Goal: Information Seeking & Learning: Learn about a topic

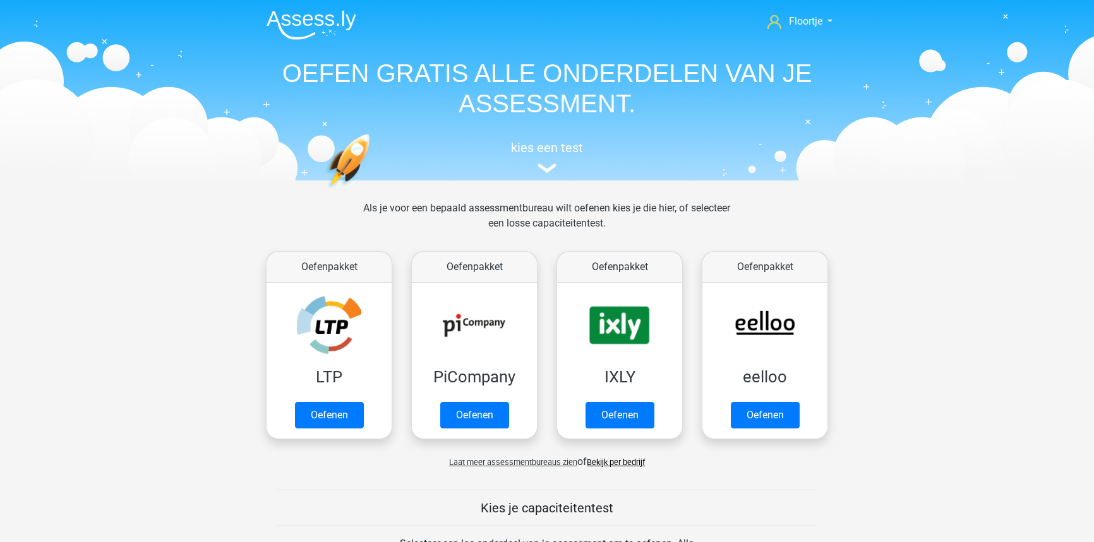
scroll to position [529, 0]
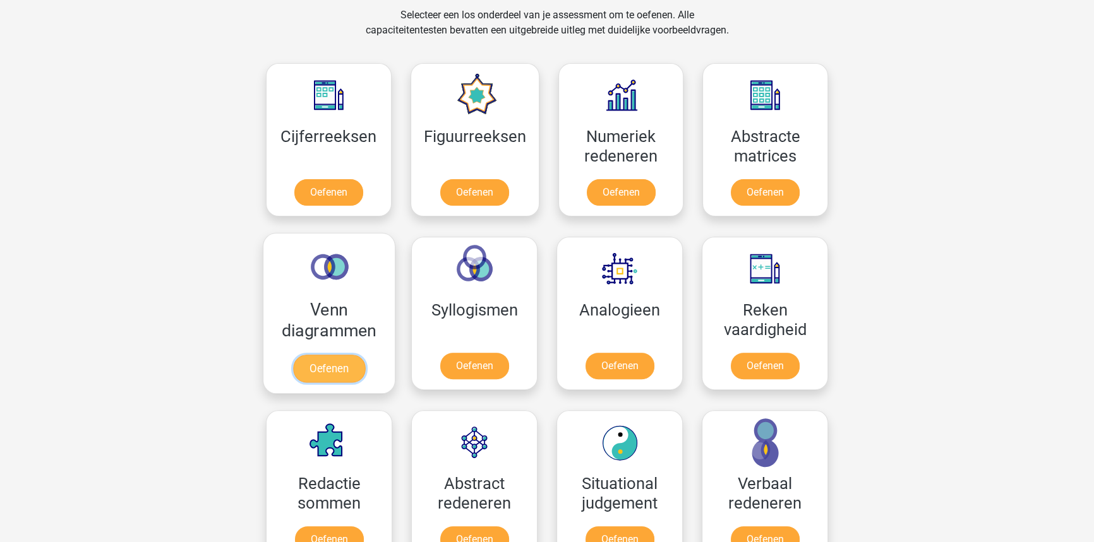
click at [318, 366] on link "Oefenen" at bounding box center [329, 369] width 72 height 28
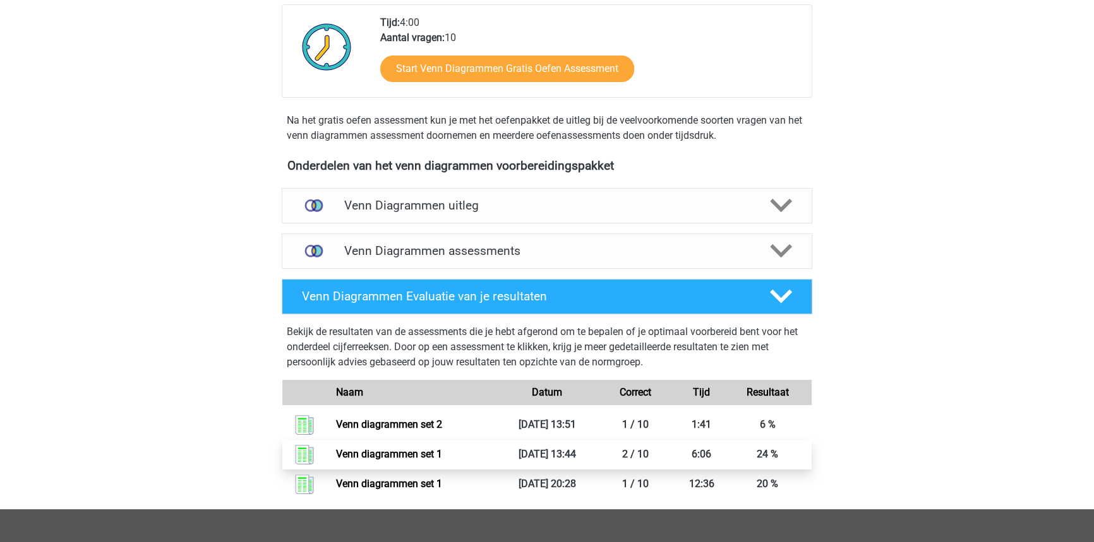
scroll to position [287, 0]
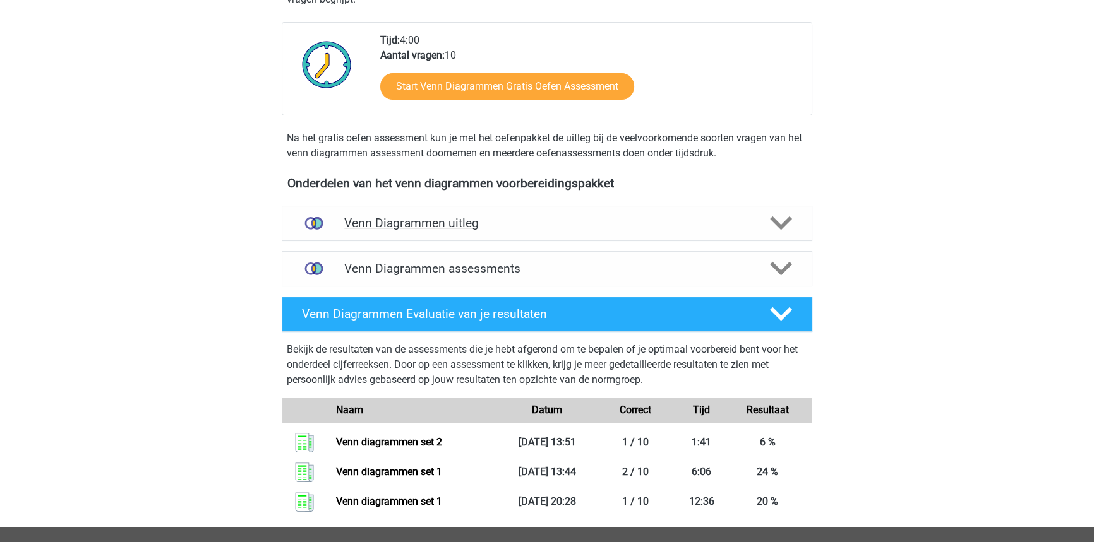
click at [475, 225] on h4 "Venn Diagrammen uitleg" at bounding box center [546, 223] width 405 height 15
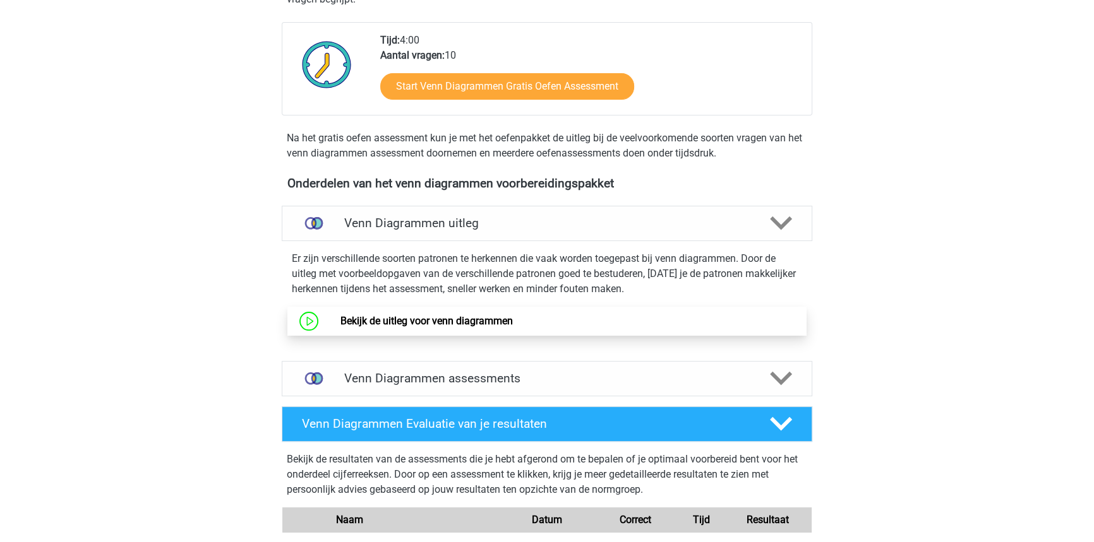
click at [448, 326] on link "Bekijk de uitleg voor venn diagrammen" at bounding box center [426, 321] width 172 height 12
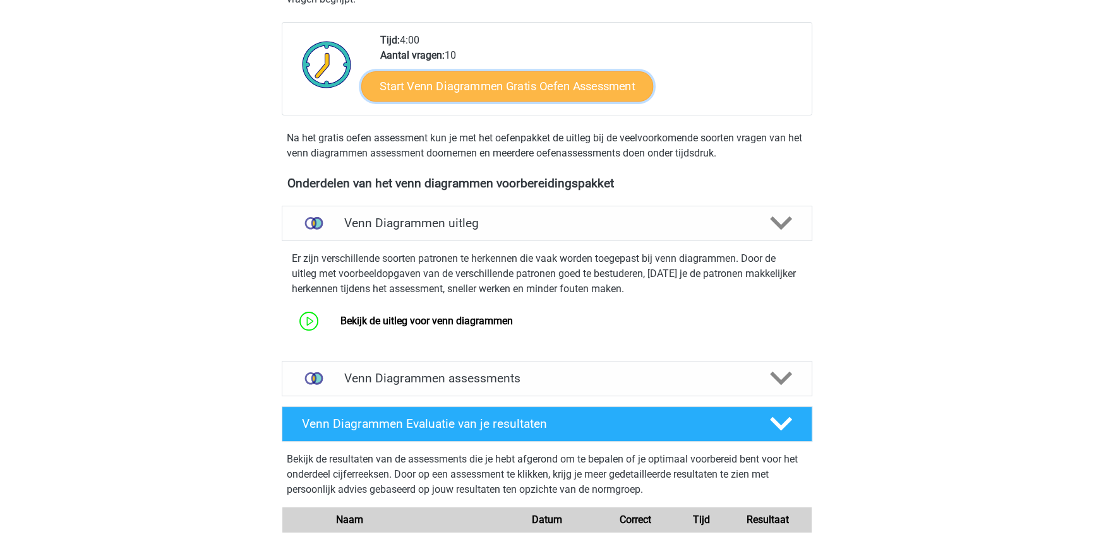
click at [513, 91] on link "Start Venn Diagrammen Gratis Oefen Assessment" at bounding box center [507, 86] width 292 height 30
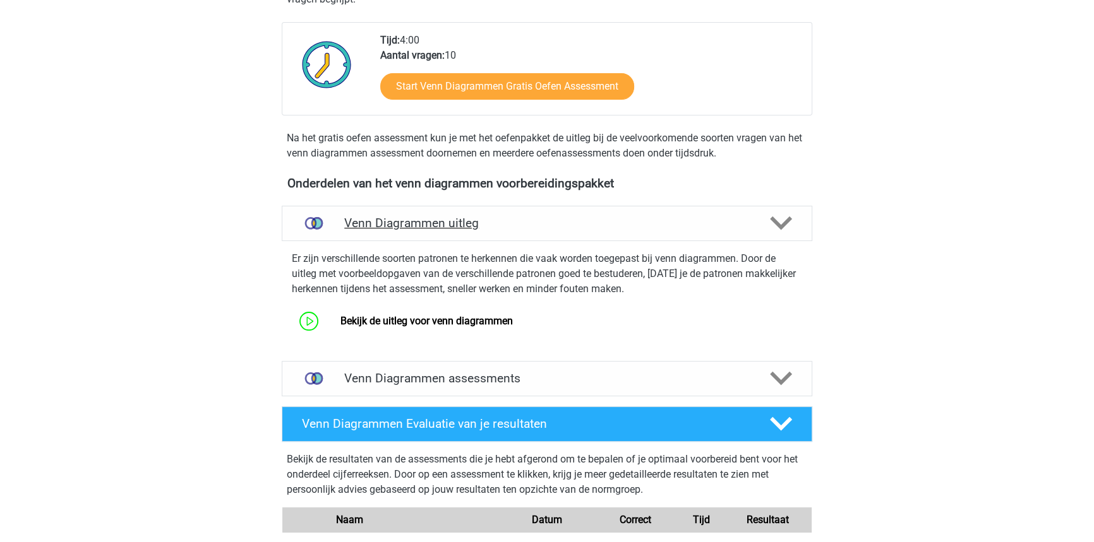
click at [625, 220] on h4 "Venn Diagrammen uitleg" at bounding box center [546, 223] width 405 height 15
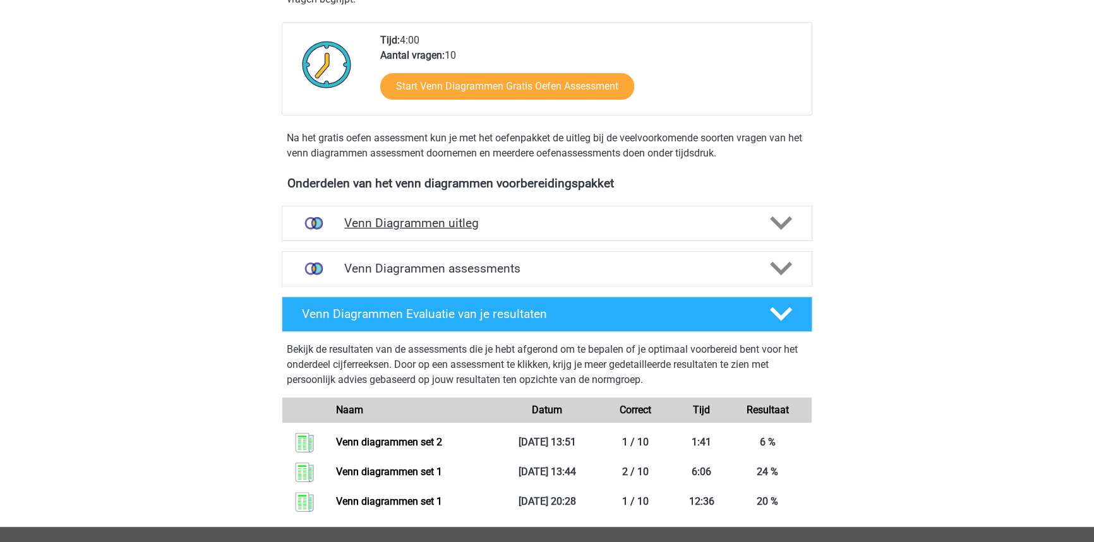
click at [625, 220] on h4 "Venn Diagrammen uitleg" at bounding box center [546, 223] width 405 height 15
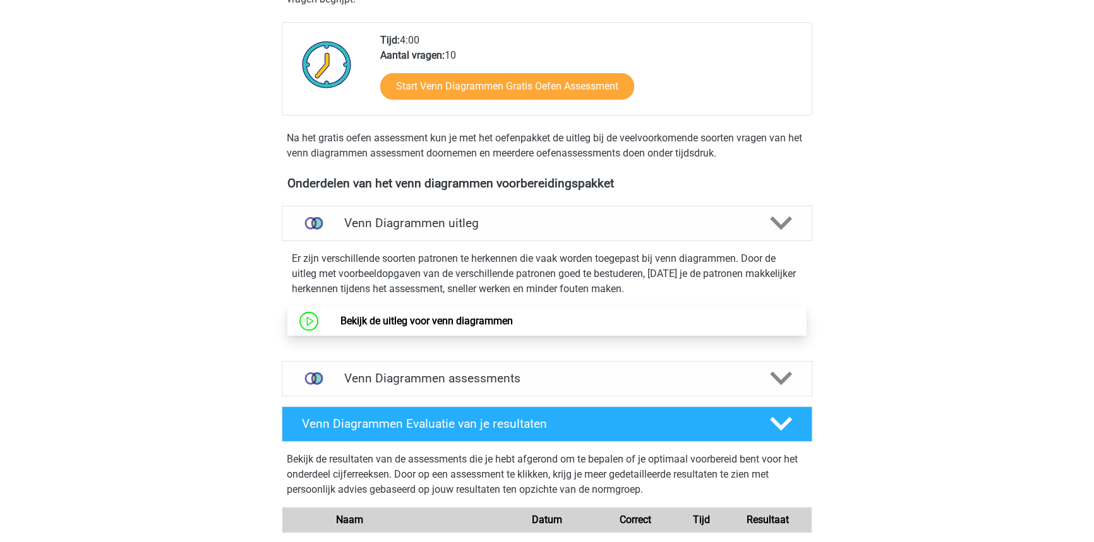
click at [434, 322] on link "Bekijk de uitleg voor venn diagrammen" at bounding box center [426, 321] width 172 height 12
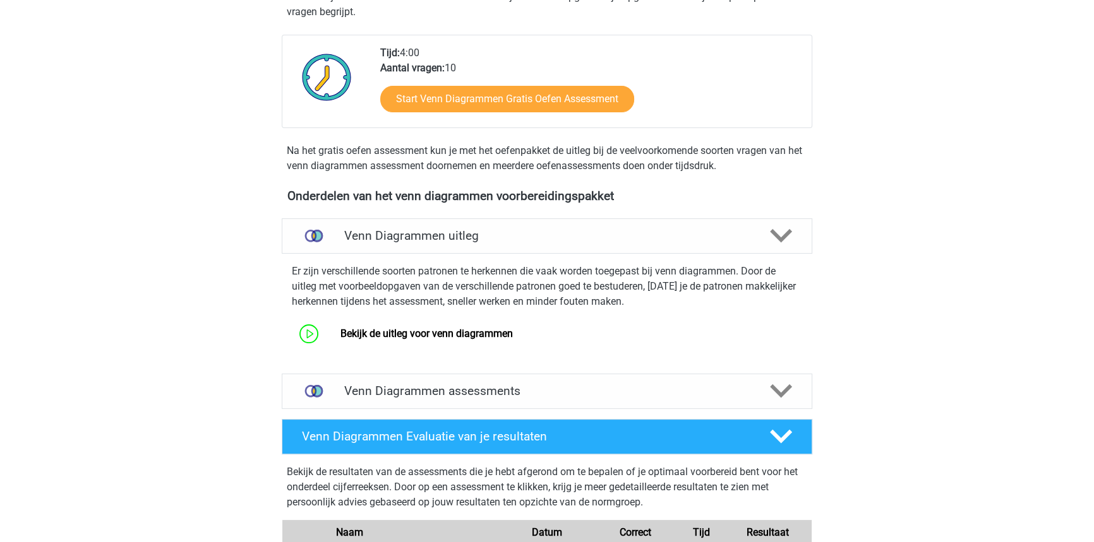
scroll to position [255, 0]
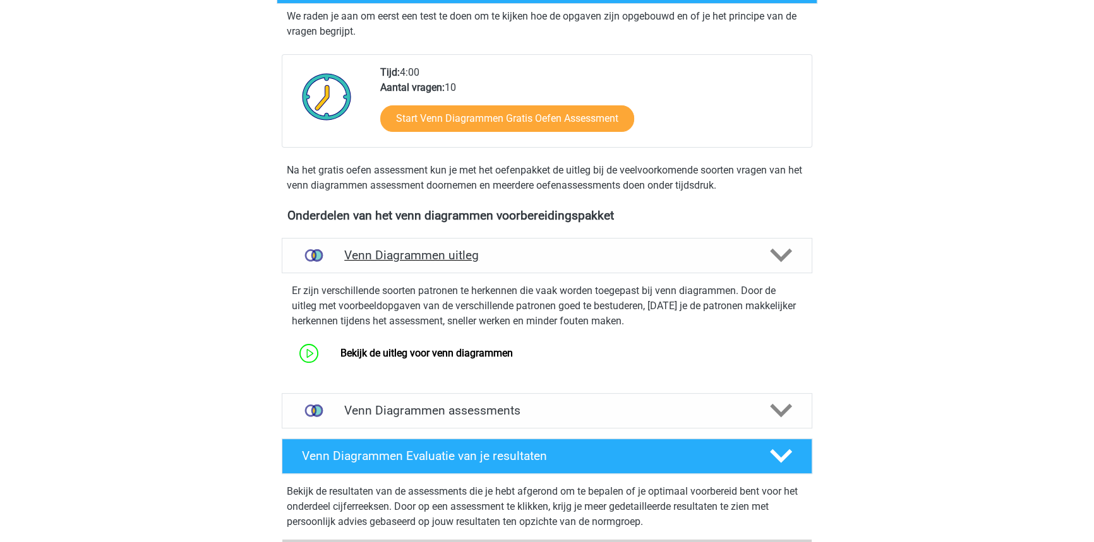
click at [530, 252] on h4 "Venn Diagrammen uitleg" at bounding box center [546, 255] width 405 height 15
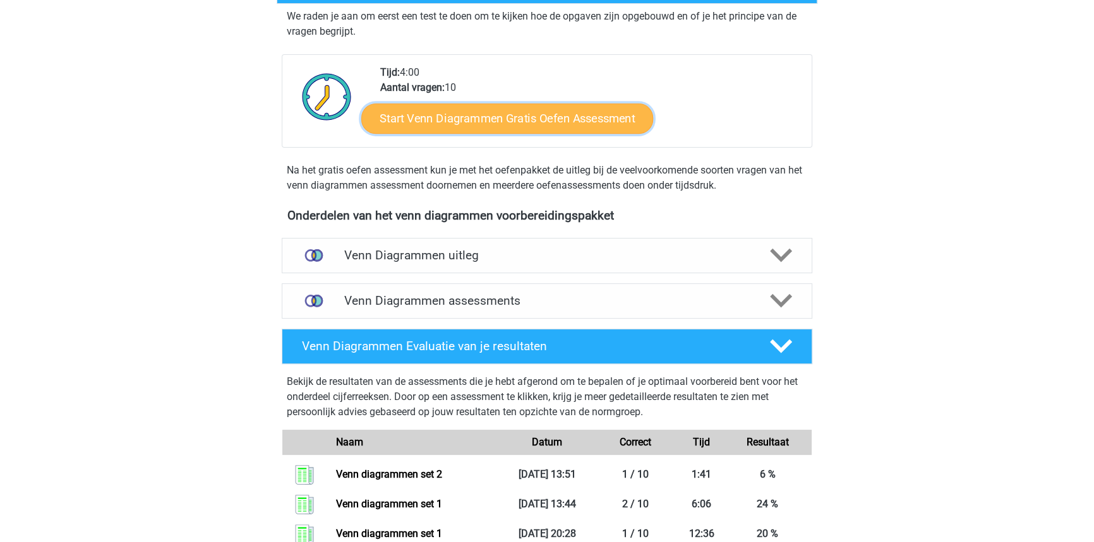
click at [524, 113] on link "Start Venn Diagrammen Gratis Oefen Assessment" at bounding box center [507, 119] width 292 height 30
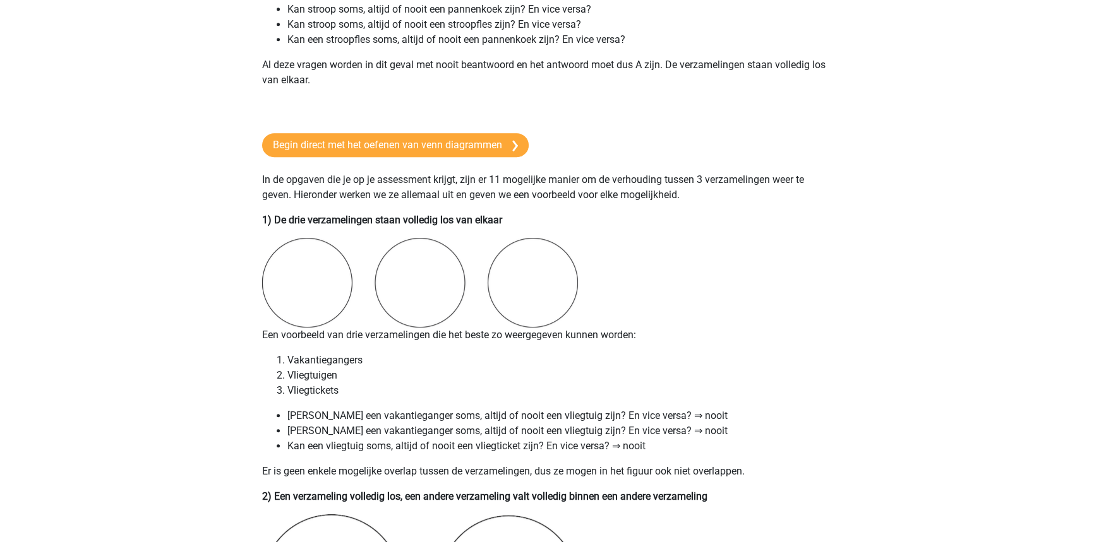
scroll to position [803, 0]
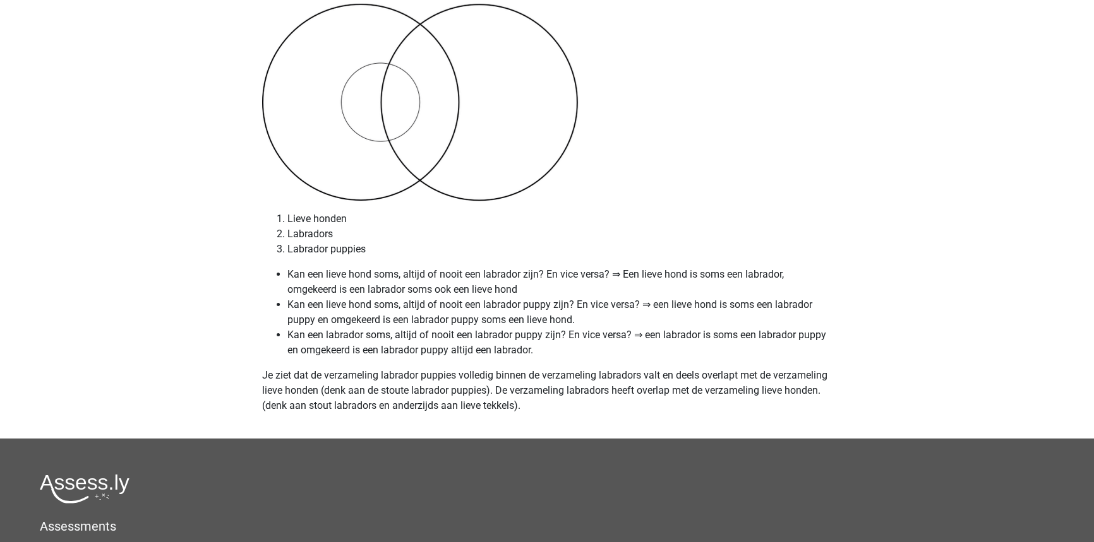
scroll to position [5166, 0]
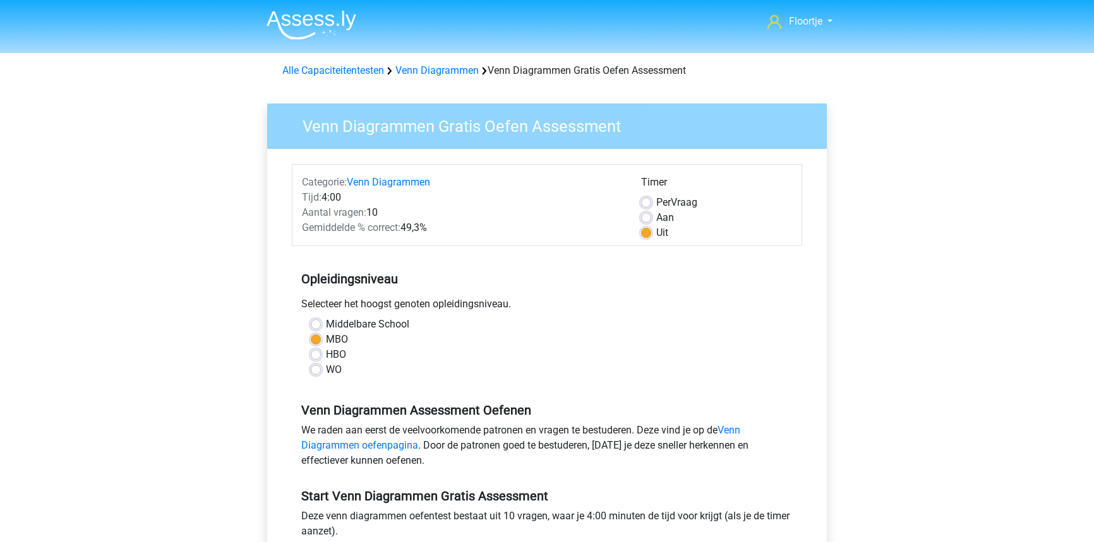
scroll to position [287, 0]
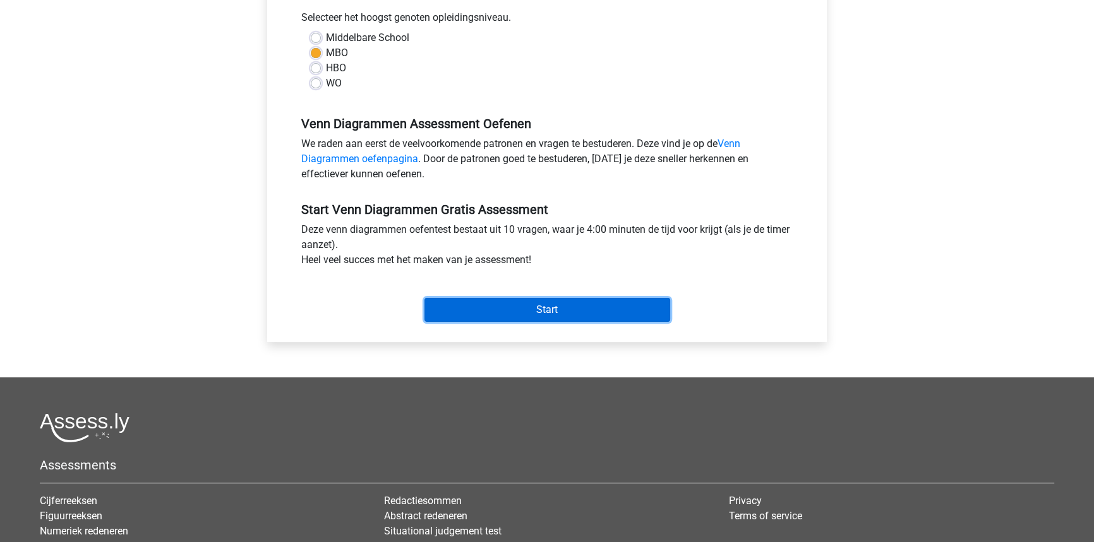
click at [577, 314] on input "Start" at bounding box center [547, 310] width 246 height 24
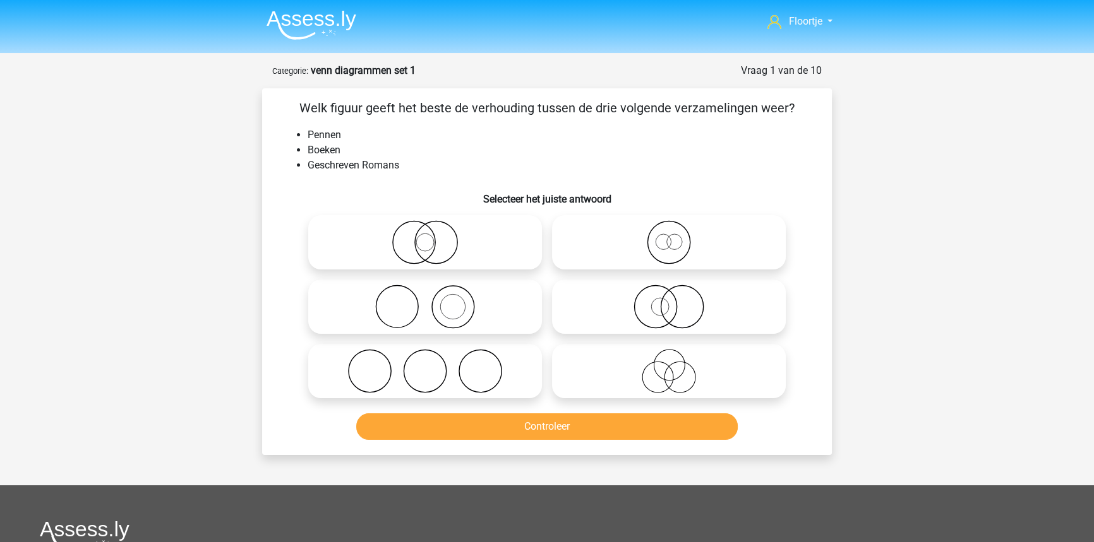
click at [421, 312] on icon at bounding box center [425, 307] width 224 height 44
click at [425, 301] on input "radio" at bounding box center [429, 296] width 8 height 8
radio input "true"
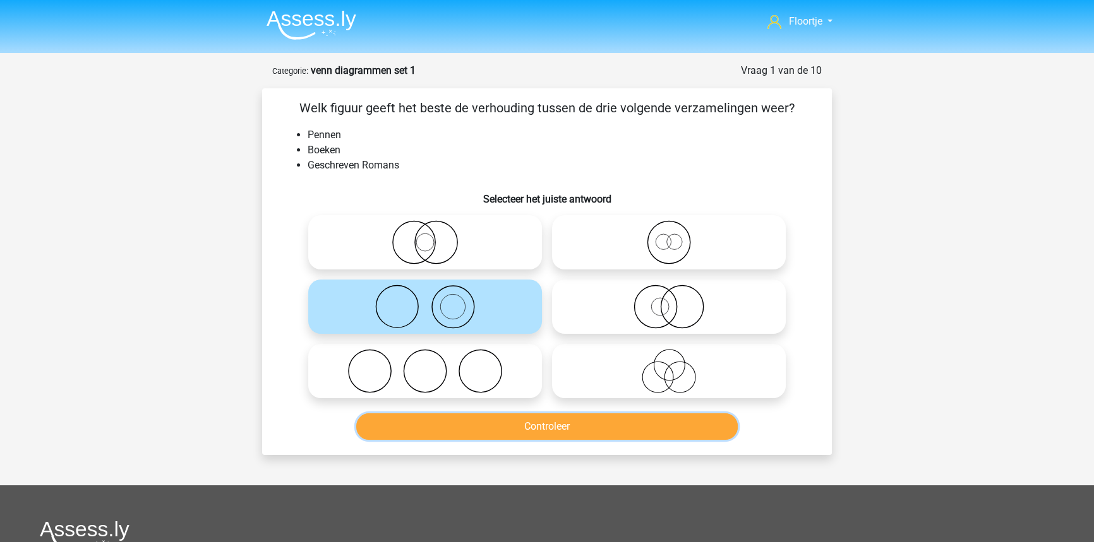
click at [627, 421] on button "Controleer" at bounding box center [547, 427] width 382 height 27
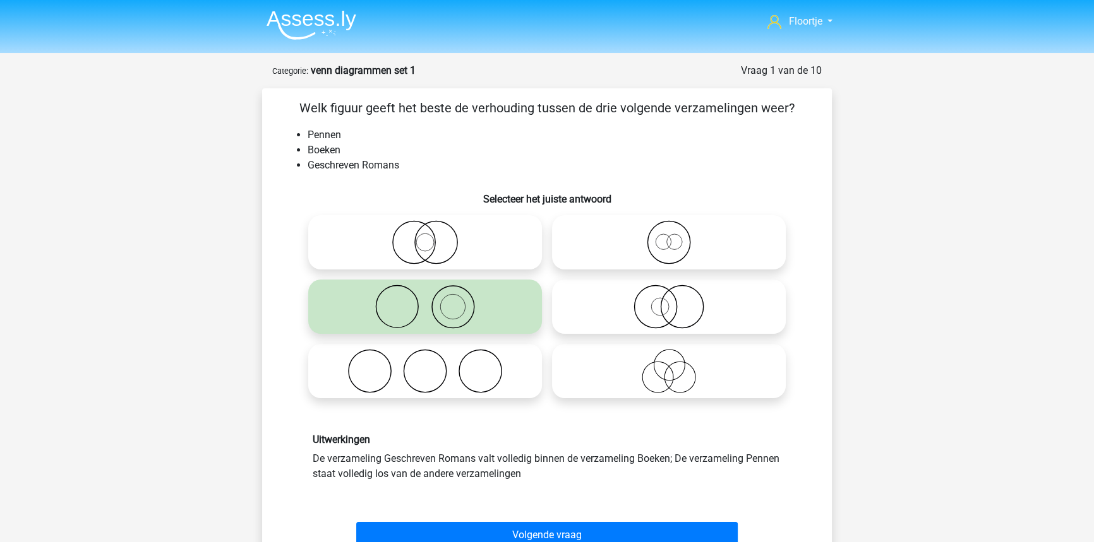
scroll to position [229, 0]
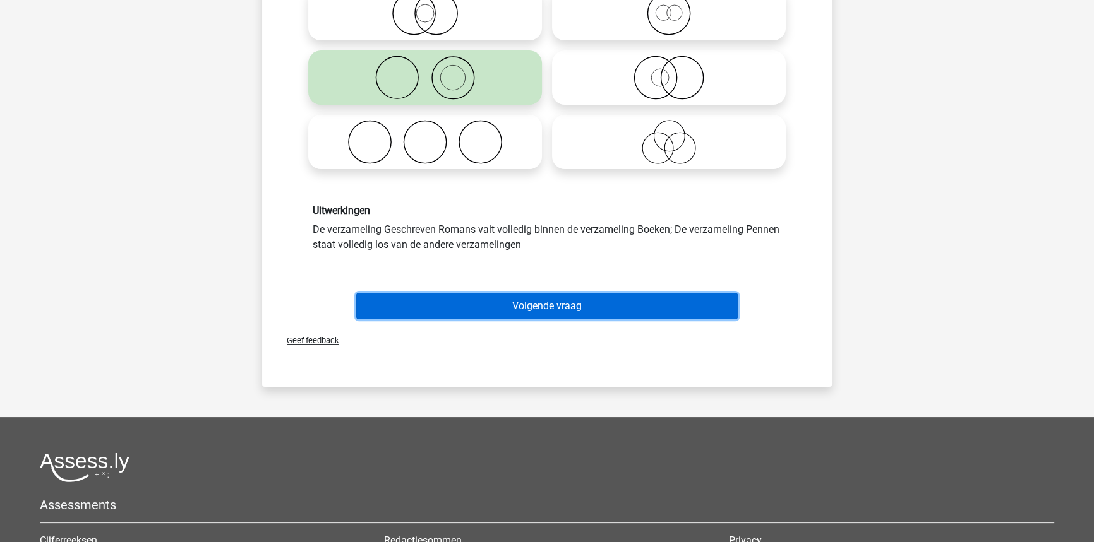
click at [561, 302] on button "Volgende vraag" at bounding box center [547, 306] width 382 height 27
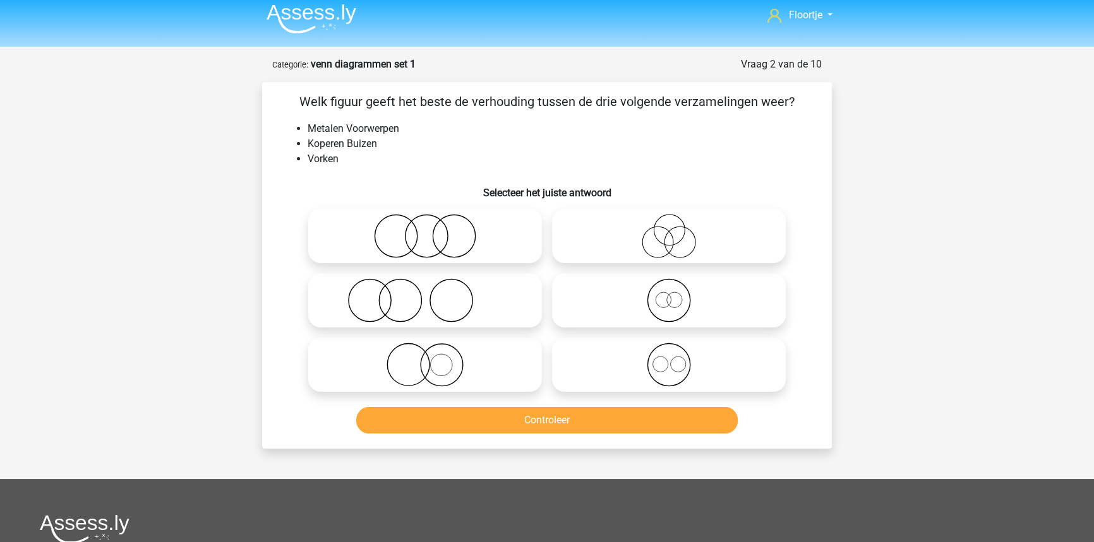
scroll to position [6, 0]
click at [476, 314] on icon at bounding box center [425, 301] width 224 height 44
click at [433, 295] on input "radio" at bounding box center [429, 291] width 8 height 8
radio input "true"
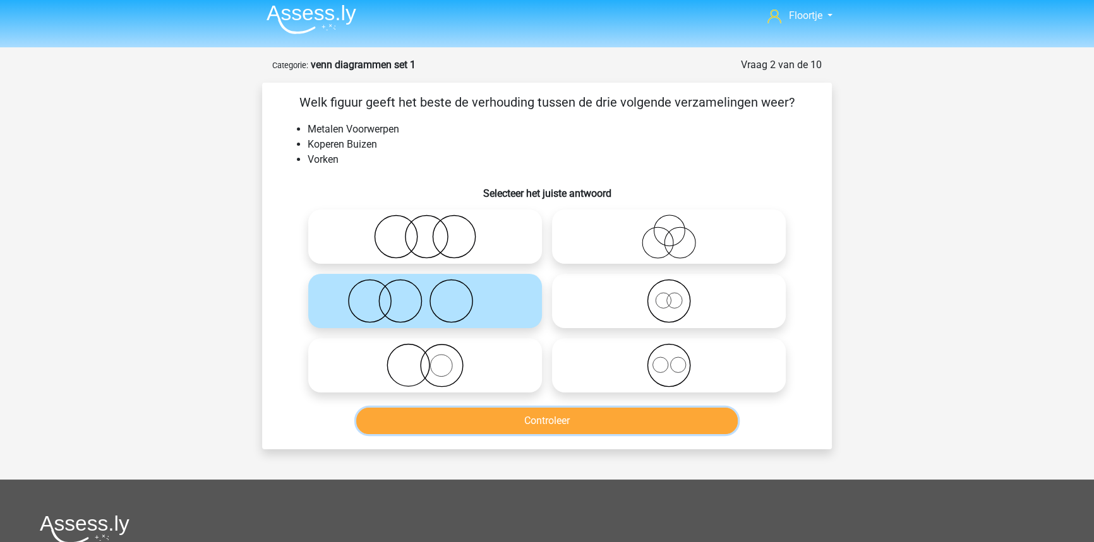
drag, startPoint x: 712, startPoint y: 429, endPoint x: 957, endPoint y: 462, distance: 246.5
click at [957, 462] on div "Floortje floortjejasmijn11@gmail.com Nederlands English" at bounding box center [547, 403] width 1094 height 819
click at [578, 419] on button "Controleer" at bounding box center [547, 421] width 382 height 27
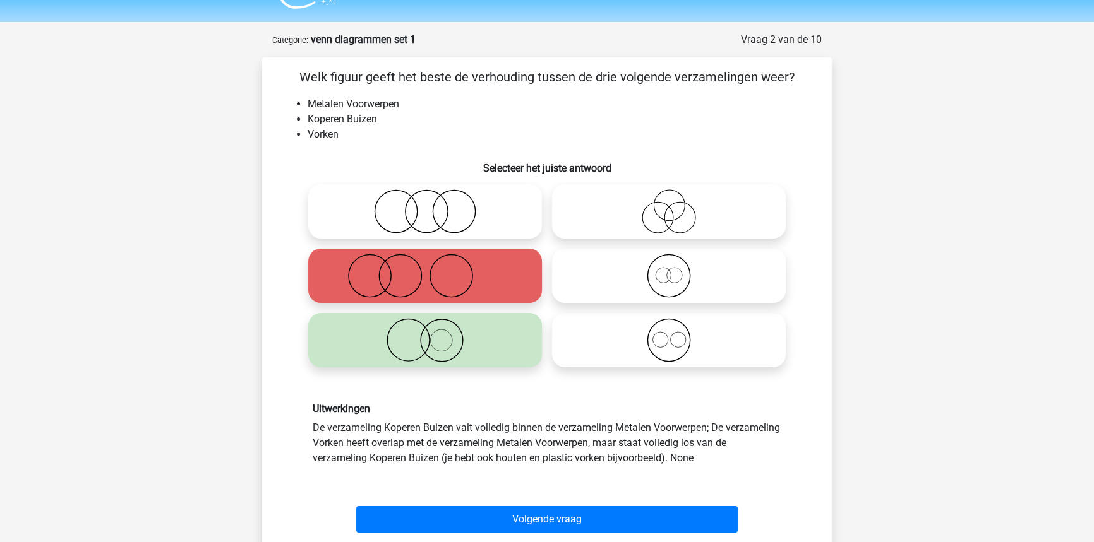
scroll to position [63, 0]
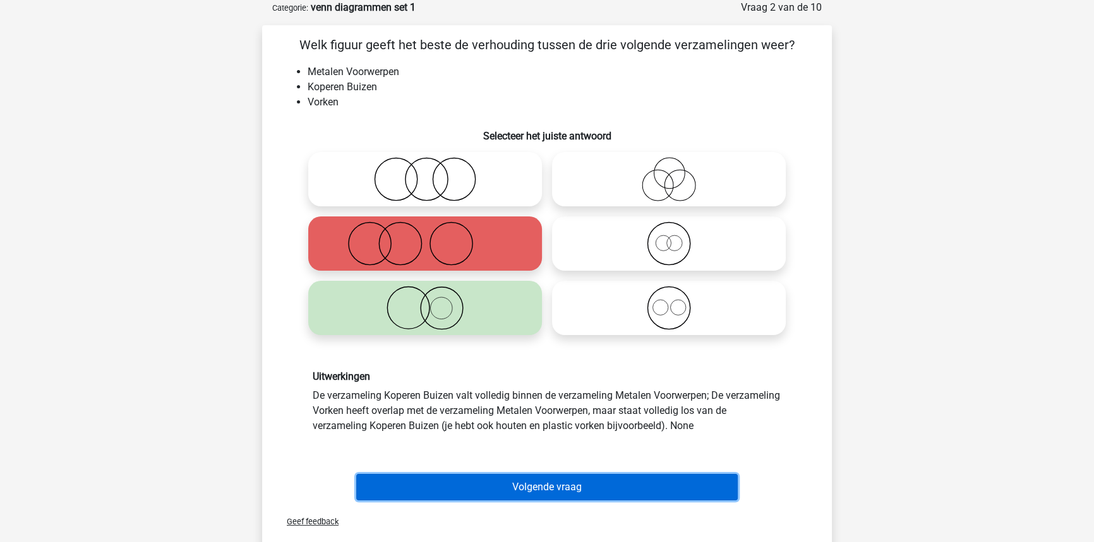
click at [507, 477] on button "Volgende vraag" at bounding box center [547, 487] width 382 height 27
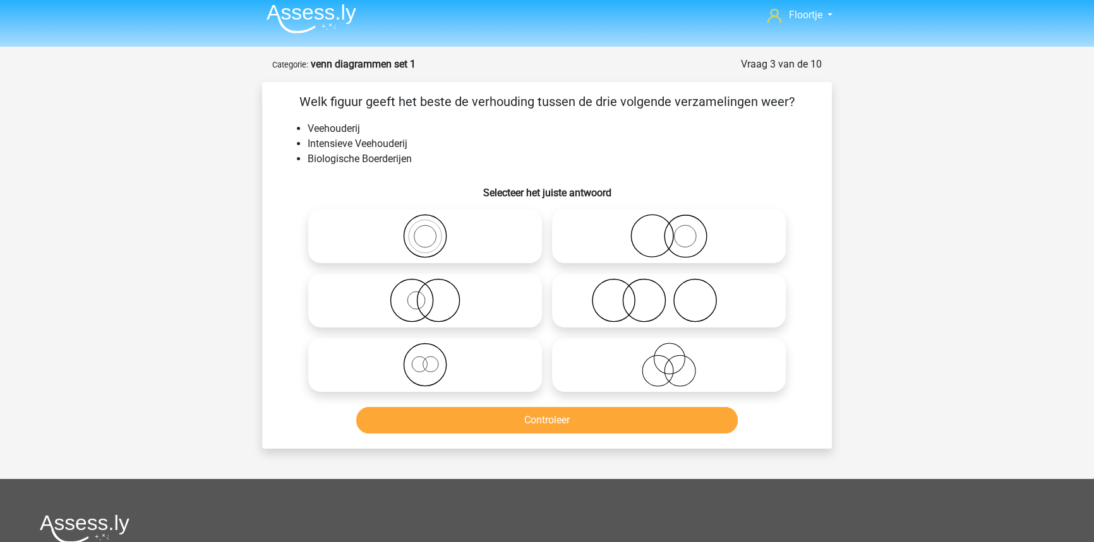
scroll to position [6, 0]
click at [433, 368] on icon at bounding box center [425, 366] width 224 height 44
click at [433, 359] on input "radio" at bounding box center [429, 355] width 8 height 8
radio input "true"
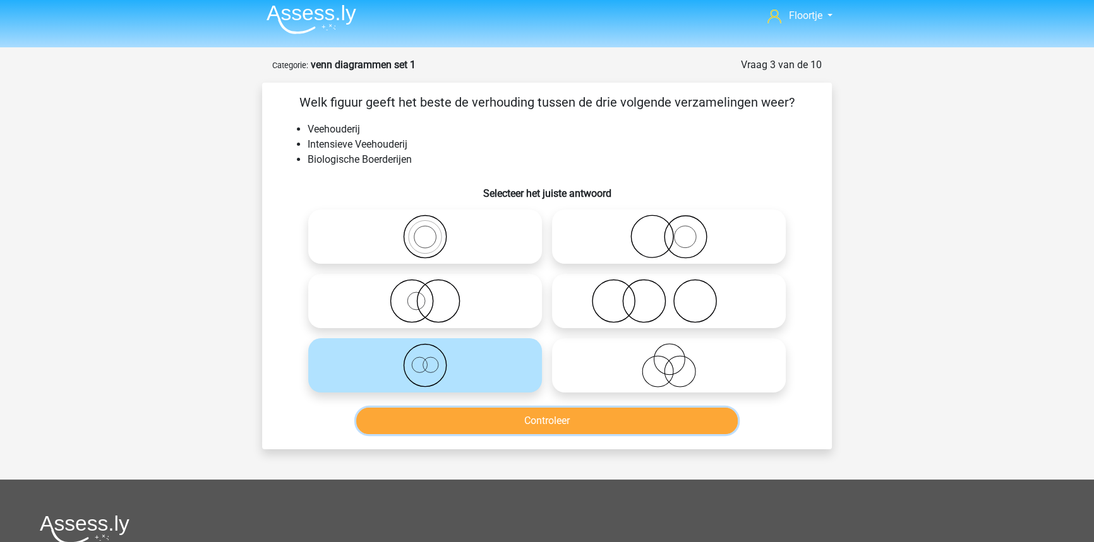
click at [529, 414] on button "Controleer" at bounding box center [547, 421] width 382 height 27
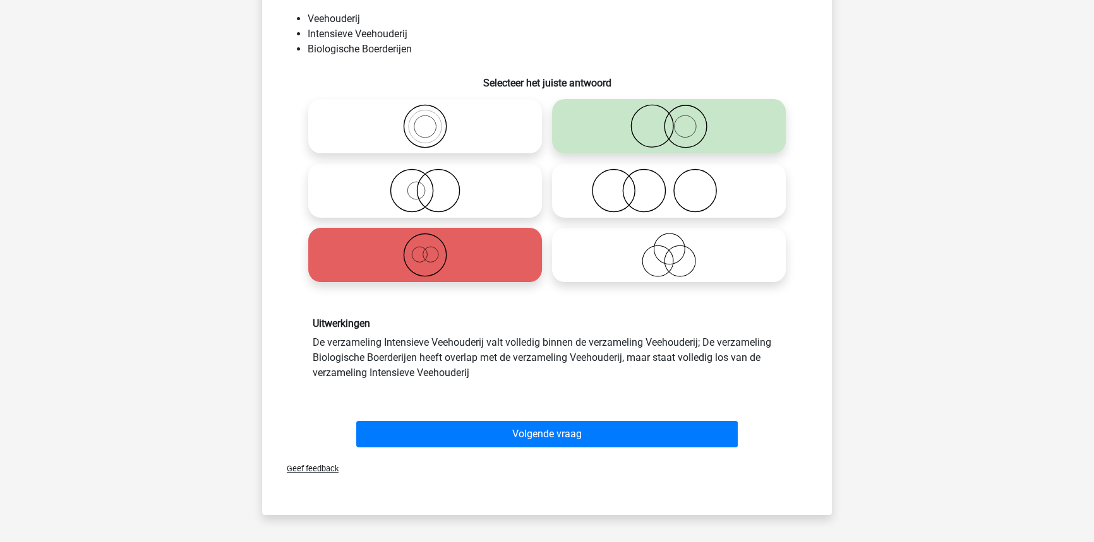
scroll to position [120, 0]
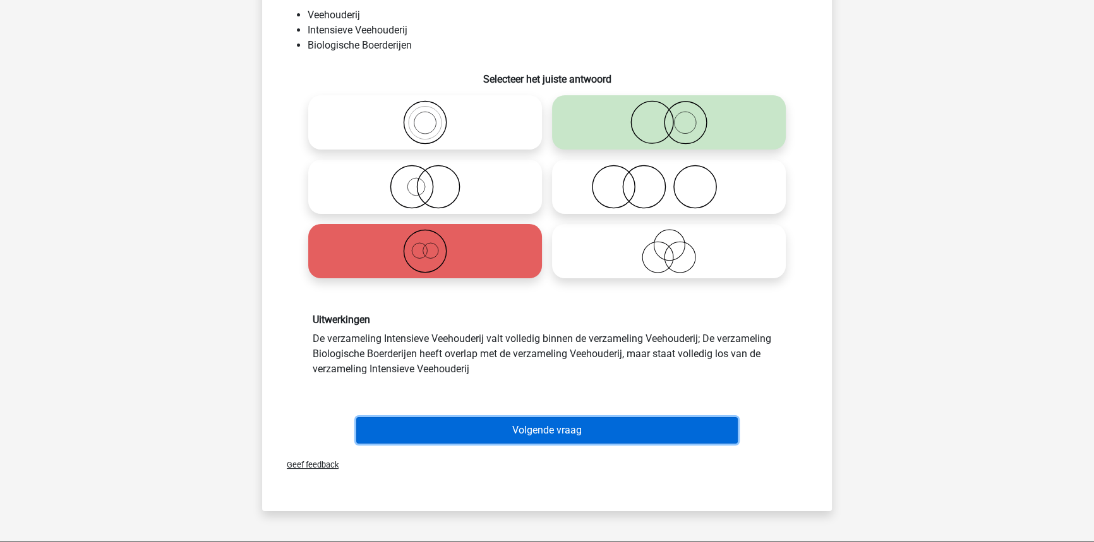
click at [490, 428] on button "Volgende vraag" at bounding box center [547, 430] width 382 height 27
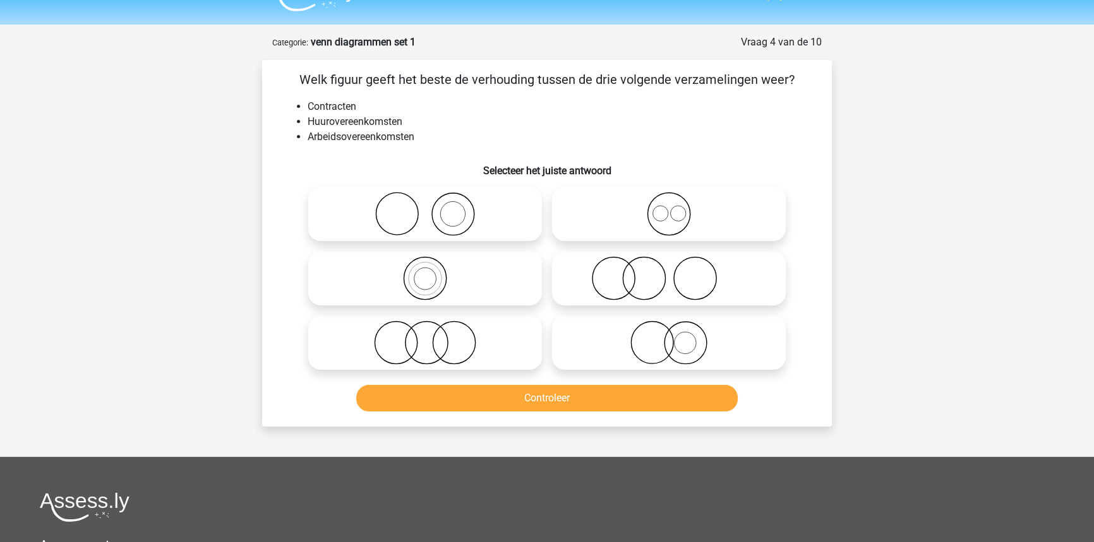
scroll to position [0, 0]
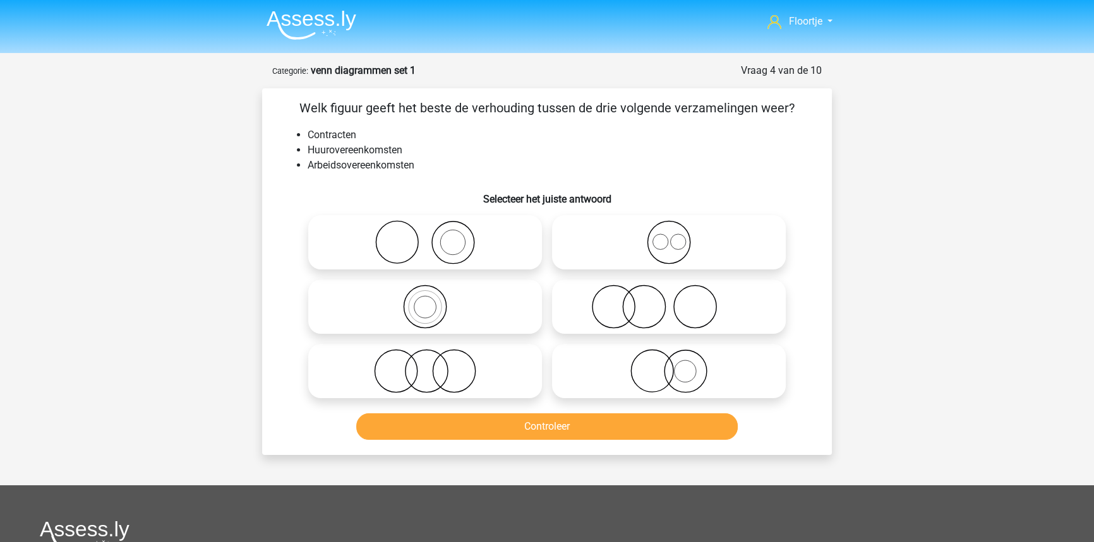
click at [599, 321] on icon at bounding box center [669, 307] width 224 height 44
click at [669, 301] on input "radio" at bounding box center [673, 296] width 8 height 8
radio input "true"
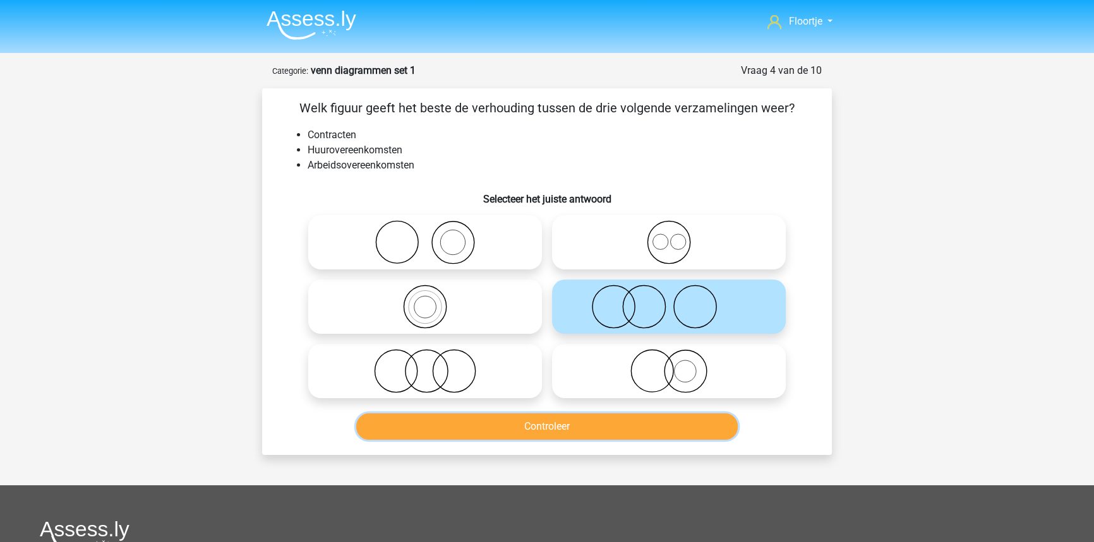
click at [566, 426] on button "Controleer" at bounding box center [547, 427] width 382 height 27
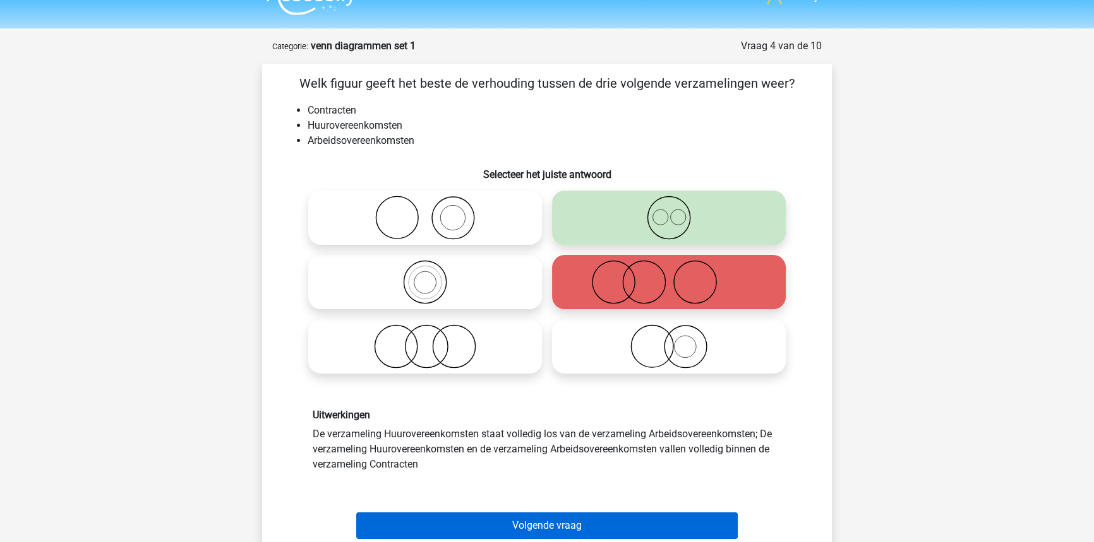
scroll to position [57, 0]
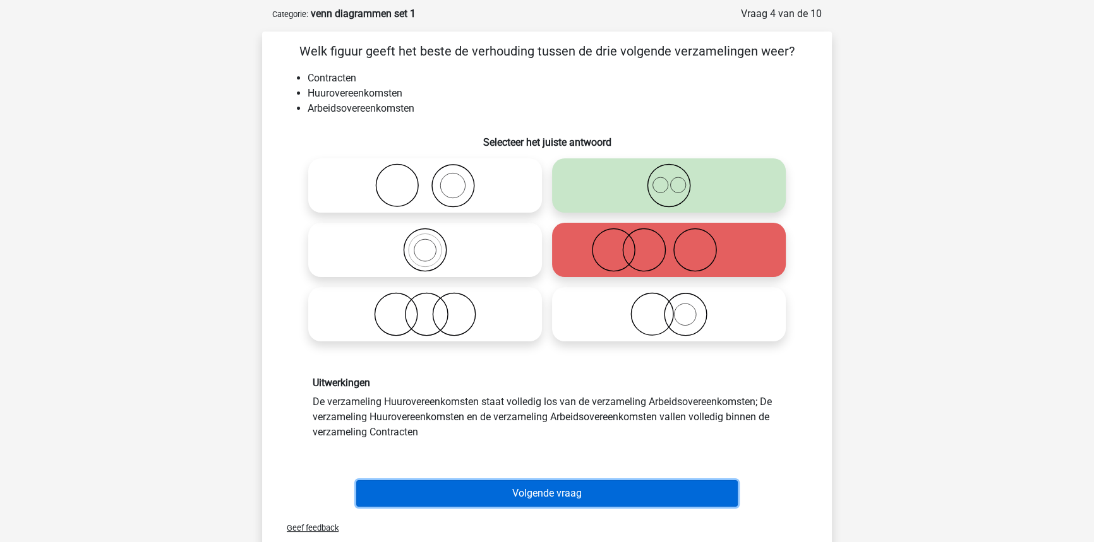
click at [477, 492] on button "Volgende vraag" at bounding box center [547, 494] width 382 height 27
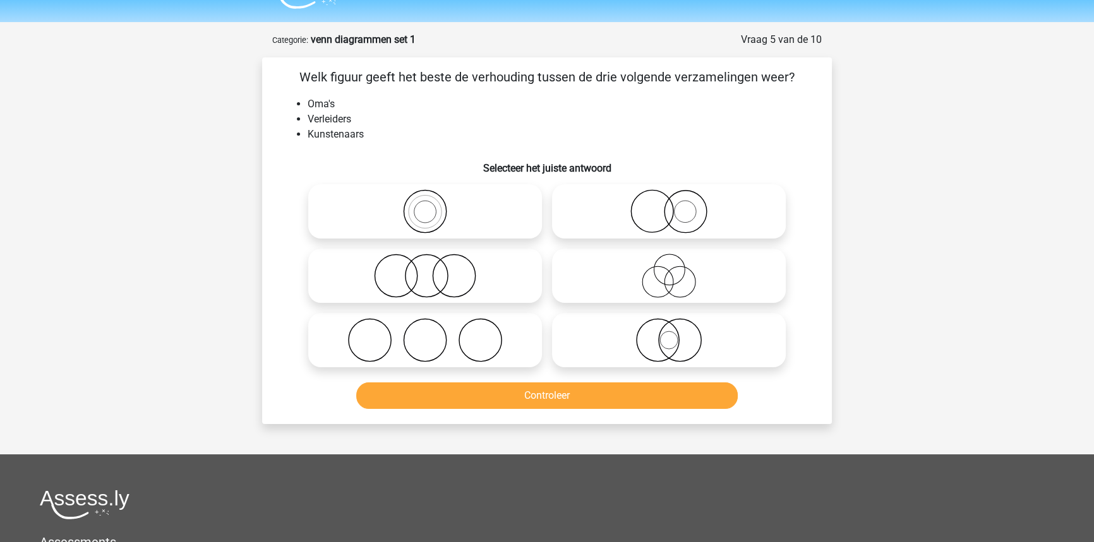
scroll to position [0, 0]
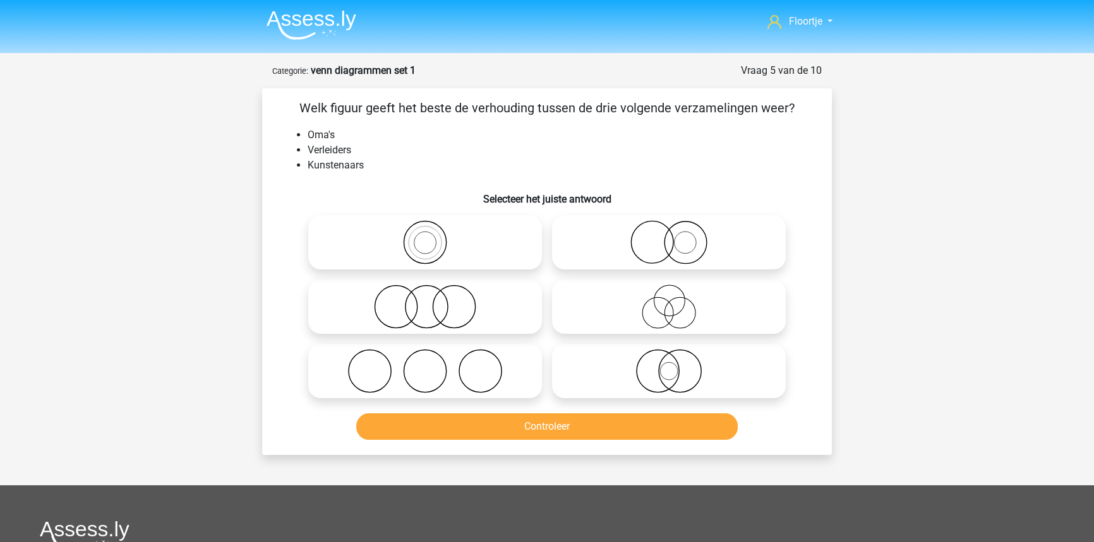
click at [463, 309] on icon at bounding box center [425, 307] width 224 height 44
click at [433, 301] on input "radio" at bounding box center [429, 296] width 8 height 8
radio input "true"
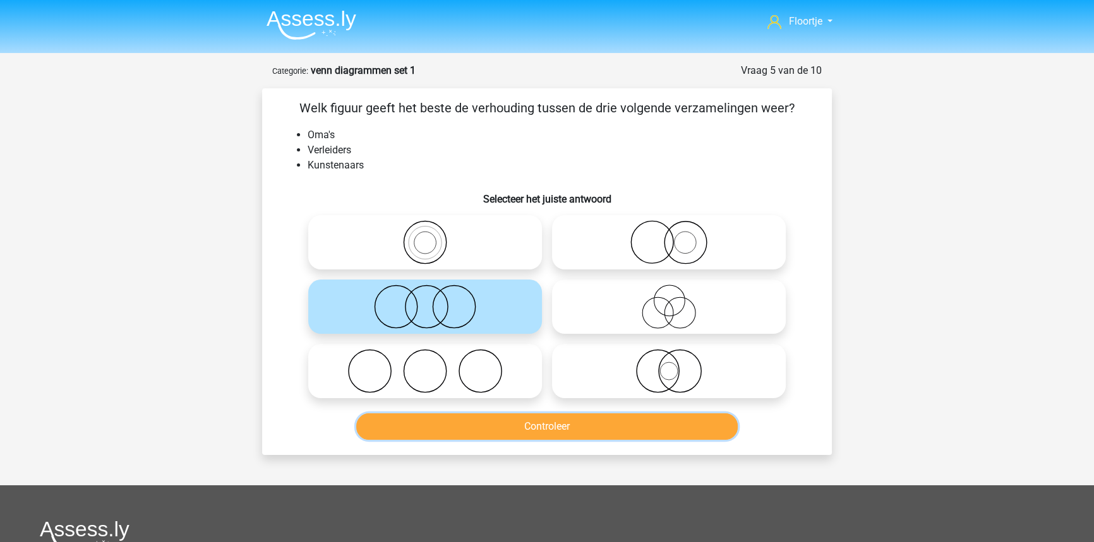
click at [529, 418] on button "Controleer" at bounding box center [547, 427] width 382 height 27
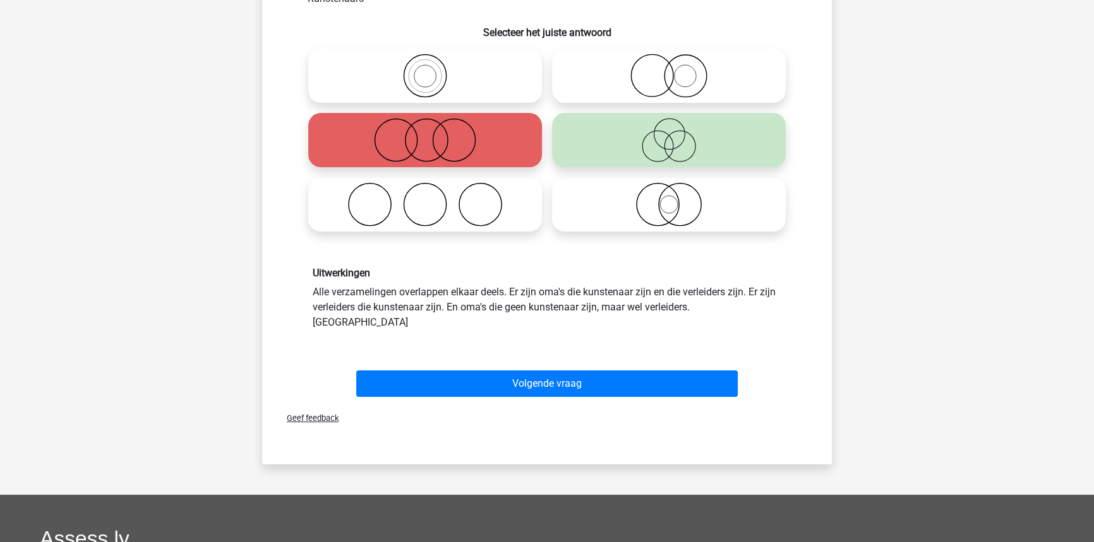
scroll to position [172, 0]
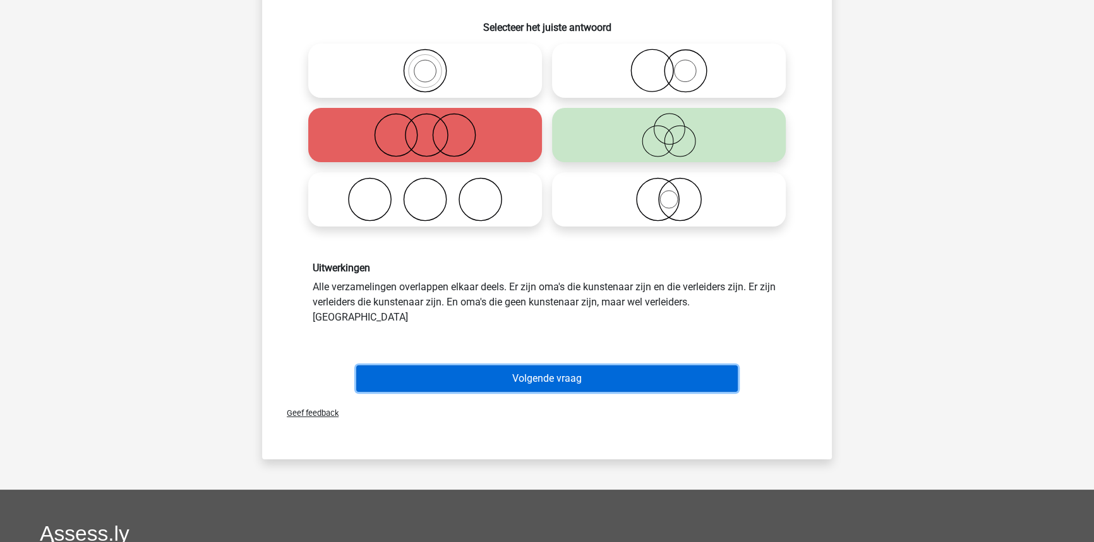
click at [482, 366] on button "Volgende vraag" at bounding box center [547, 379] width 382 height 27
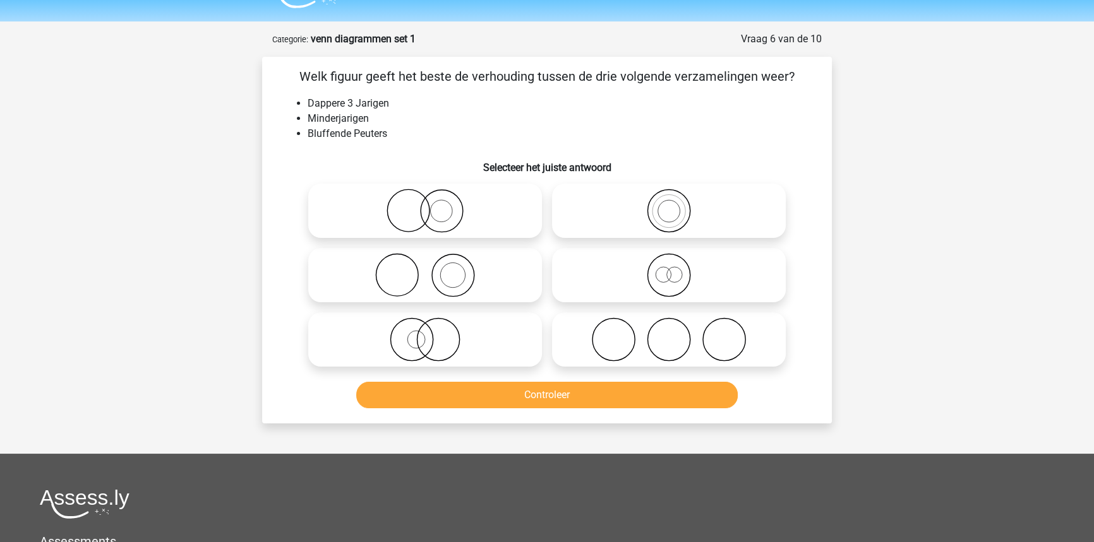
scroll to position [0, 0]
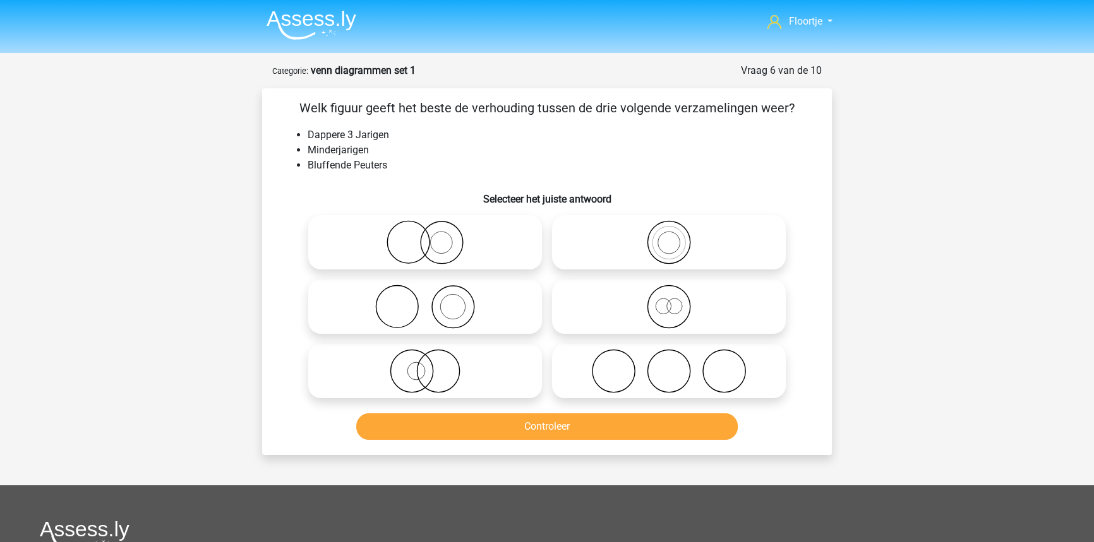
click at [667, 308] on circle at bounding box center [674, 306] width 15 height 15
click at [669, 301] on input "radio" at bounding box center [673, 296] width 8 height 8
radio input "true"
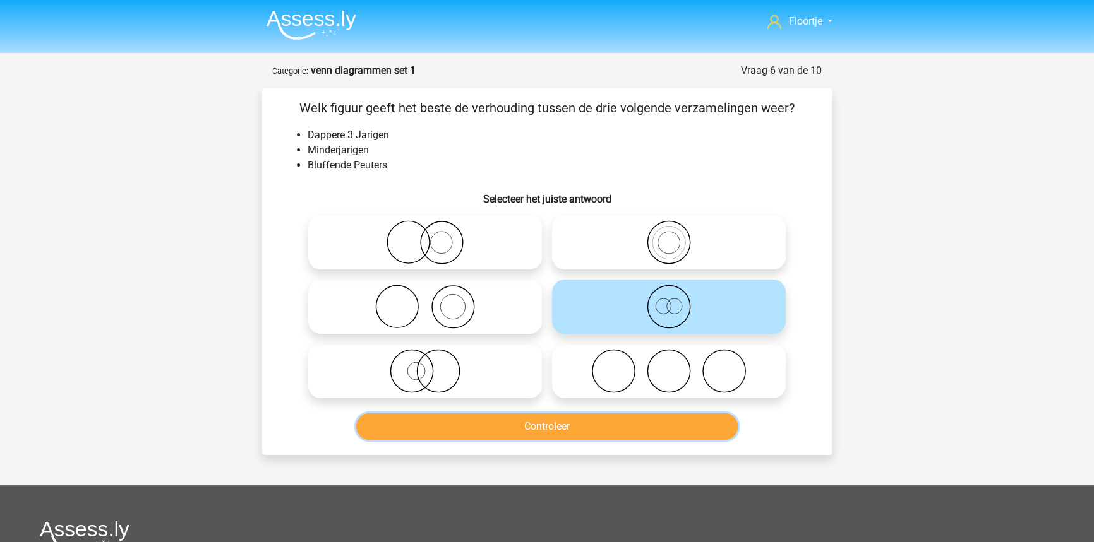
click at [614, 434] on button "Controleer" at bounding box center [547, 427] width 382 height 27
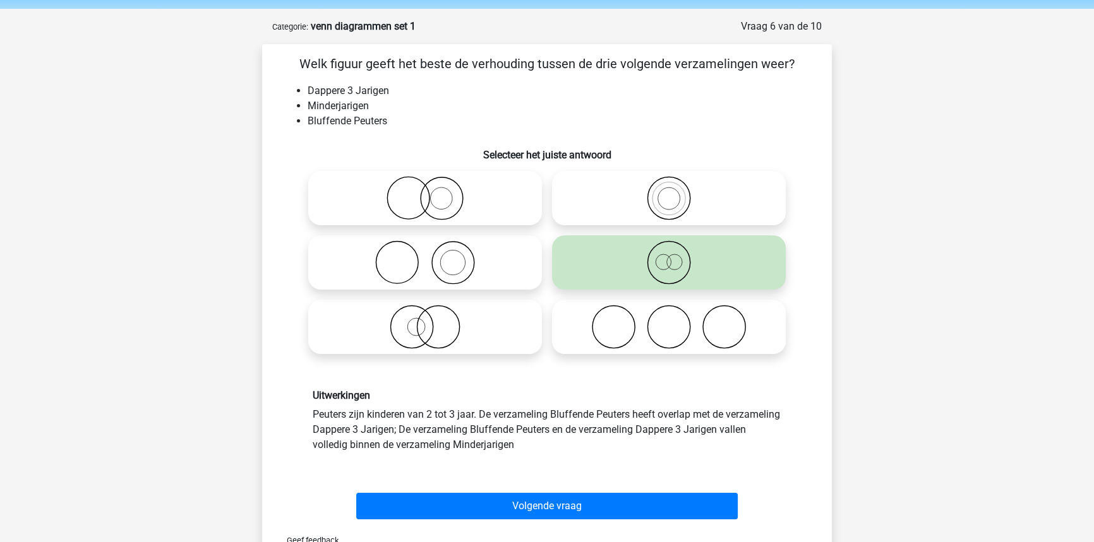
scroll to position [114, 0]
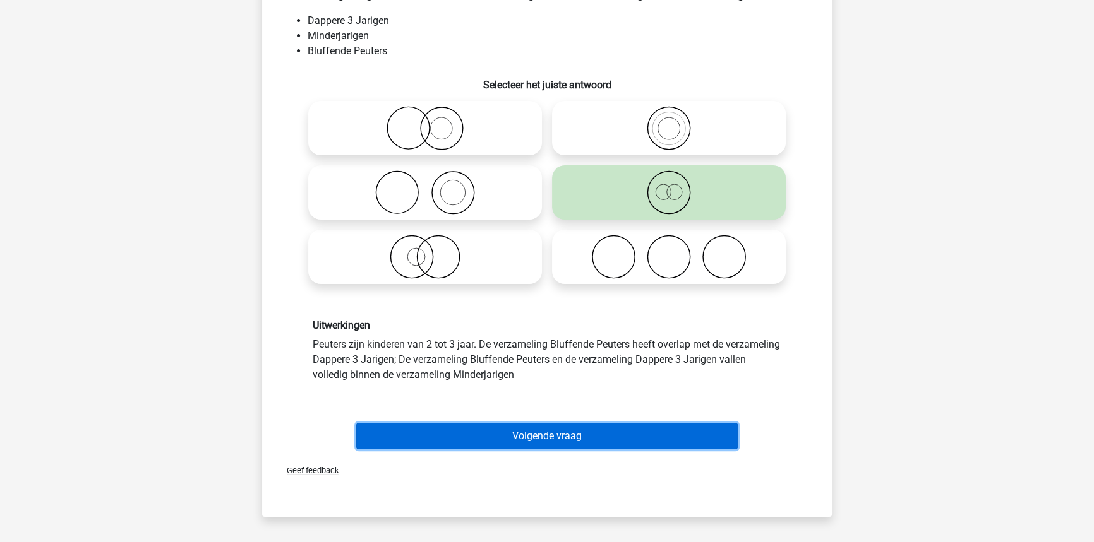
click at [490, 427] on button "Volgende vraag" at bounding box center [547, 436] width 382 height 27
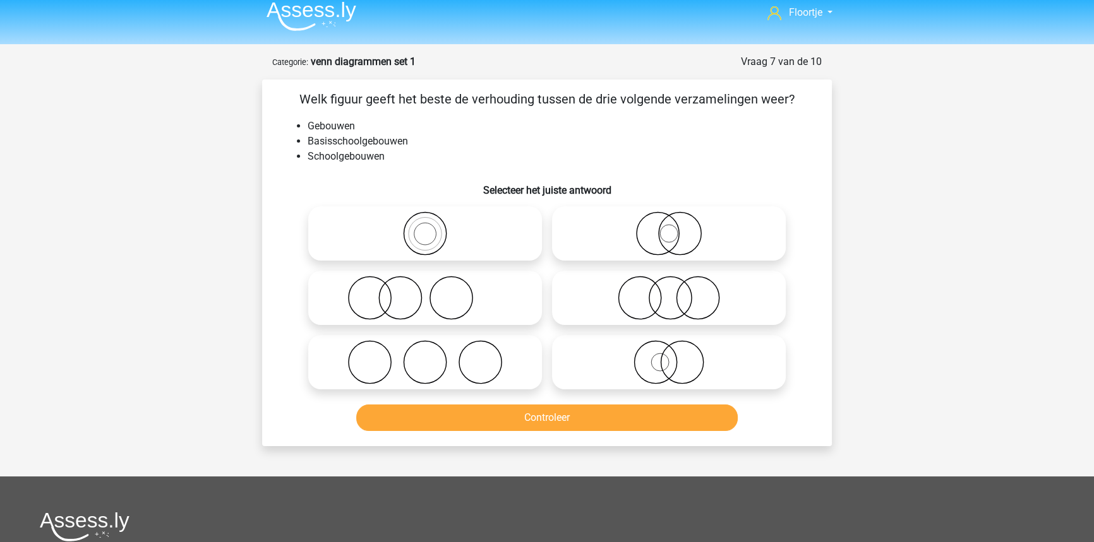
scroll to position [6, 0]
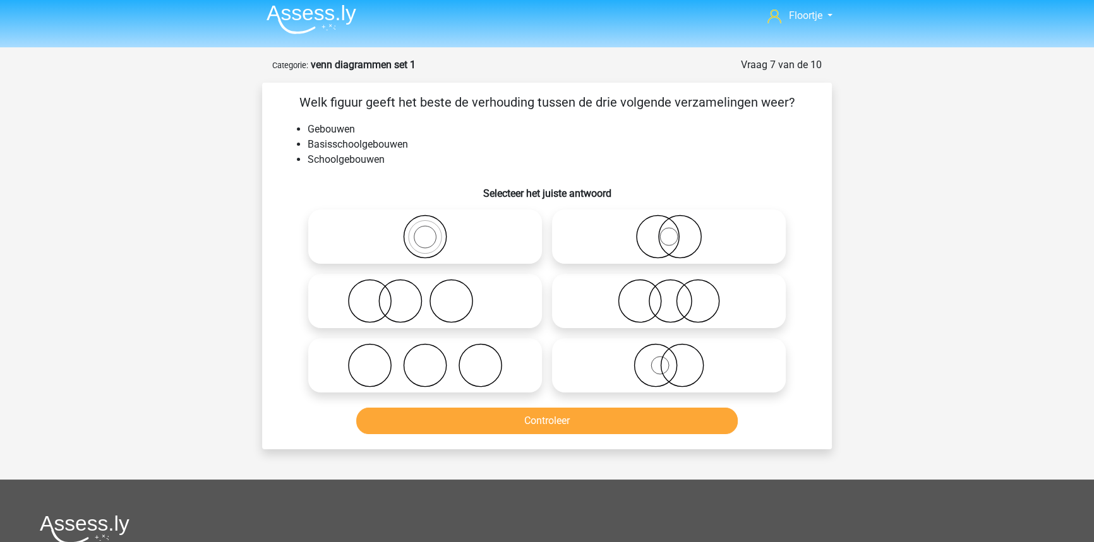
click at [602, 259] on icon at bounding box center [669, 237] width 224 height 44
click at [669, 231] on input "radio" at bounding box center [673, 226] width 8 height 8
radio input "true"
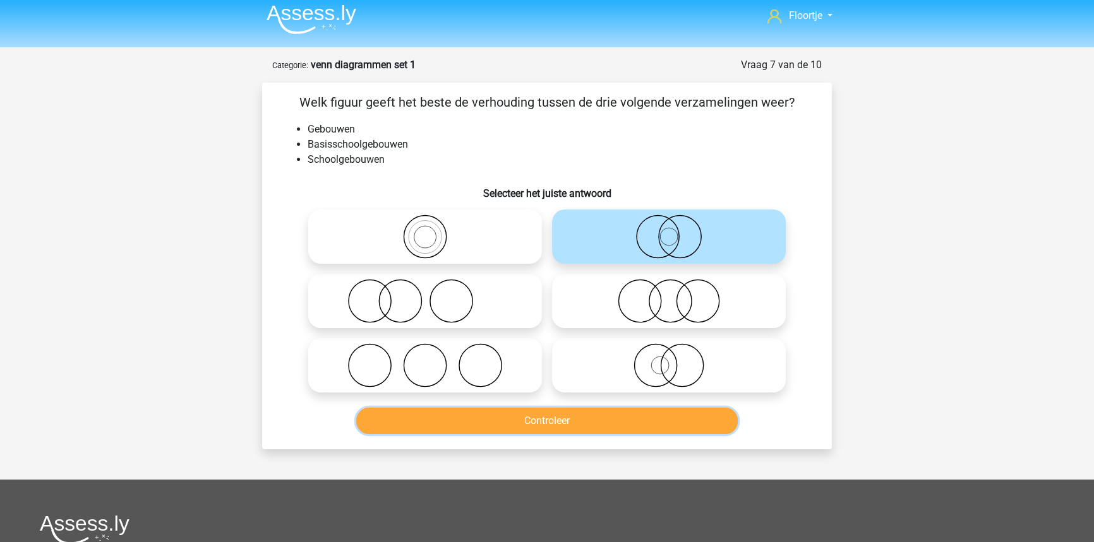
click at [498, 429] on button "Controleer" at bounding box center [547, 421] width 382 height 27
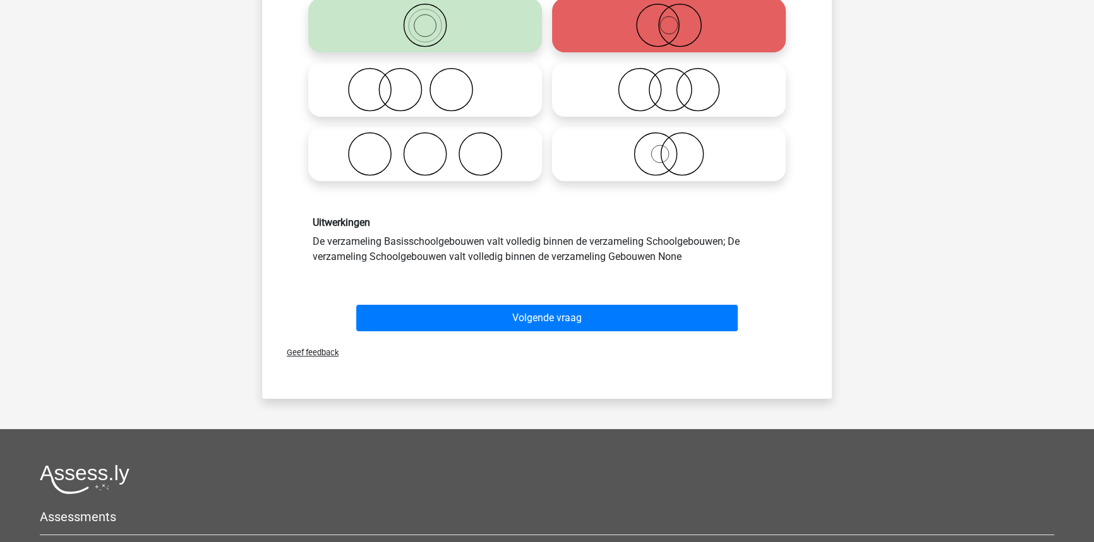
scroll to position [235, 0]
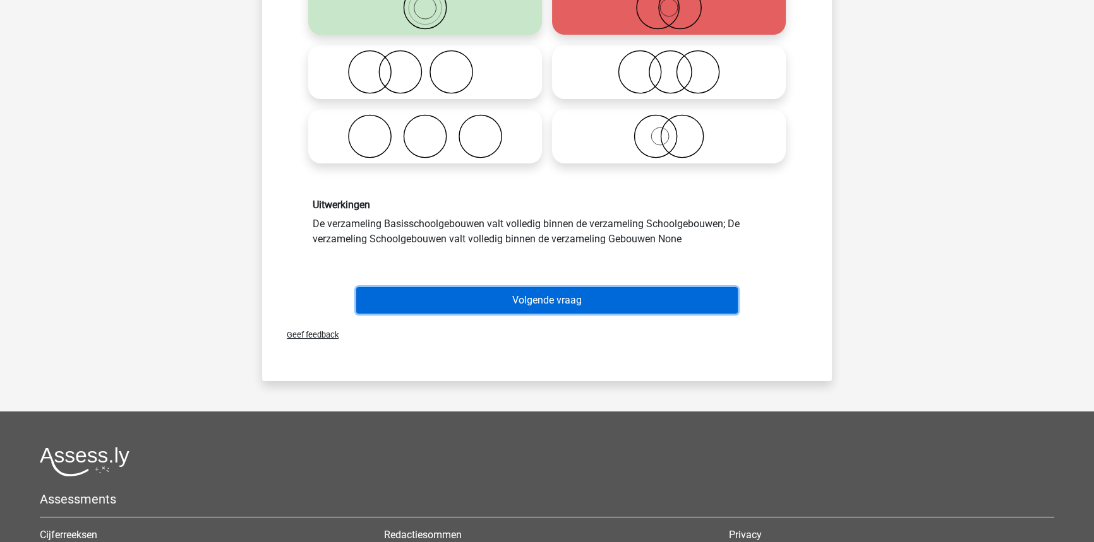
click at [541, 297] on button "Volgende vraag" at bounding box center [547, 300] width 382 height 27
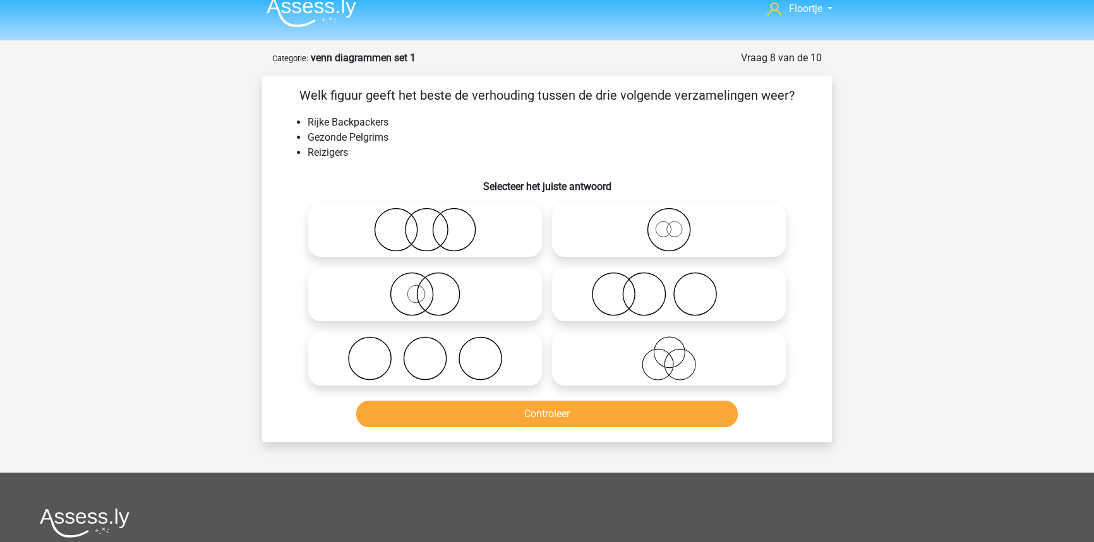
scroll to position [0, 0]
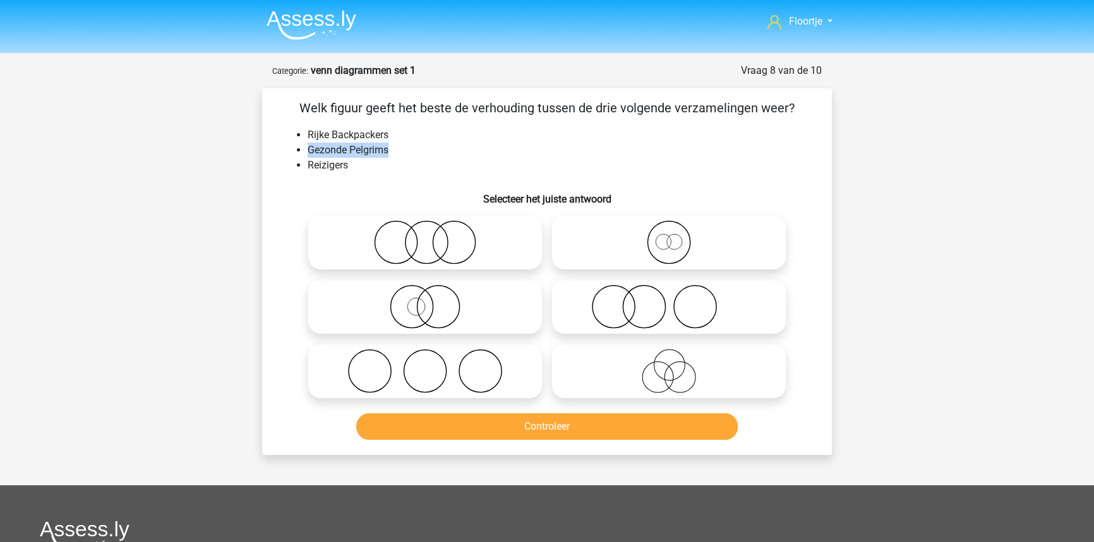
drag, startPoint x: 308, startPoint y: 147, endPoint x: 414, endPoint y: 153, distance: 106.9
click at [414, 153] on li "Gezonde Pelgrims" at bounding box center [560, 150] width 504 height 15
click at [420, 155] on li "Gezonde Pelgrims" at bounding box center [560, 150] width 504 height 15
click at [624, 388] on icon at bounding box center [669, 371] width 224 height 44
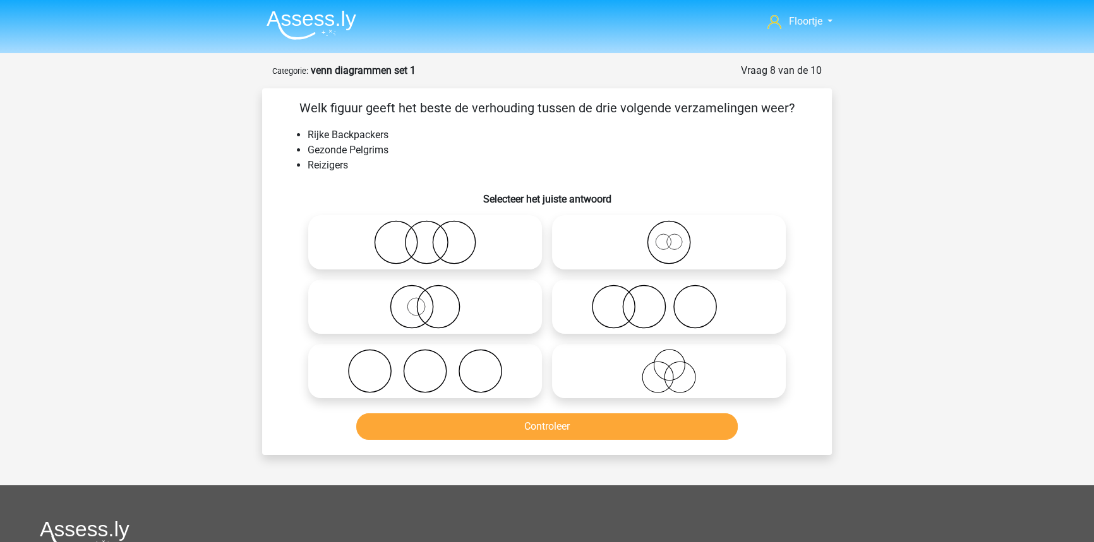
click at [669, 365] on input "radio" at bounding box center [673, 361] width 8 height 8
radio input "true"
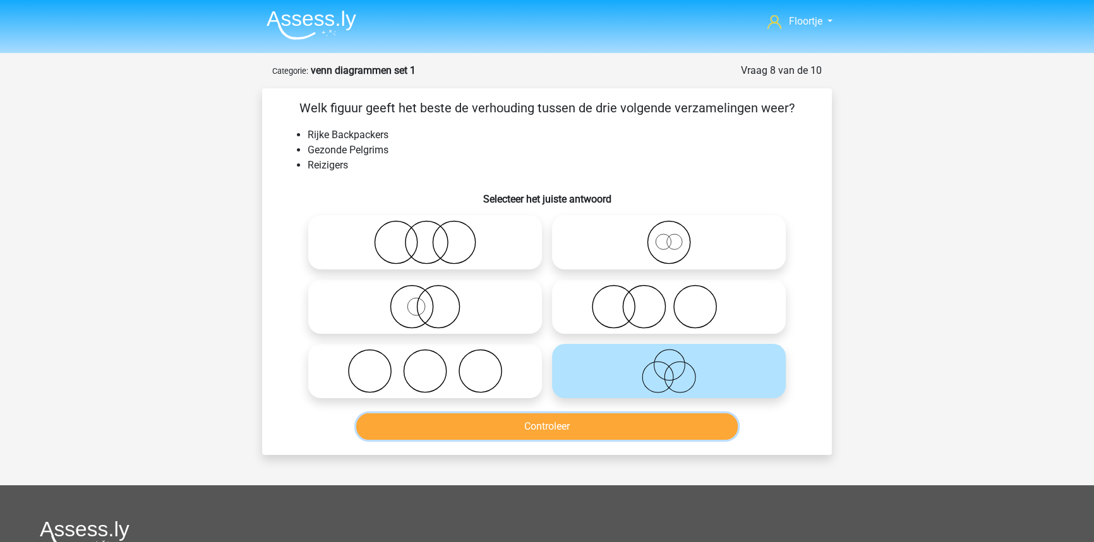
click at [624, 431] on button "Controleer" at bounding box center [547, 427] width 382 height 27
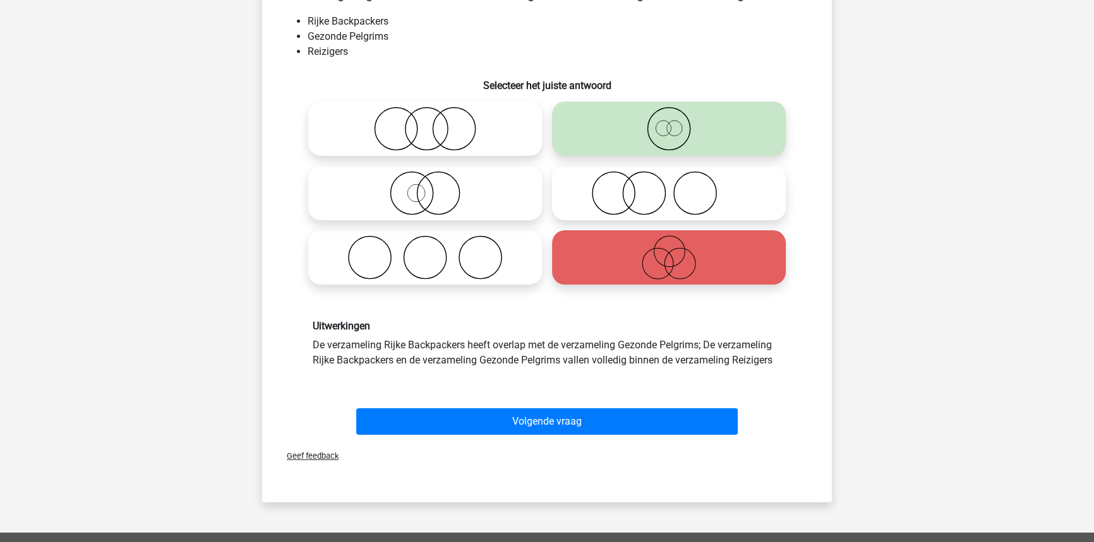
scroll to position [114, 0]
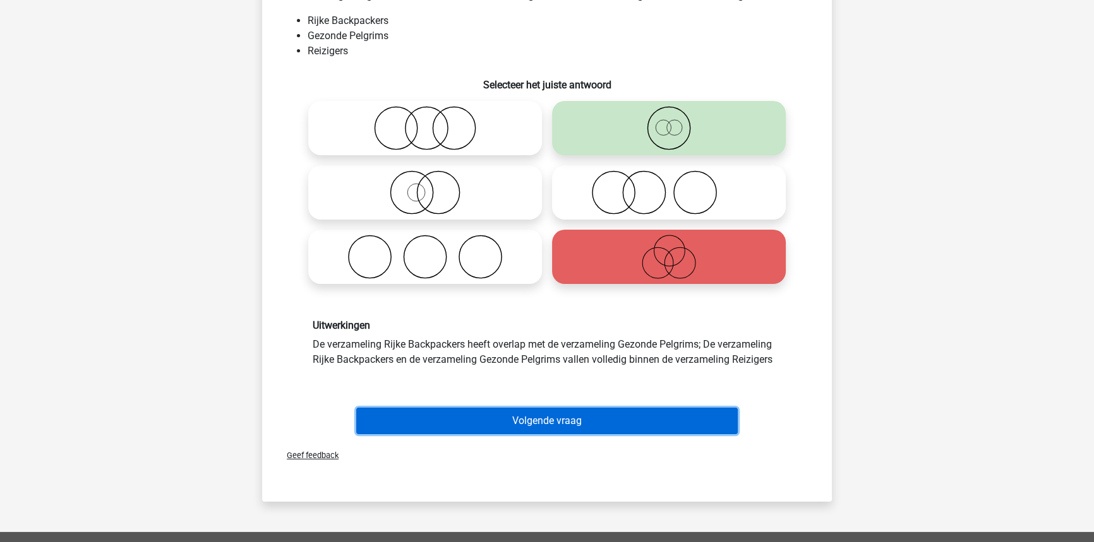
click at [624, 430] on button "Volgende vraag" at bounding box center [547, 421] width 382 height 27
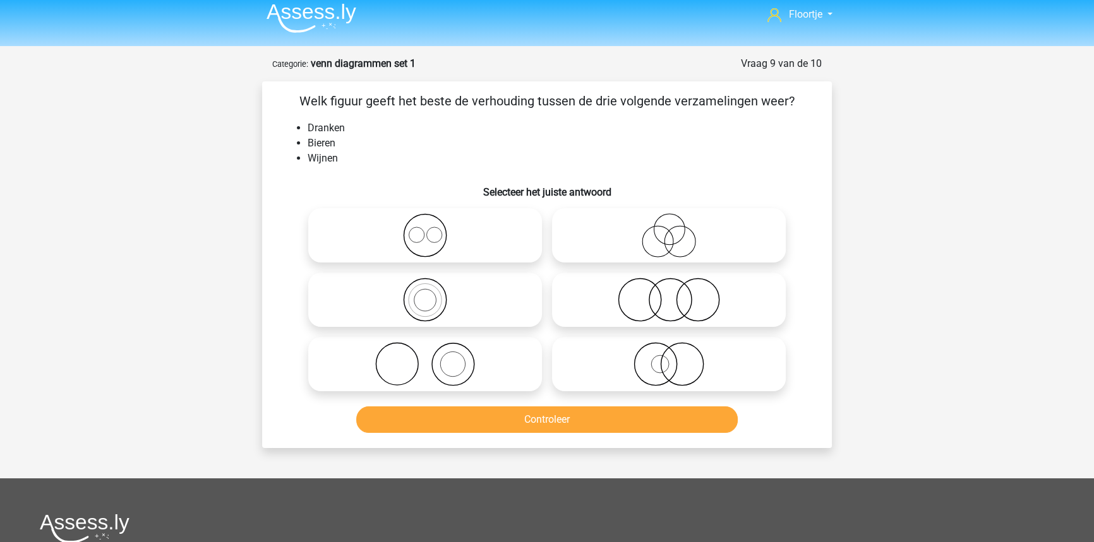
scroll to position [0, 0]
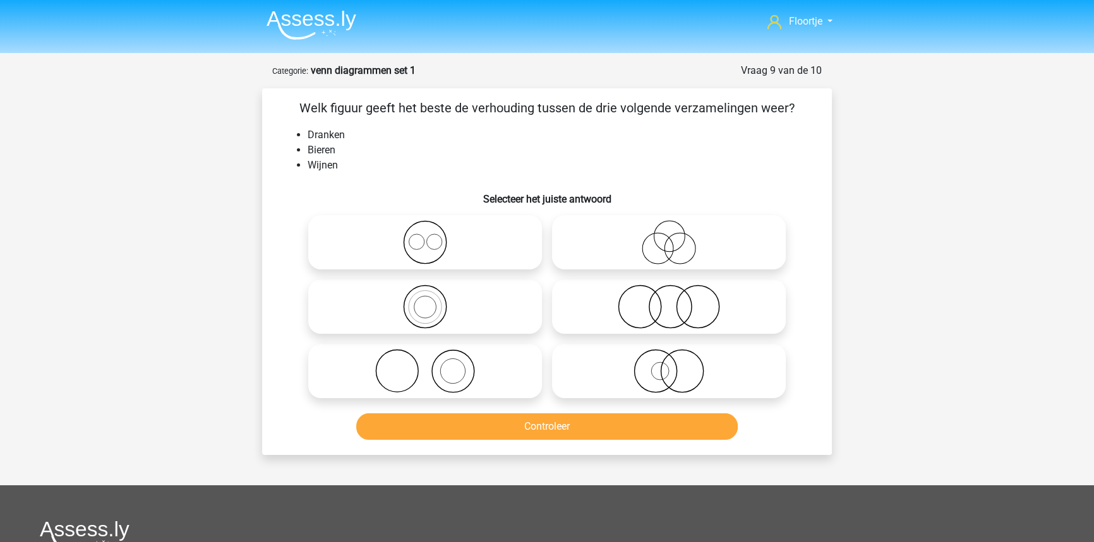
click at [455, 221] on icon at bounding box center [425, 242] width 224 height 44
click at [433, 228] on input "radio" at bounding box center [429, 232] width 8 height 8
radio input "true"
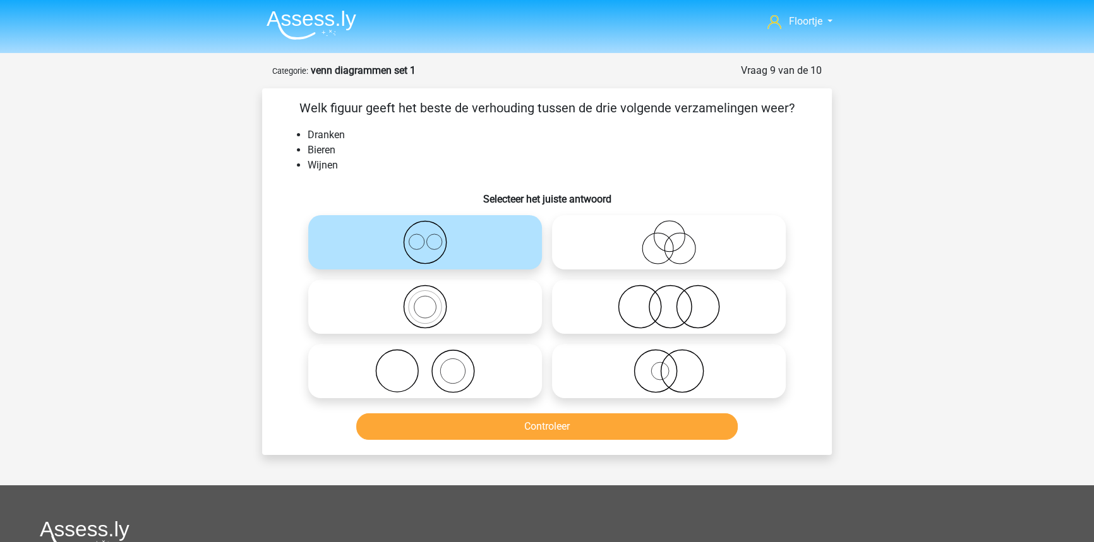
drag, startPoint x: 742, startPoint y: 311, endPoint x: 770, endPoint y: 332, distance: 35.2
click at [742, 312] on icon at bounding box center [669, 307] width 224 height 44
click at [677, 301] on input "radio" at bounding box center [673, 296] width 8 height 8
radio input "true"
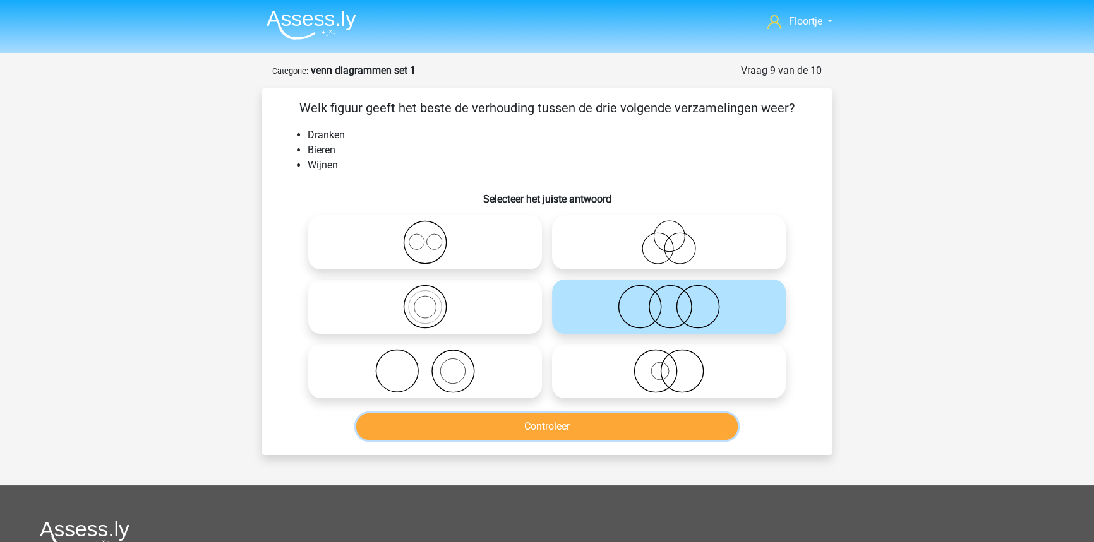
click at [589, 423] on button "Controleer" at bounding box center [547, 427] width 382 height 27
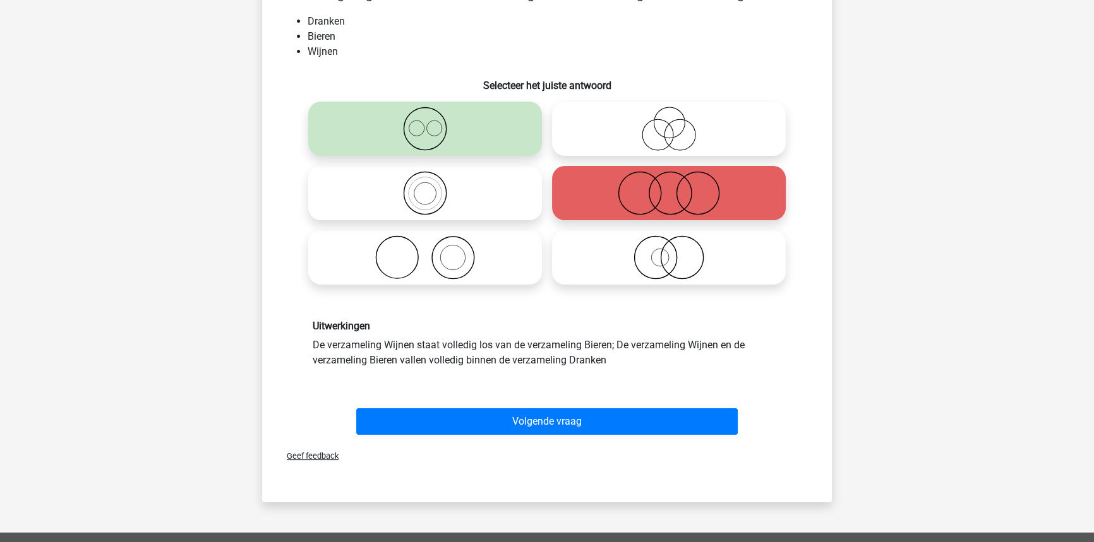
scroll to position [114, 0]
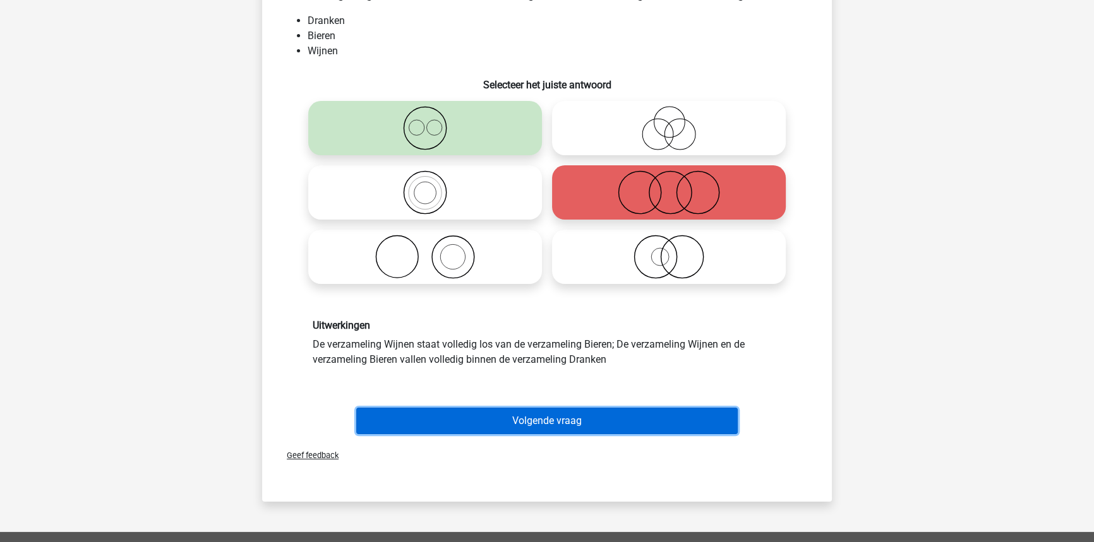
click at [674, 422] on button "Volgende vraag" at bounding box center [547, 421] width 382 height 27
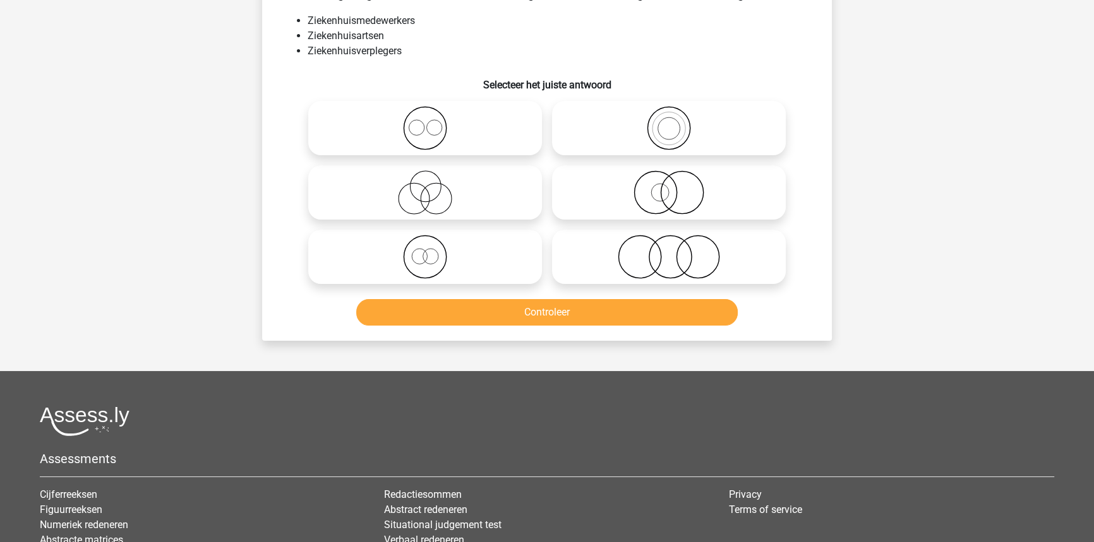
scroll to position [63, 0]
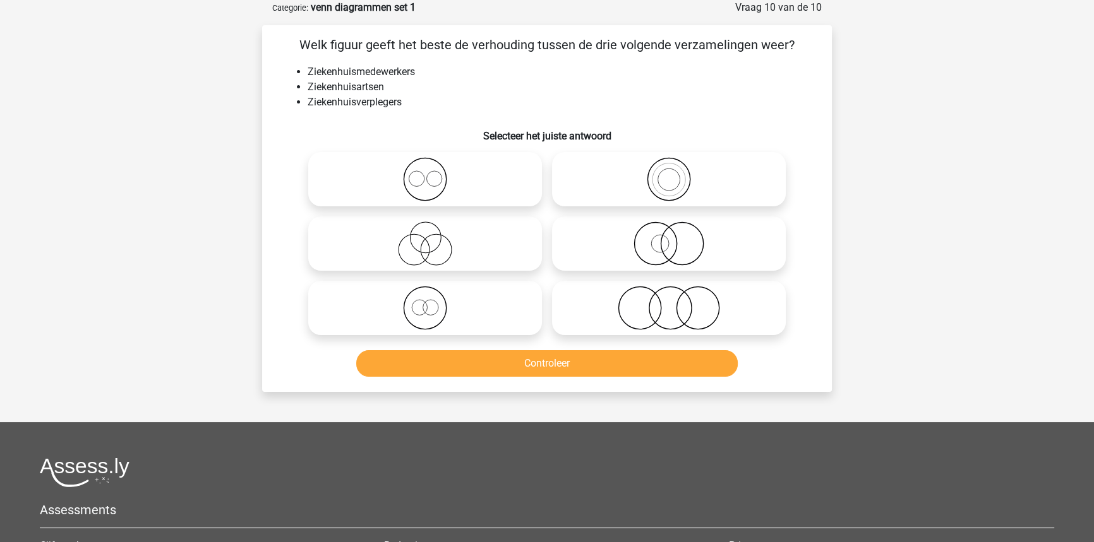
click at [493, 239] on icon at bounding box center [425, 244] width 224 height 44
click at [433, 237] on input "radio" at bounding box center [429, 233] width 8 height 8
radio input "true"
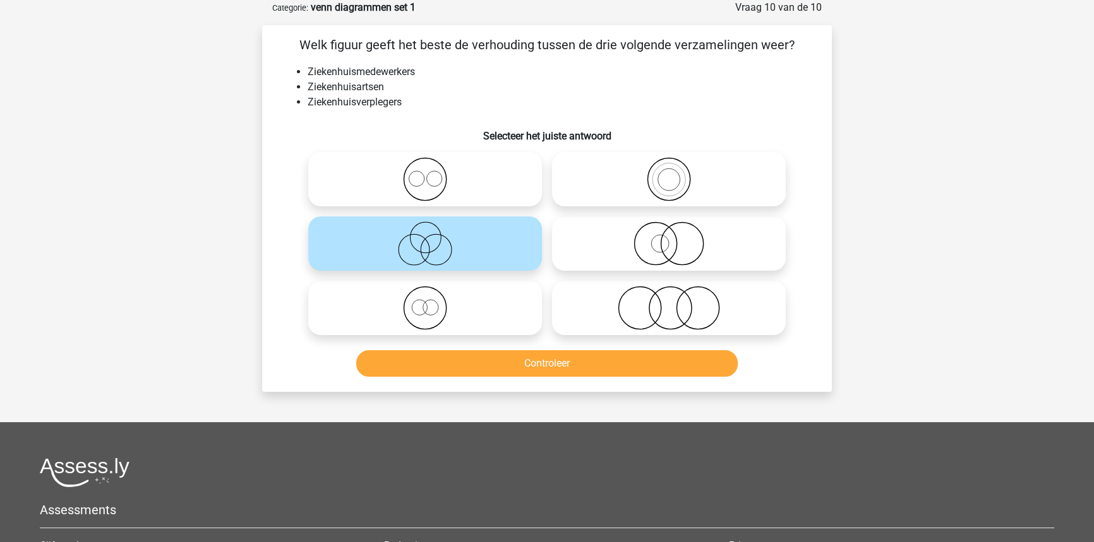
click at [770, 189] on icon at bounding box center [669, 179] width 224 height 44
click at [677, 173] on input "radio" at bounding box center [673, 169] width 8 height 8
radio input "true"
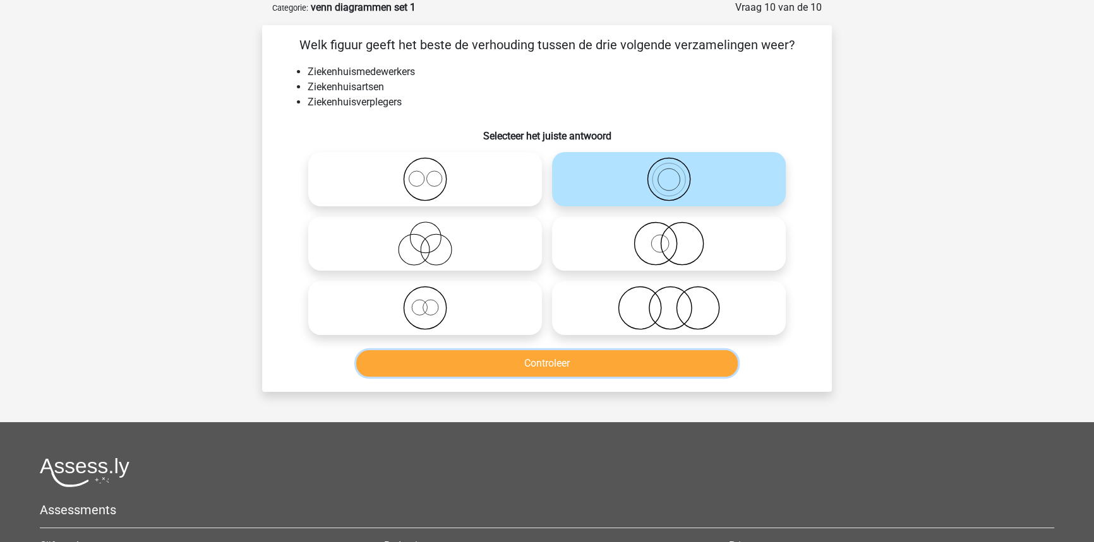
click at [653, 368] on button "Controleer" at bounding box center [547, 363] width 382 height 27
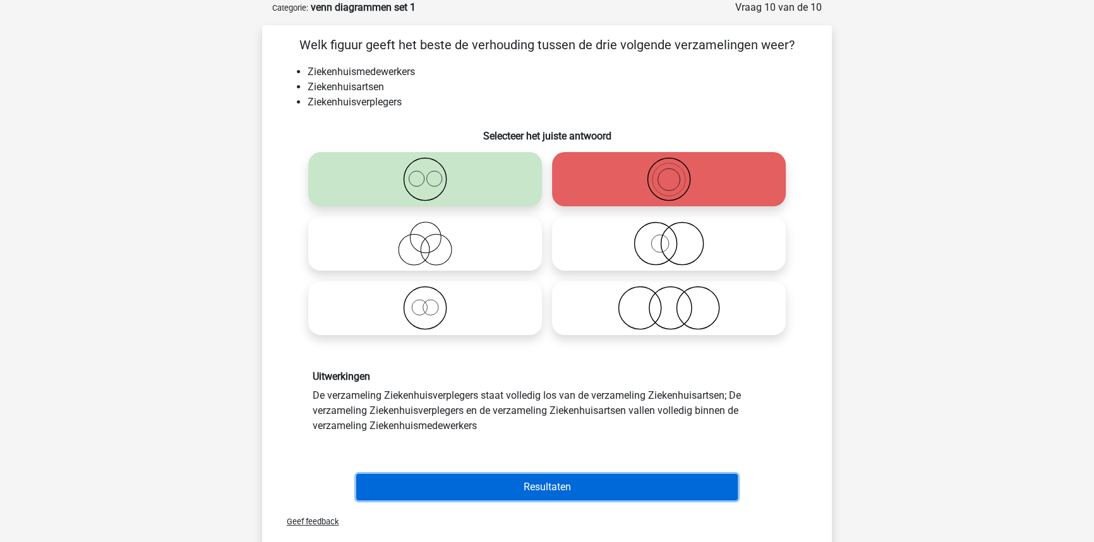
click at [445, 486] on button "Resultaten" at bounding box center [547, 487] width 382 height 27
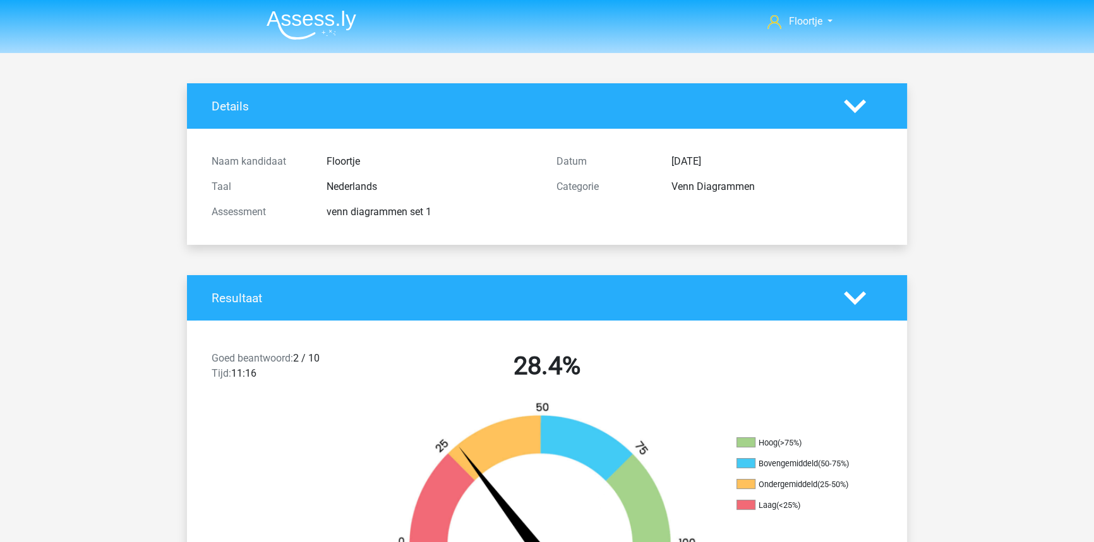
click at [319, 18] on img at bounding box center [312, 25] width 90 height 30
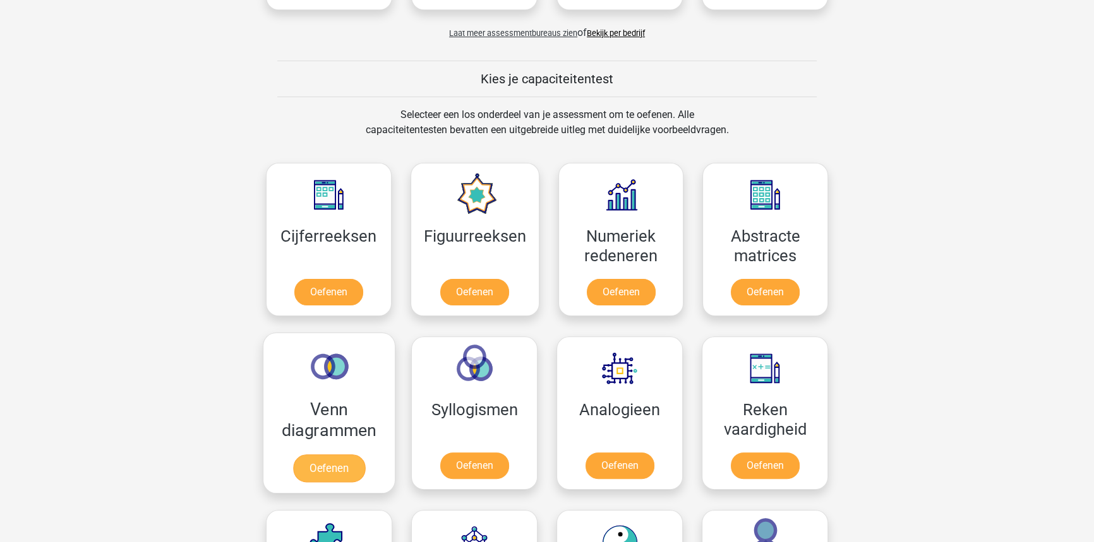
scroll to position [459, 0]
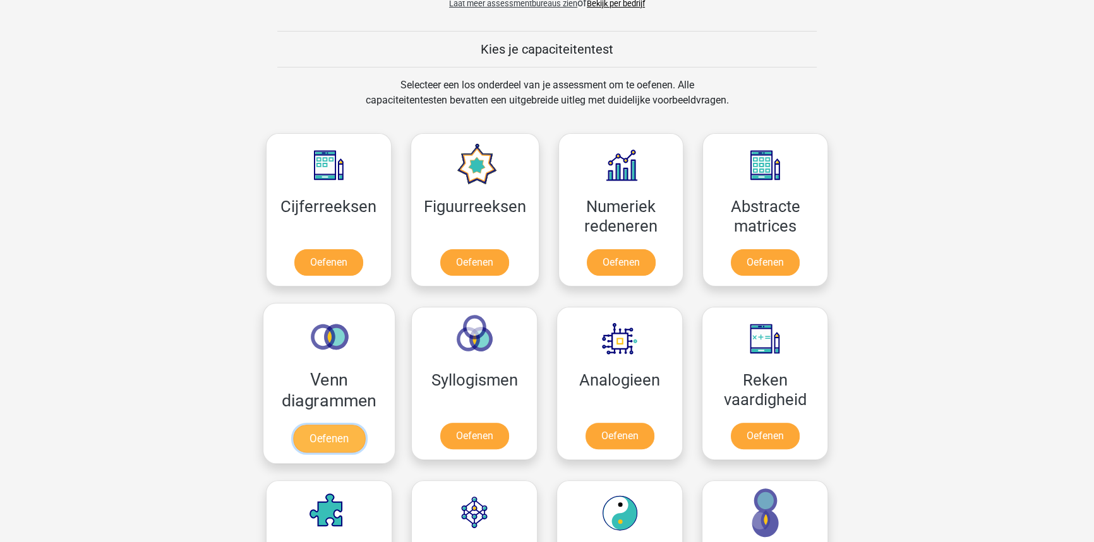
click at [338, 442] on link "Oefenen" at bounding box center [329, 439] width 72 height 28
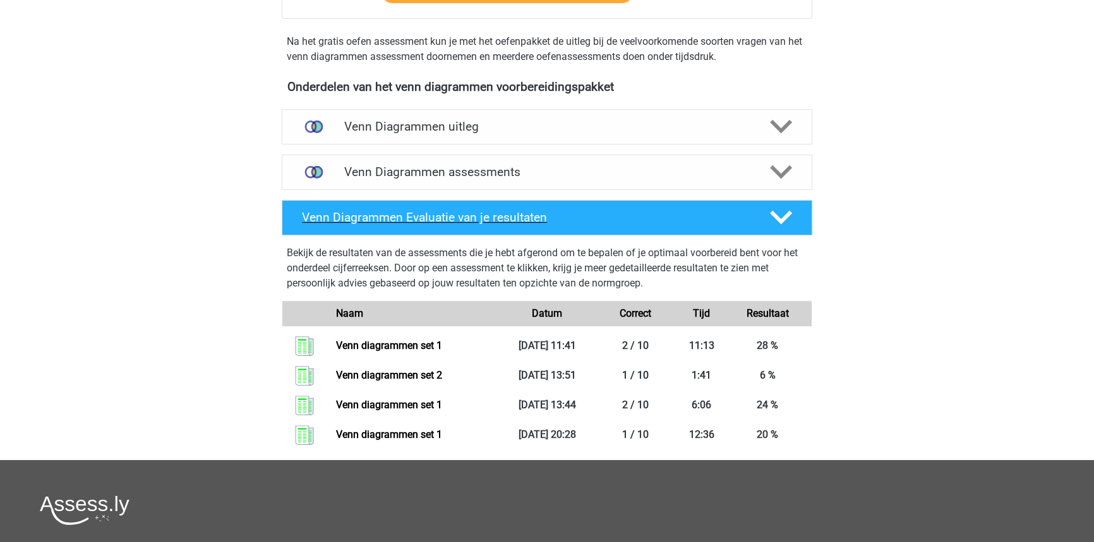
scroll to position [402, 0]
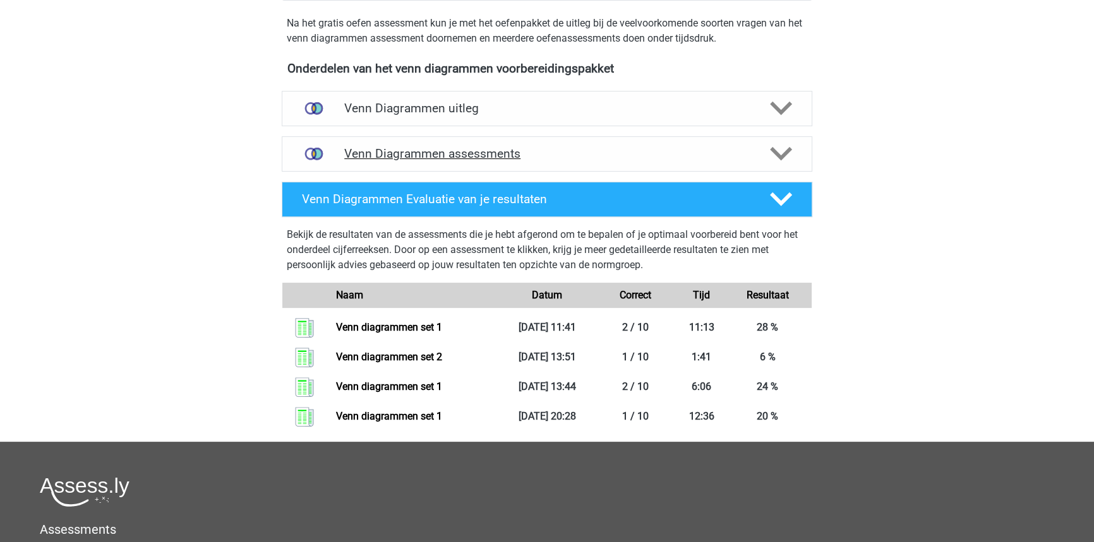
click at [667, 161] on div "Venn Diagrammen assessments" at bounding box center [547, 153] width 530 height 35
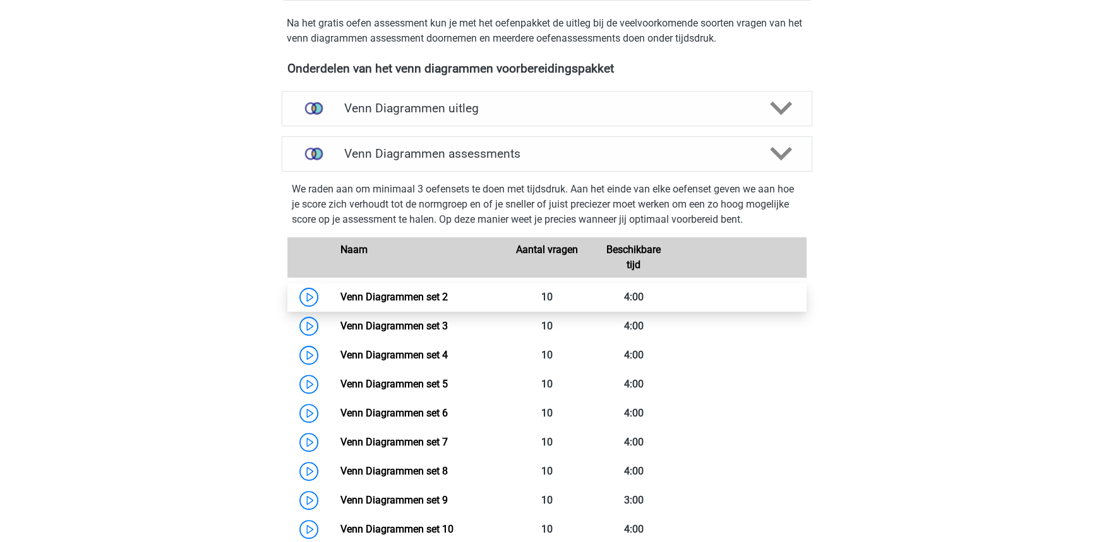
click at [340, 292] on link "Venn Diagrammen set 2" at bounding box center [393, 297] width 107 height 12
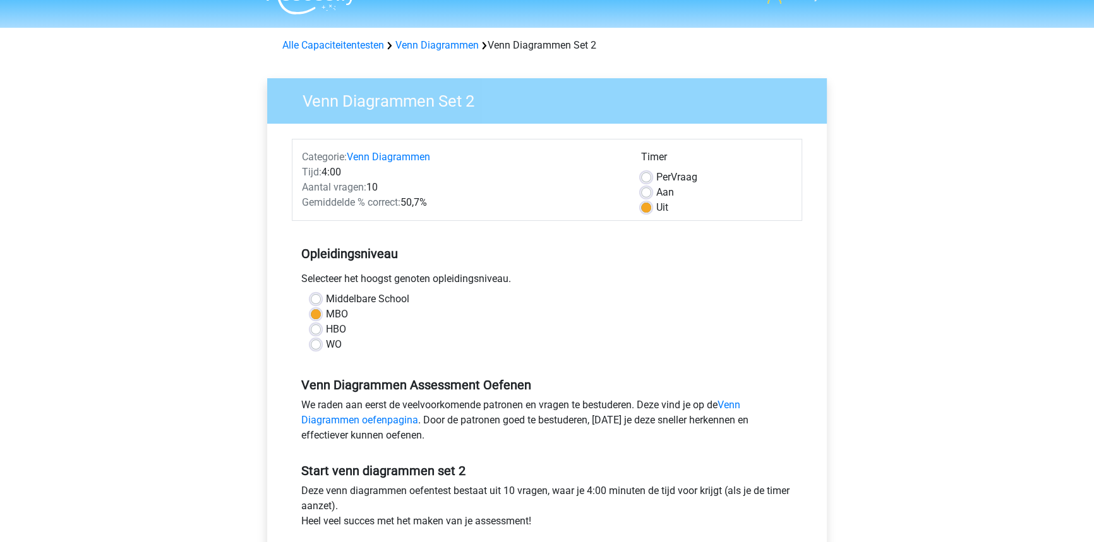
scroll to position [114, 0]
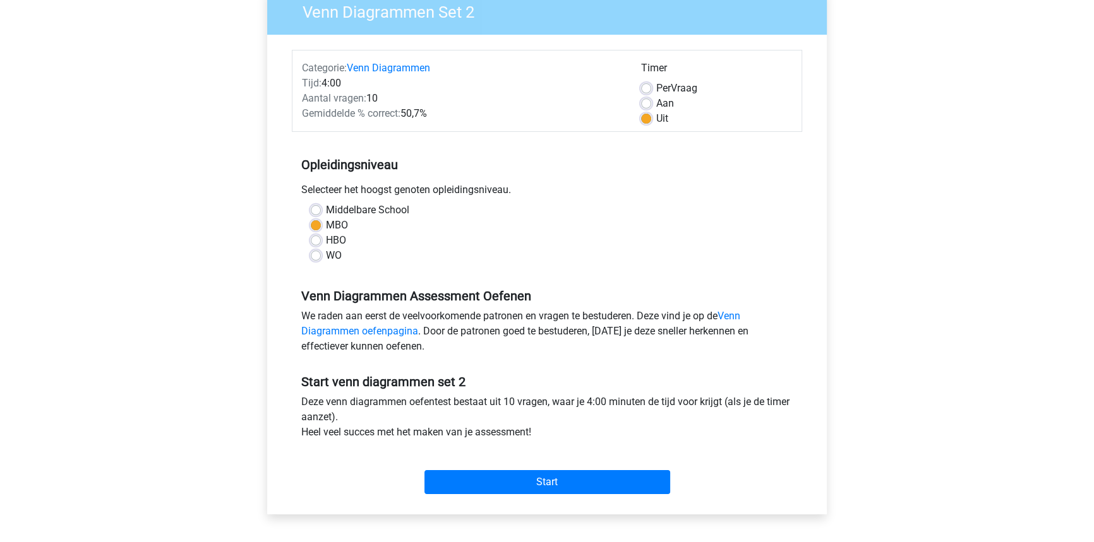
click at [656, 85] on label "Per Vraag" at bounding box center [676, 88] width 41 height 15
click at [646, 85] on input "Per Vraag" at bounding box center [646, 87] width 10 height 13
radio input "true"
click at [565, 464] on div "Start" at bounding box center [547, 472] width 510 height 44
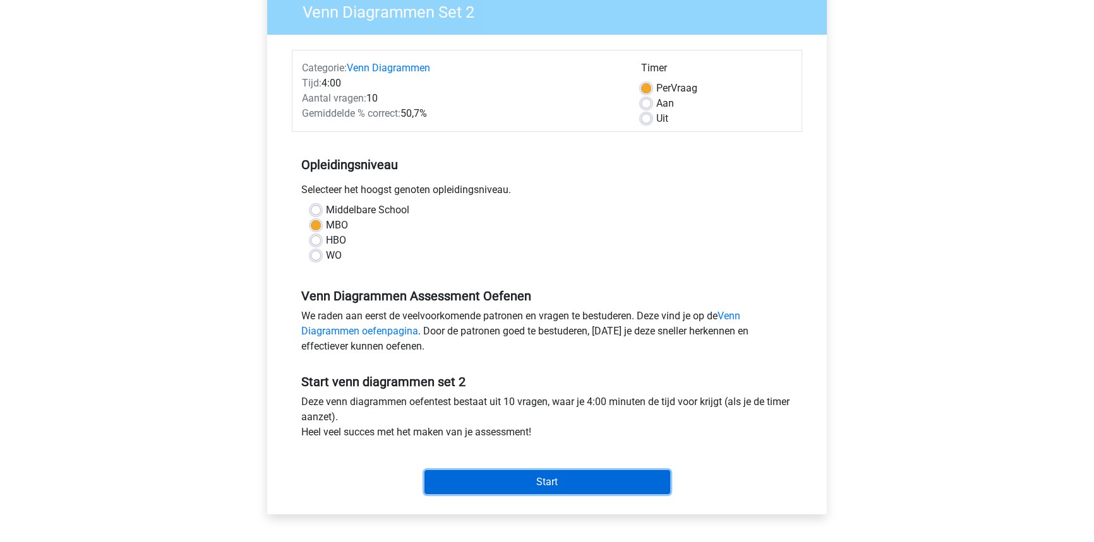
click at [560, 472] on input "Start" at bounding box center [547, 482] width 246 height 24
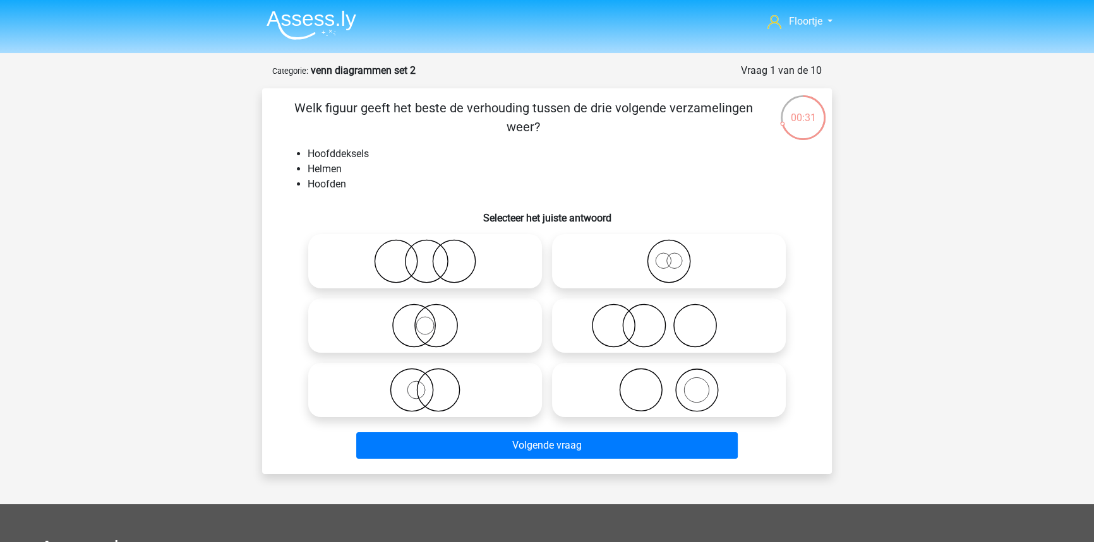
click at [638, 246] on icon at bounding box center [669, 261] width 224 height 44
click at [669, 247] on input "radio" at bounding box center [673, 251] width 8 height 8
radio input "true"
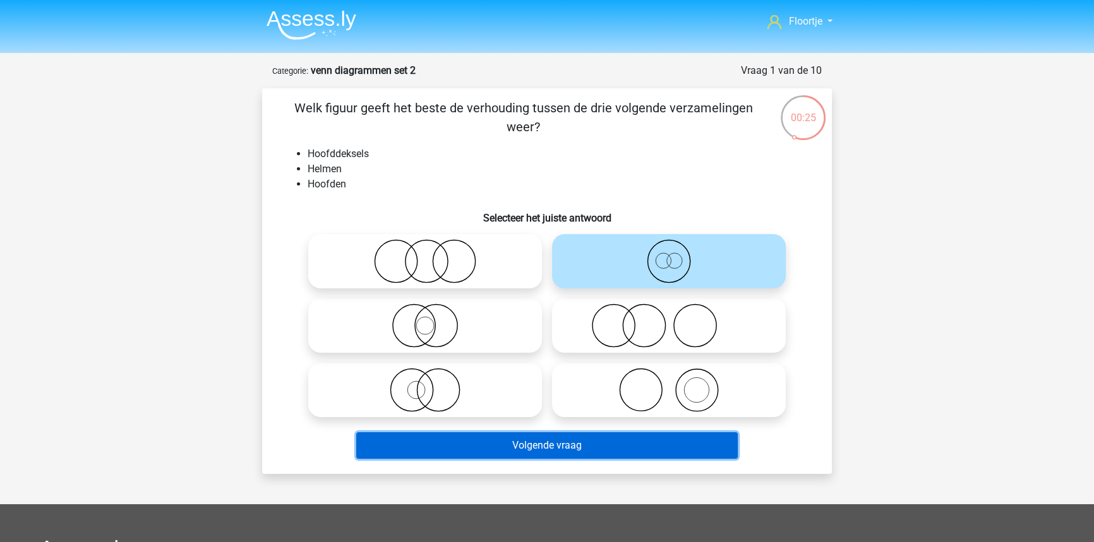
click at [651, 446] on button "Volgende vraag" at bounding box center [547, 446] width 382 height 27
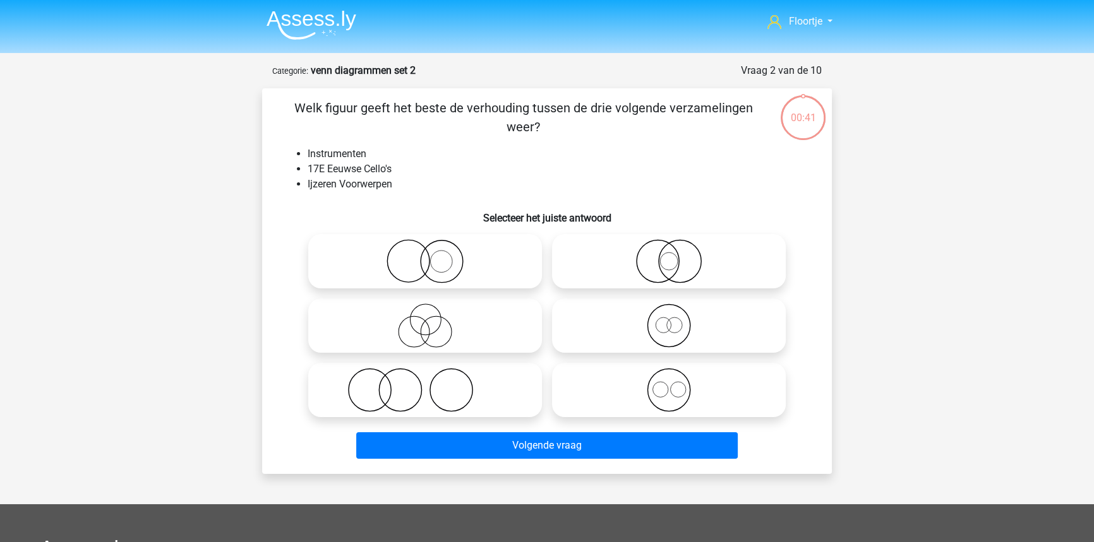
scroll to position [63, 0]
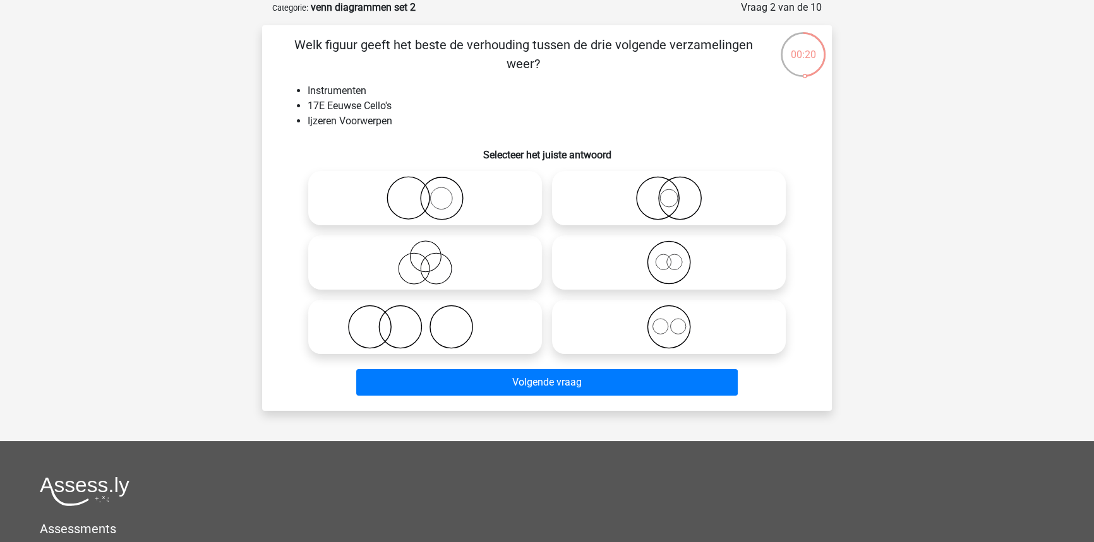
click at [400, 325] on icon at bounding box center [425, 327] width 224 height 44
click at [425, 321] on input "radio" at bounding box center [429, 317] width 8 height 8
radio input "true"
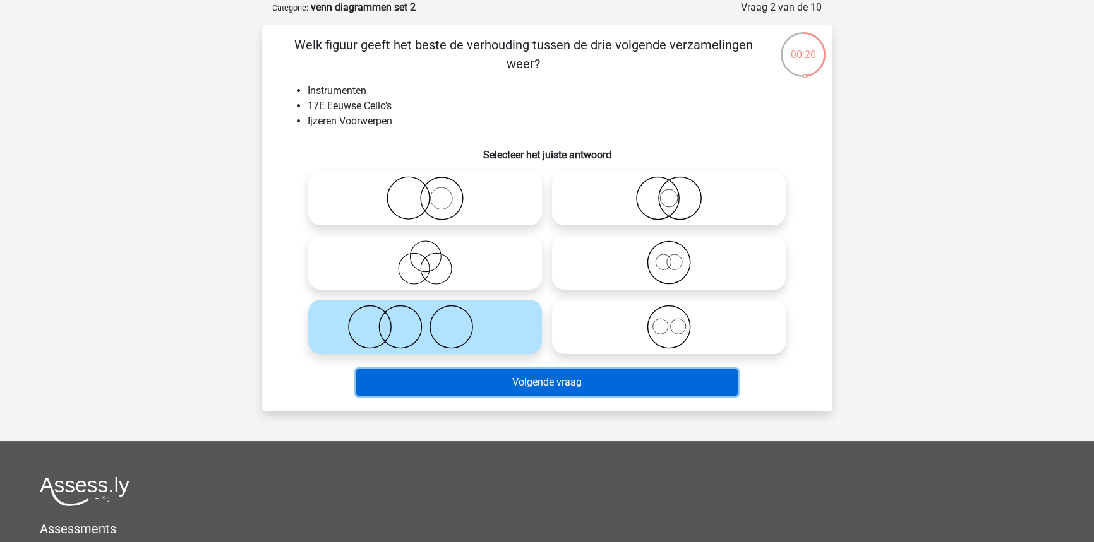
click at [508, 392] on button "Volgende vraag" at bounding box center [547, 382] width 382 height 27
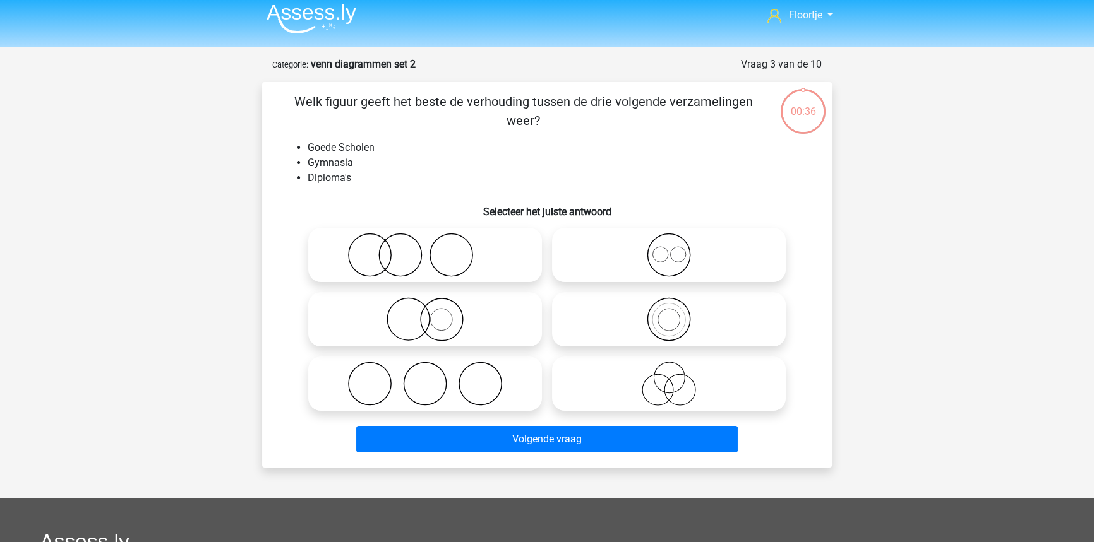
scroll to position [0, 0]
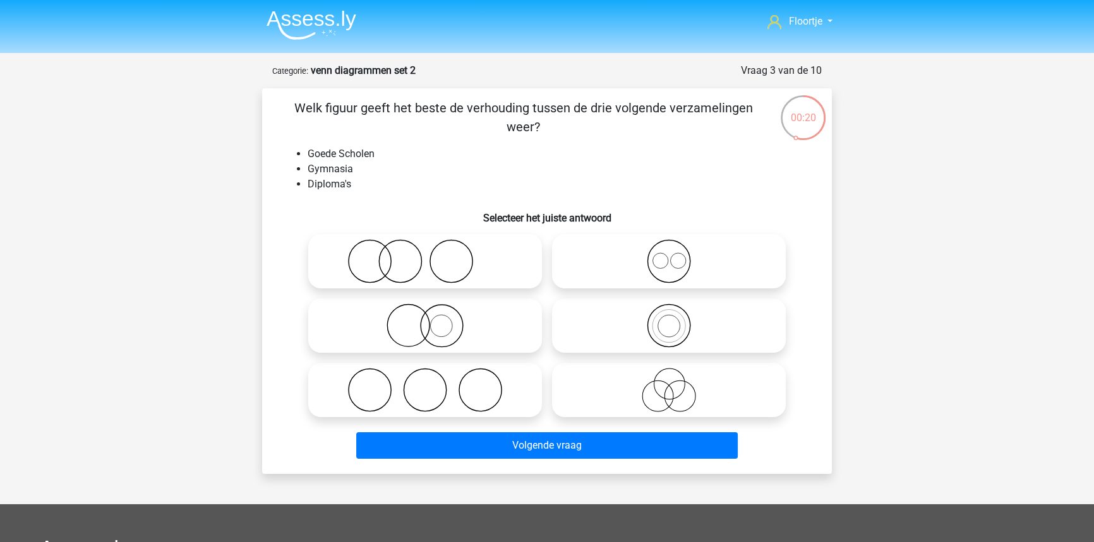
click at [752, 259] on icon at bounding box center [669, 261] width 224 height 44
click at [677, 255] on input "radio" at bounding box center [673, 251] width 8 height 8
radio input "true"
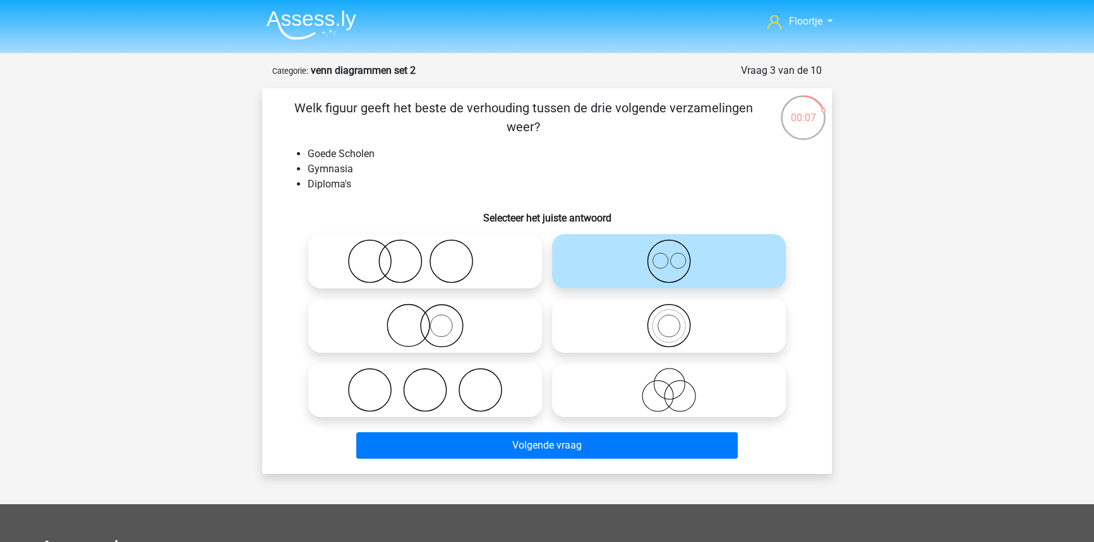
click at [414, 338] on icon at bounding box center [425, 326] width 224 height 44
click at [425, 320] on input "radio" at bounding box center [429, 315] width 8 height 8
radio input "true"
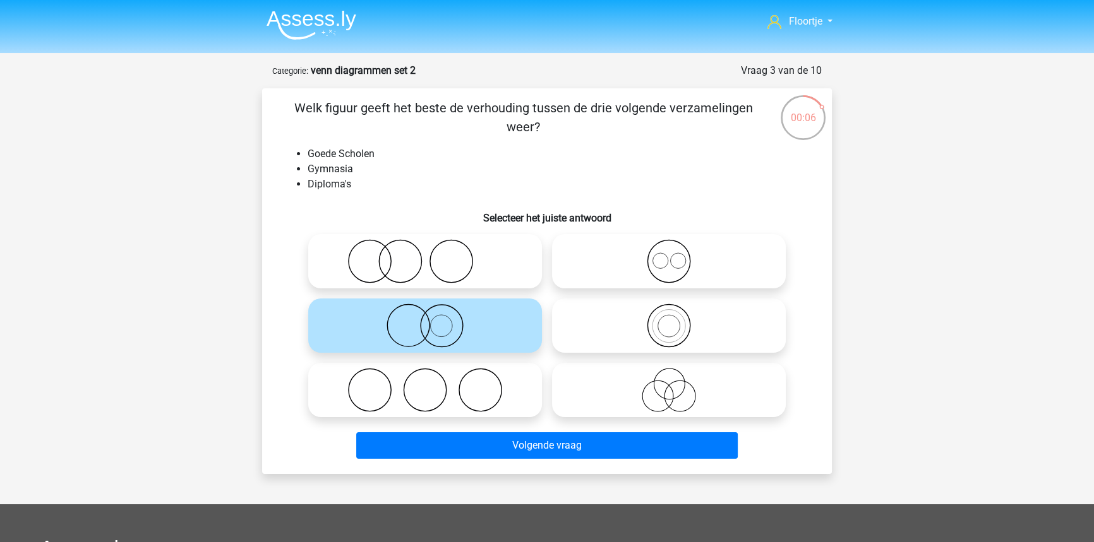
click at [675, 231] on div at bounding box center [669, 261] width 244 height 64
click at [637, 266] on icon at bounding box center [669, 261] width 224 height 44
click at [669, 255] on input "radio" at bounding box center [673, 251] width 8 height 8
radio input "true"
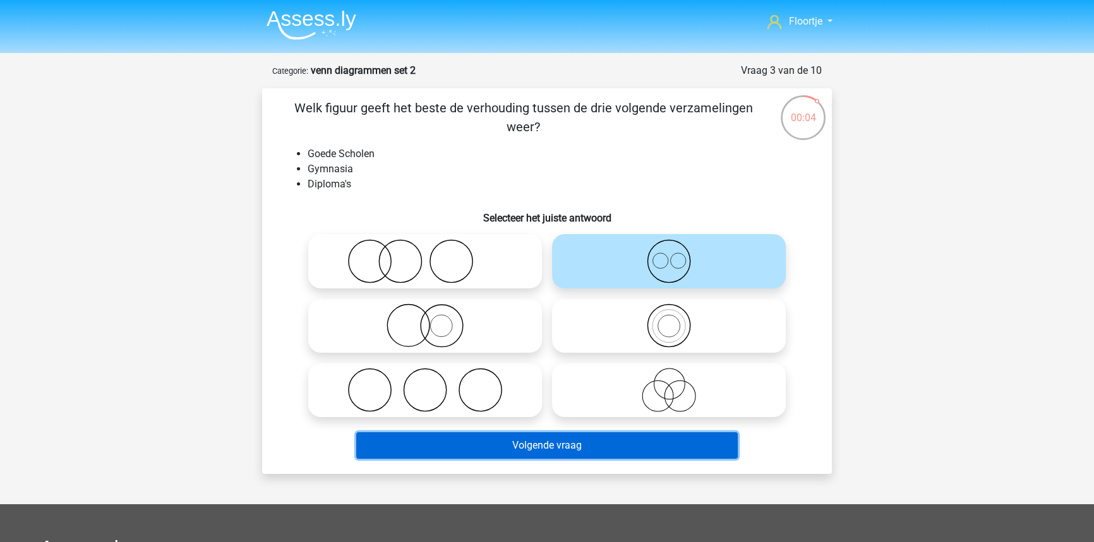
click at [543, 445] on button "Volgende vraag" at bounding box center [547, 446] width 382 height 27
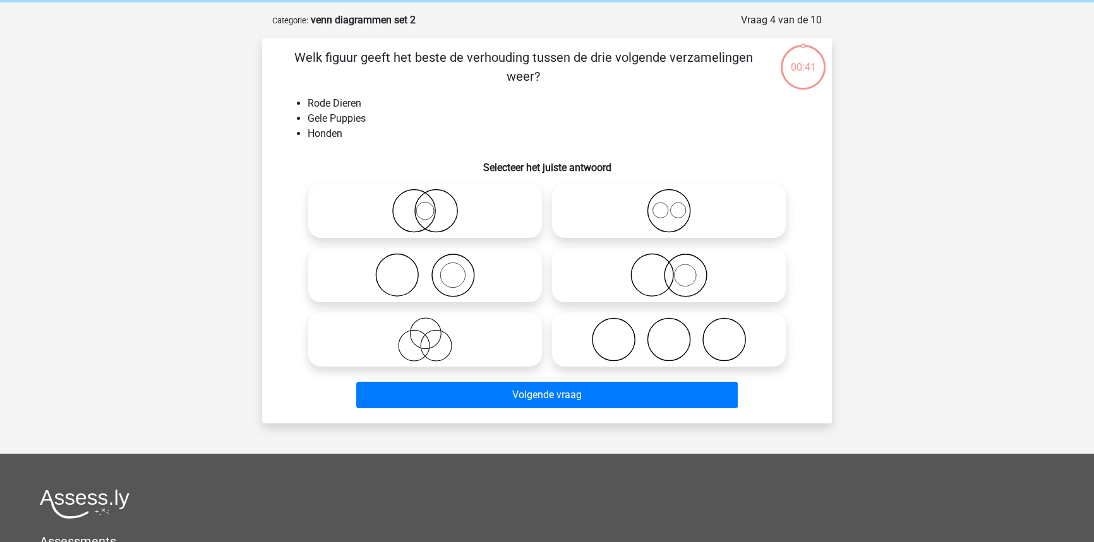
scroll to position [63, 0]
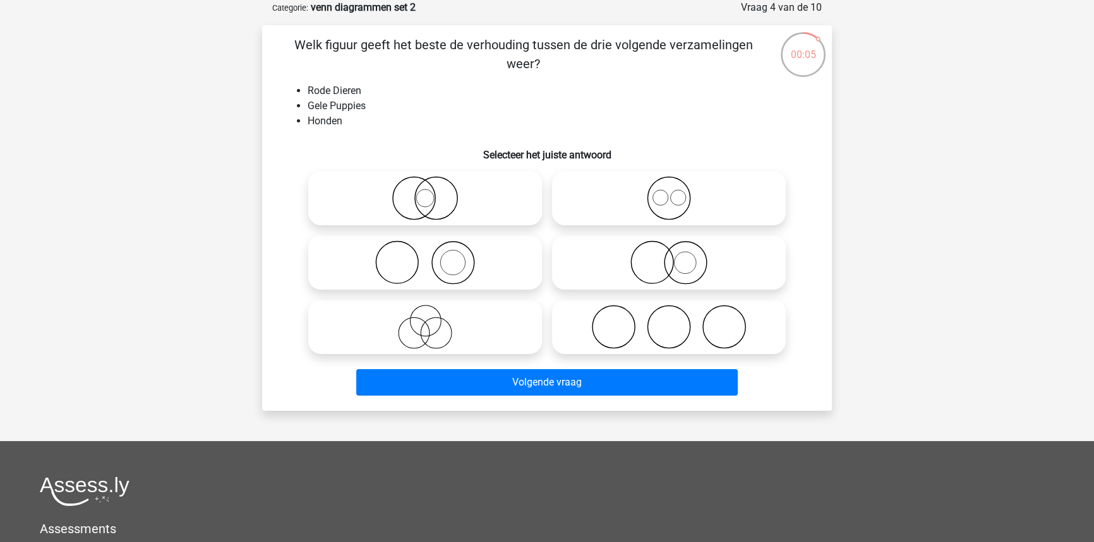
drag, startPoint x: 727, startPoint y: 155, endPoint x: 715, endPoint y: 199, distance: 45.2
click at [721, 177] on div "Welk figuur geeft het beste de verhouding tussen de drie volgende verzamelingen…" at bounding box center [547, 218] width 560 height 366
click at [714, 202] on icon at bounding box center [669, 198] width 224 height 44
click at [677, 192] on input "radio" at bounding box center [673, 188] width 8 height 8
radio input "true"
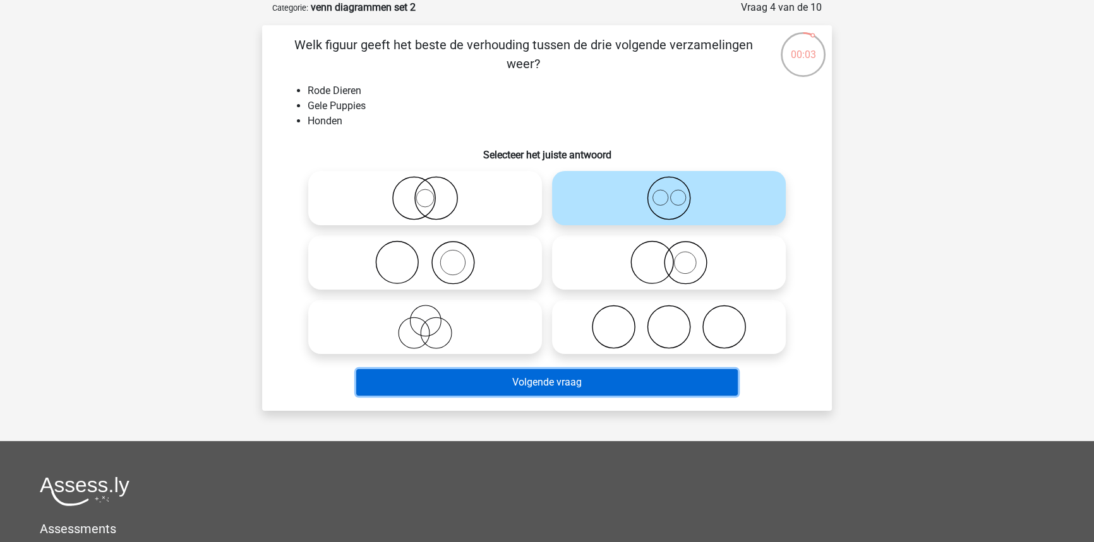
click at [561, 380] on button "Volgende vraag" at bounding box center [547, 382] width 382 height 27
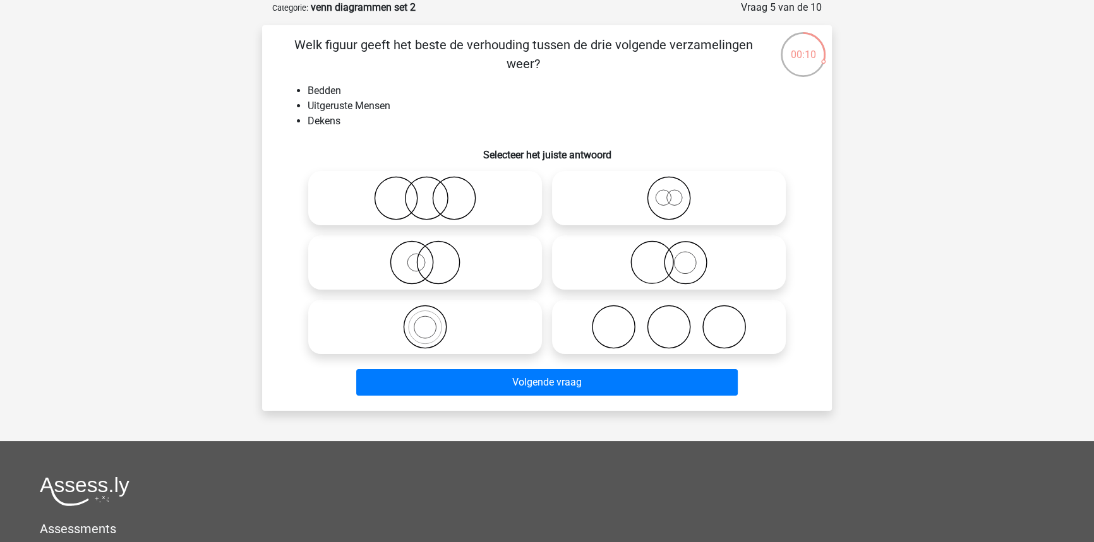
click at [460, 208] on icon at bounding box center [425, 198] width 224 height 44
click at [433, 192] on input "radio" at bounding box center [429, 188] width 8 height 8
radio input "true"
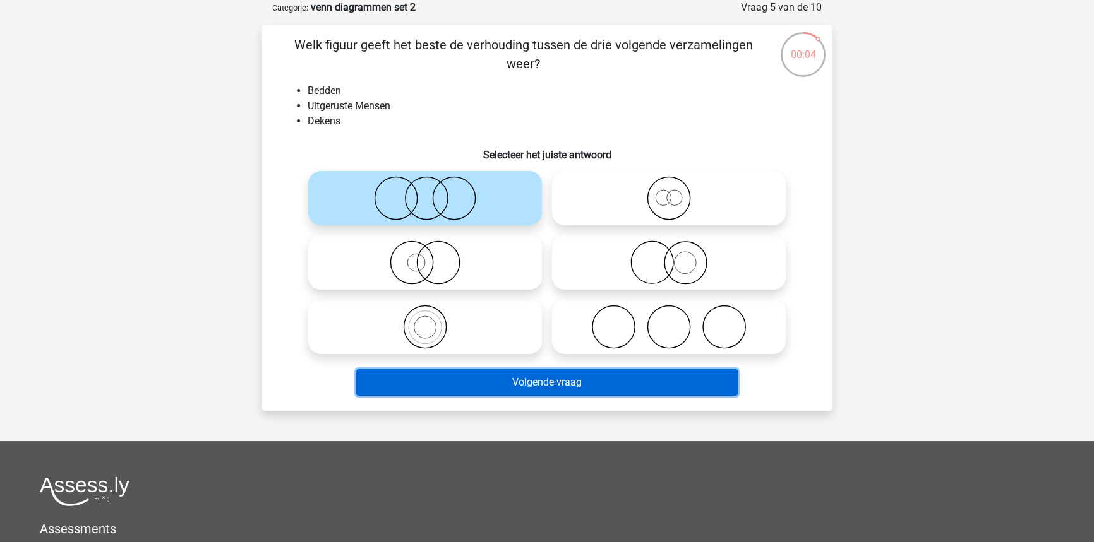
click at [530, 383] on button "Volgende vraag" at bounding box center [547, 382] width 382 height 27
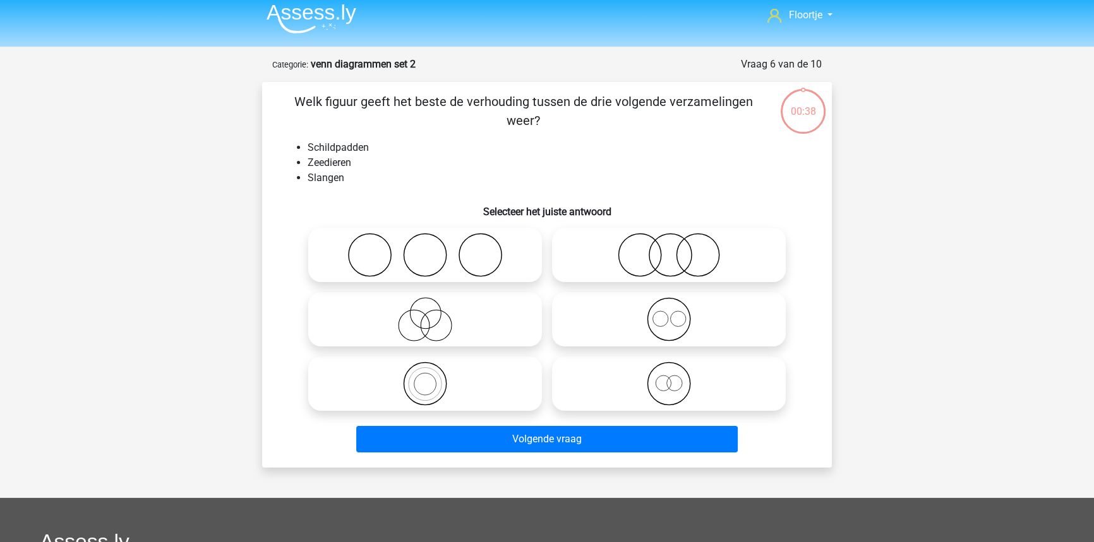
scroll to position [6, 0]
click at [654, 312] on icon at bounding box center [669, 320] width 224 height 44
click at [669, 312] on input "radio" at bounding box center [673, 310] width 8 height 8
radio input "true"
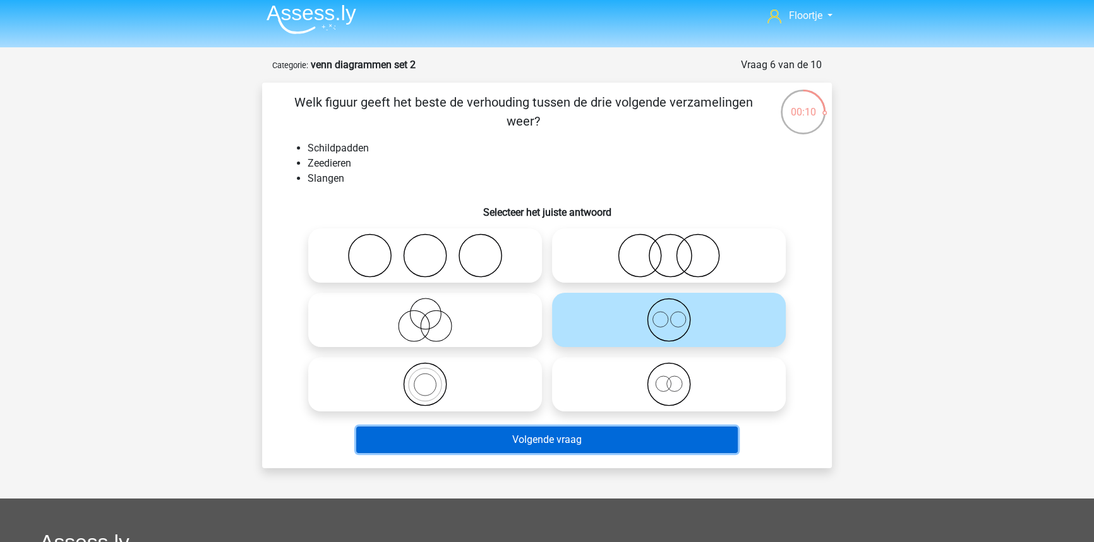
click at [557, 436] on button "Volgende vraag" at bounding box center [547, 440] width 382 height 27
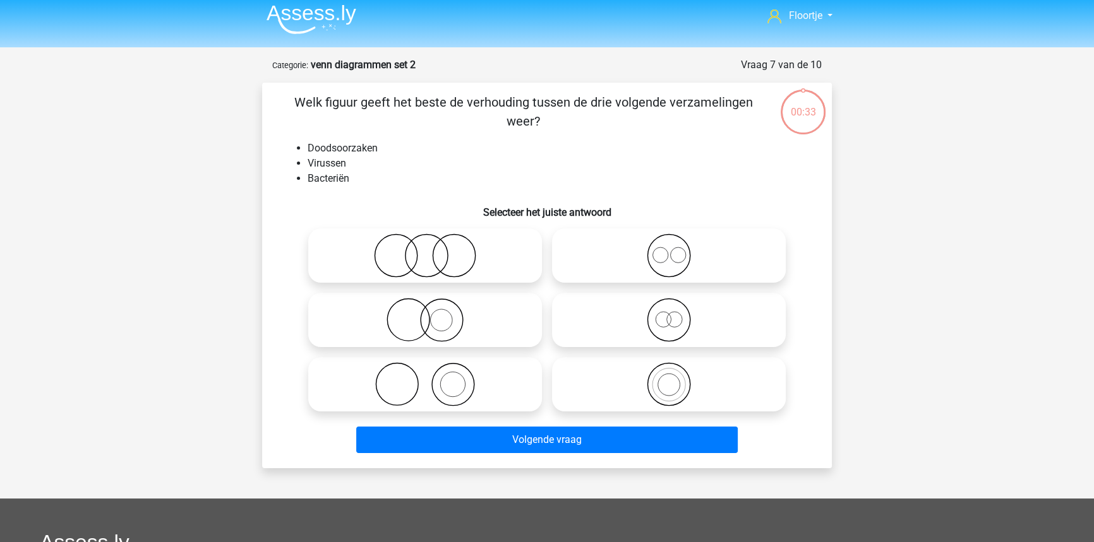
scroll to position [63, 0]
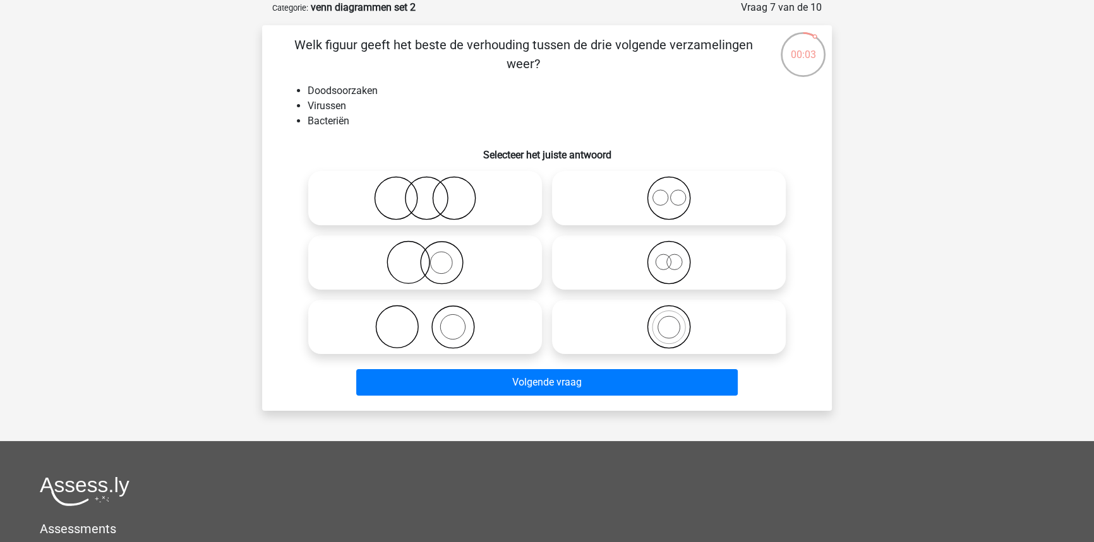
click at [476, 328] on icon at bounding box center [425, 327] width 224 height 44
click at [433, 321] on input "radio" at bounding box center [429, 317] width 8 height 8
radio input "true"
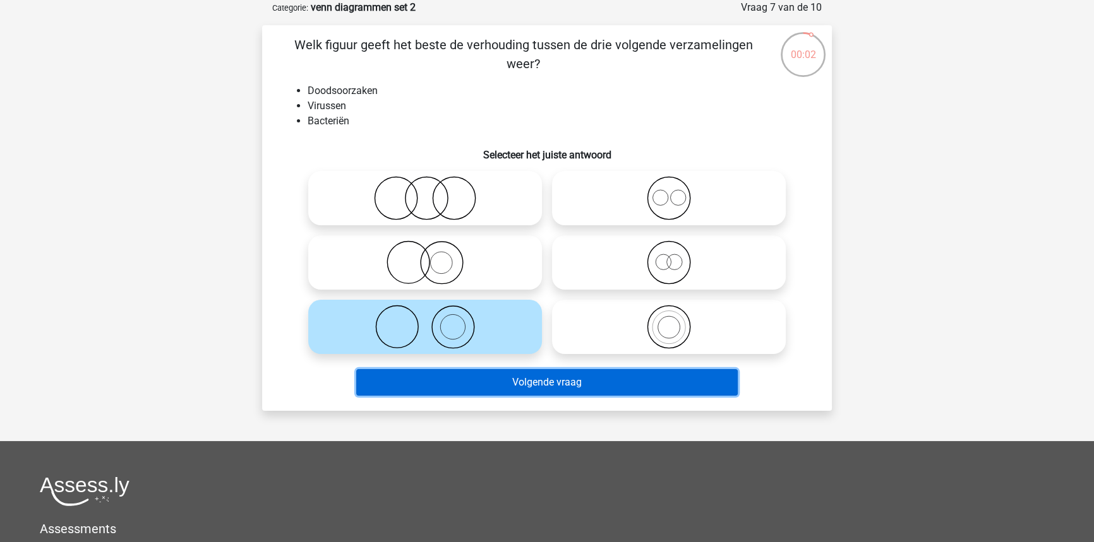
click at [514, 385] on button "Volgende vraag" at bounding box center [547, 382] width 382 height 27
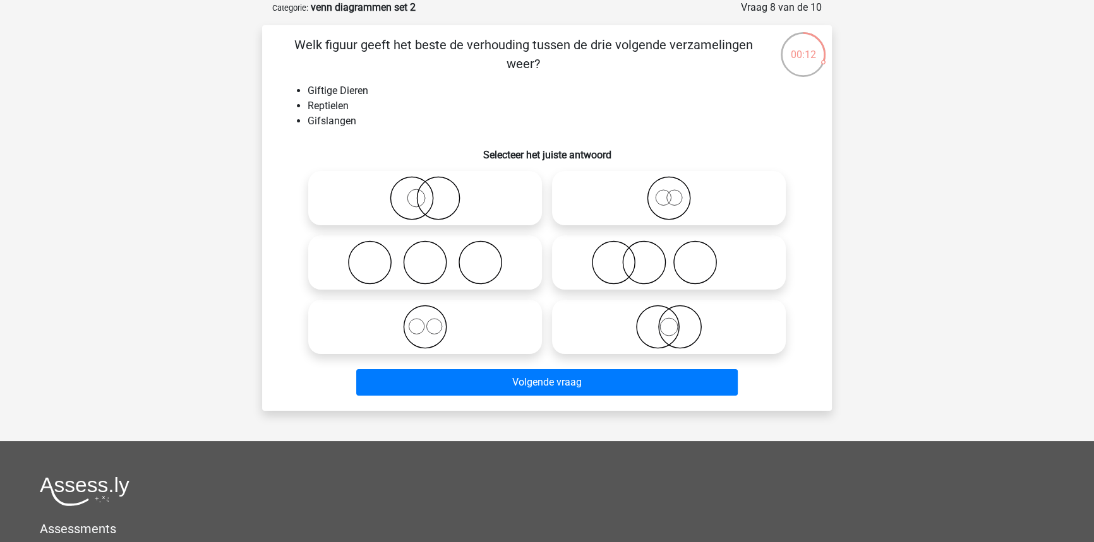
click at [654, 258] on icon at bounding box center [669, 263] width 224 height 44
click at [669, 256] on input "radio" at bounding box center [673, 252] width 8 height 8
radio input "true"
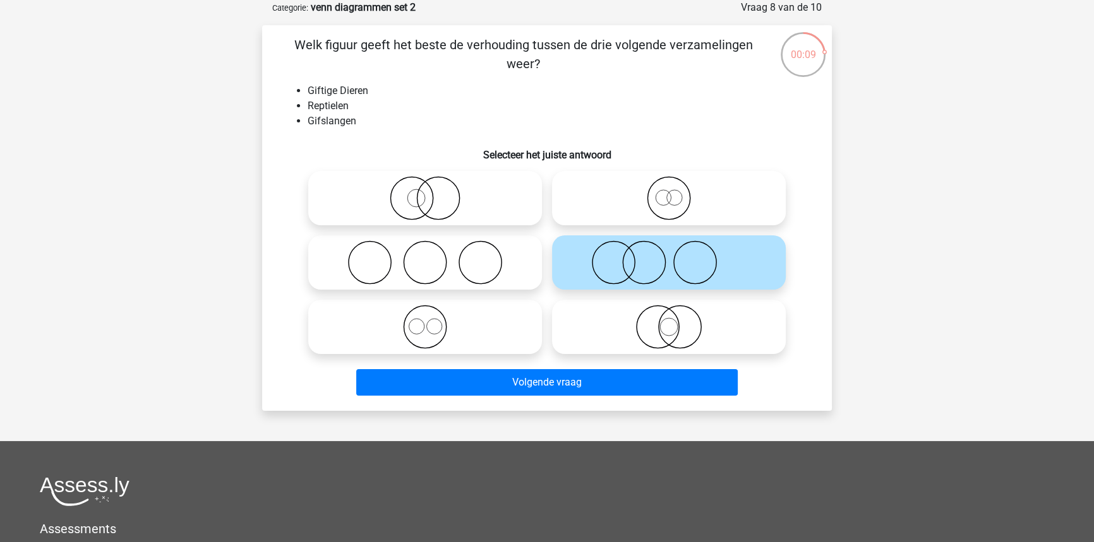
click at [704, 336] on icon at bounding box center [669, 327] width 224 height 44
click at [677, 321] on input "radio" at bounding box center [673, 317] width 8 height 8
radio input "true"
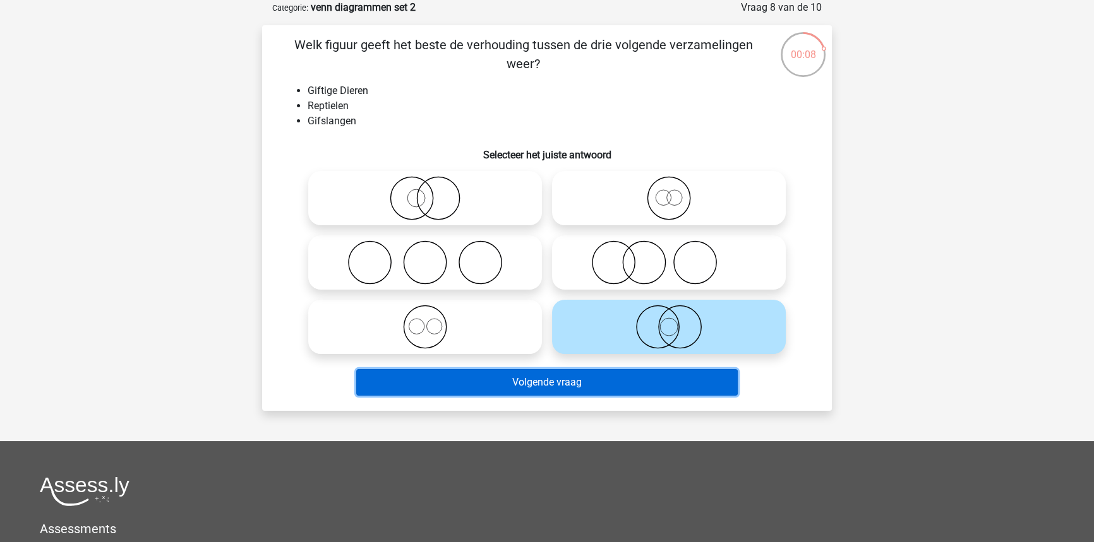
click at [687, 376] on button "Volgende vraag" at bounding box center [547, 382] width 382 height 27
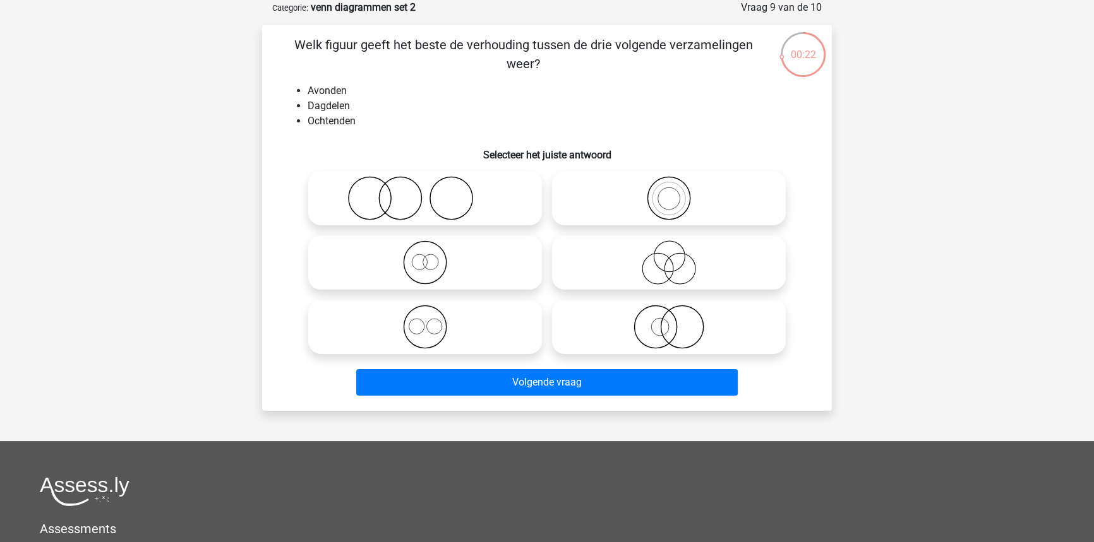
click at [726, 167] on div "Welk figuur geeft het beste de verhouding tussen de drie volgende verzamelingen…" at bounding box center [547, 218] width 560 height 366
click at [710, 184] on icon at bounding box center [669, 198] width 224 height 44
click at [677, 184] on input "radio" at bounding box center [673, 188] width 8 height 8
radio input "true"
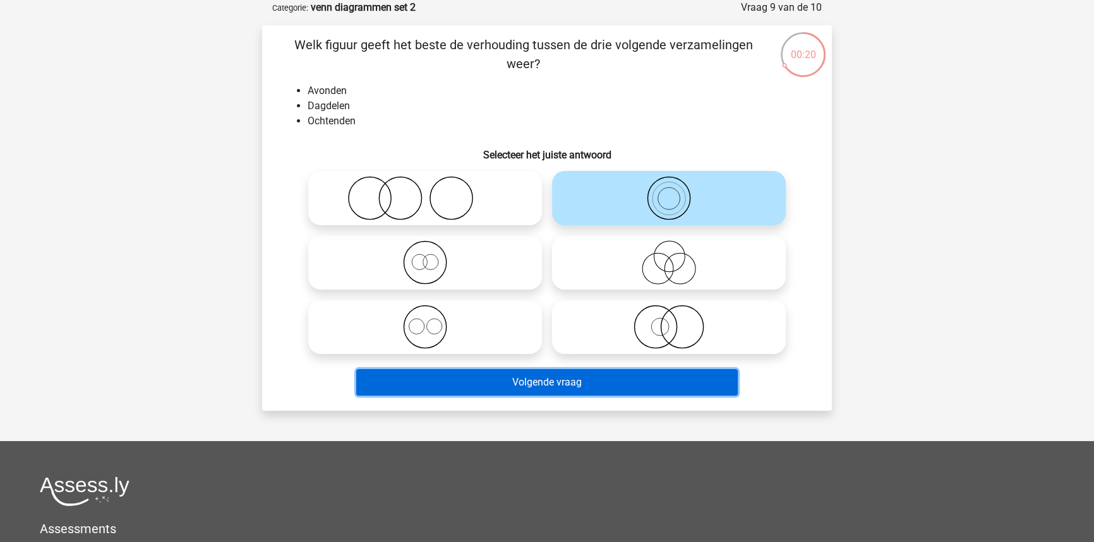
click at [644, 379] on button "Volgende vraag" at bounding box center [547, 382] width 382 height 27
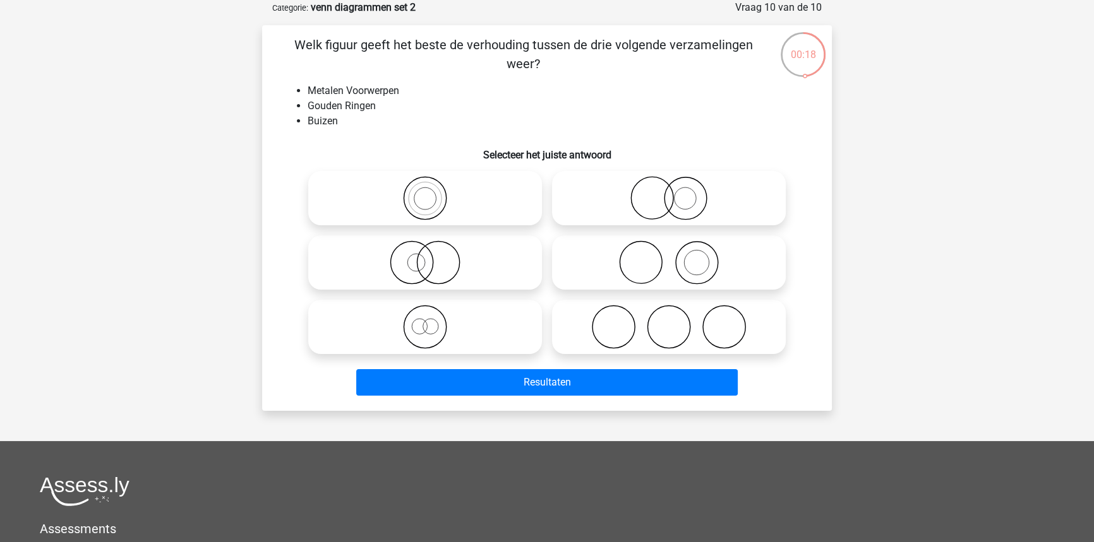
drag, startPoint x: 667, startPoint y: 266, endPoint x: 666, endPoint y: 277, distance: 11.4
click at [668, 266] on icon at bounding box center [669, 263] width 224 height 44
click at [669, 256] on input "radio" at bounding box center [673, 252] width 8 height 8
radio input "true"
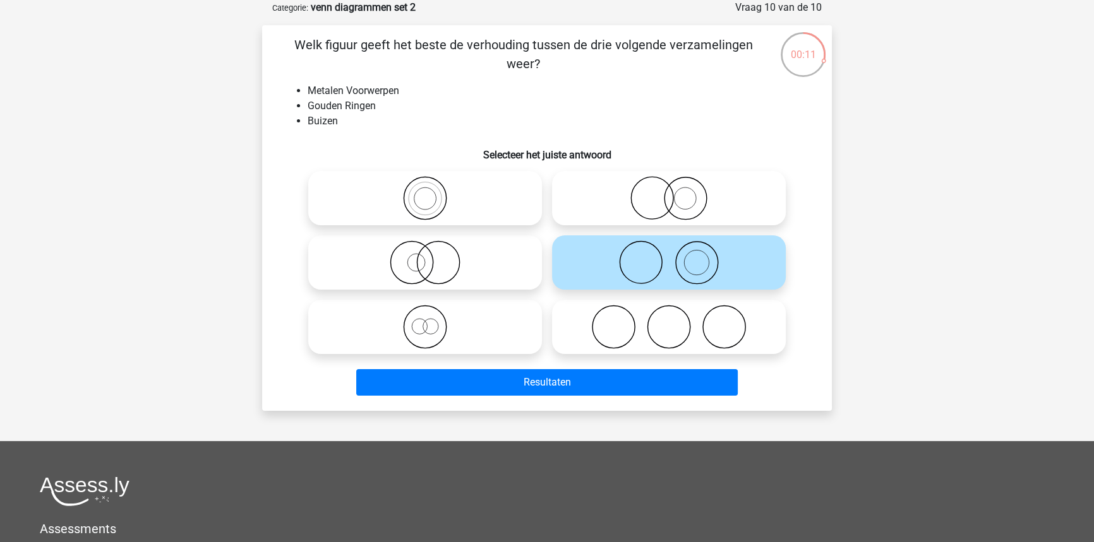
click at [499, 307] on icon at bounding box center [425, 327] width 224 height 44
click at [433, 313] on input "radio" at bounding box center [429, 317] width 8 height 8
radio input "true"
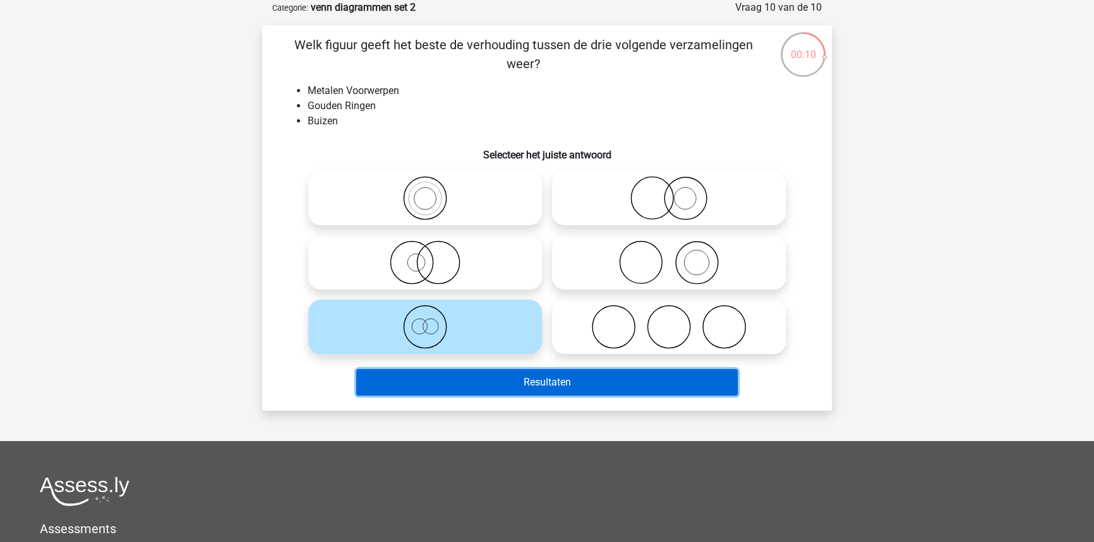
click at [533, 382] on button "Resultaten" at bounding box center [547, 382] width 382 height 27
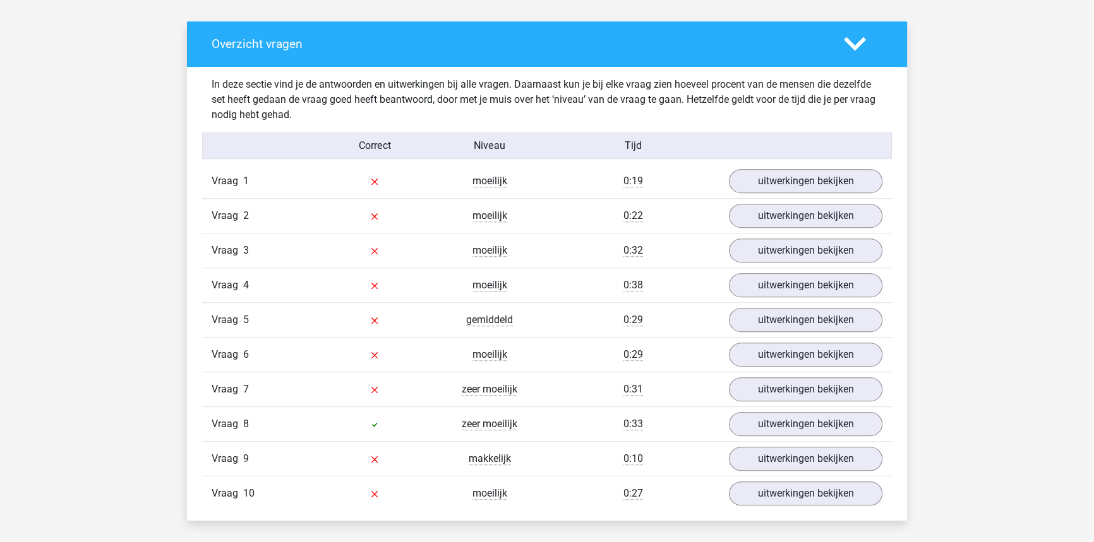
scroll to position [746, 0]
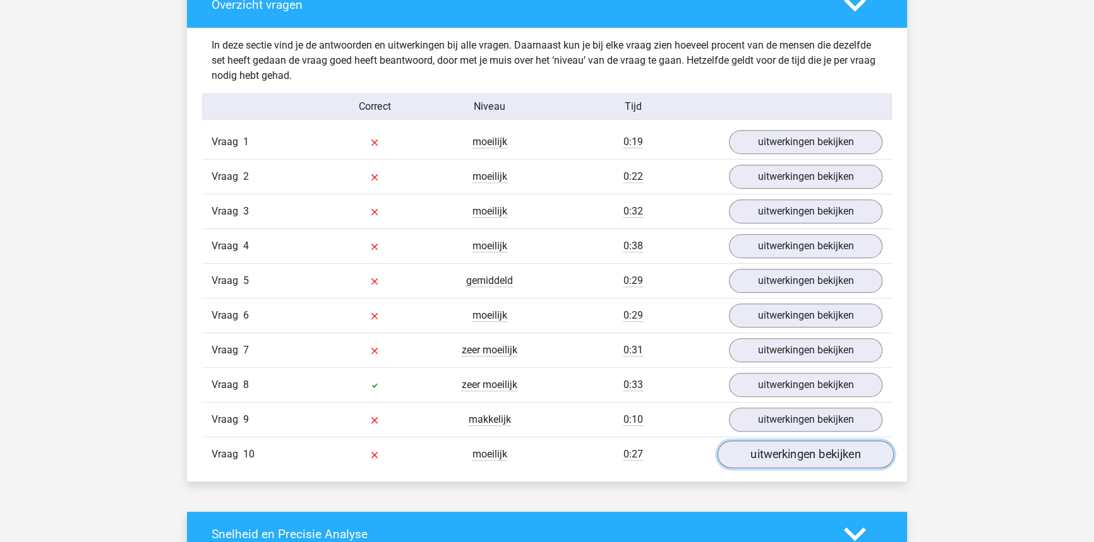
click at [817, 453] on link "uitwerkingen bekijken" at bounding box center [805, 455] width 176 height 28
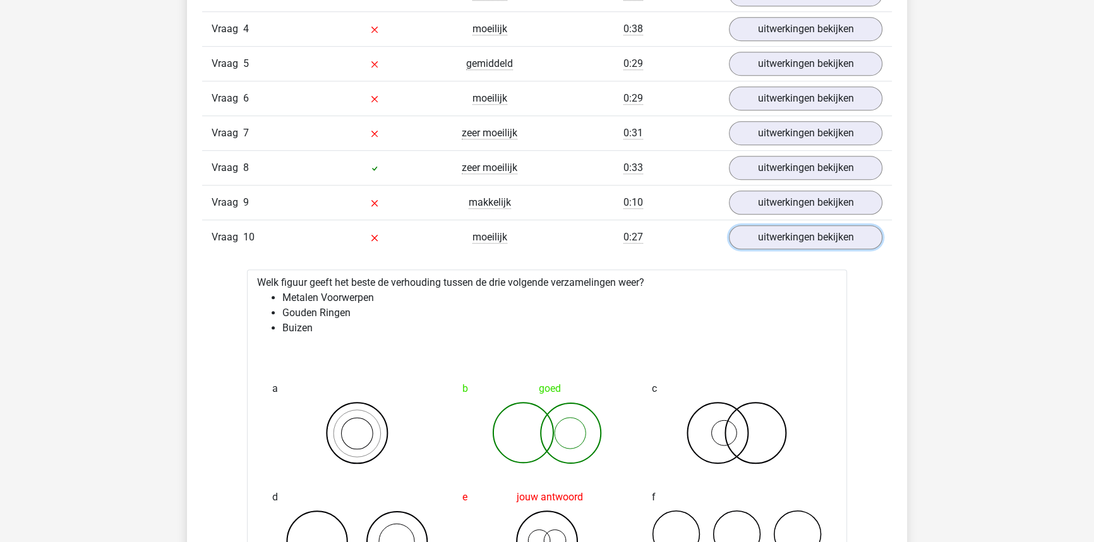
scroll to position [918, 0]
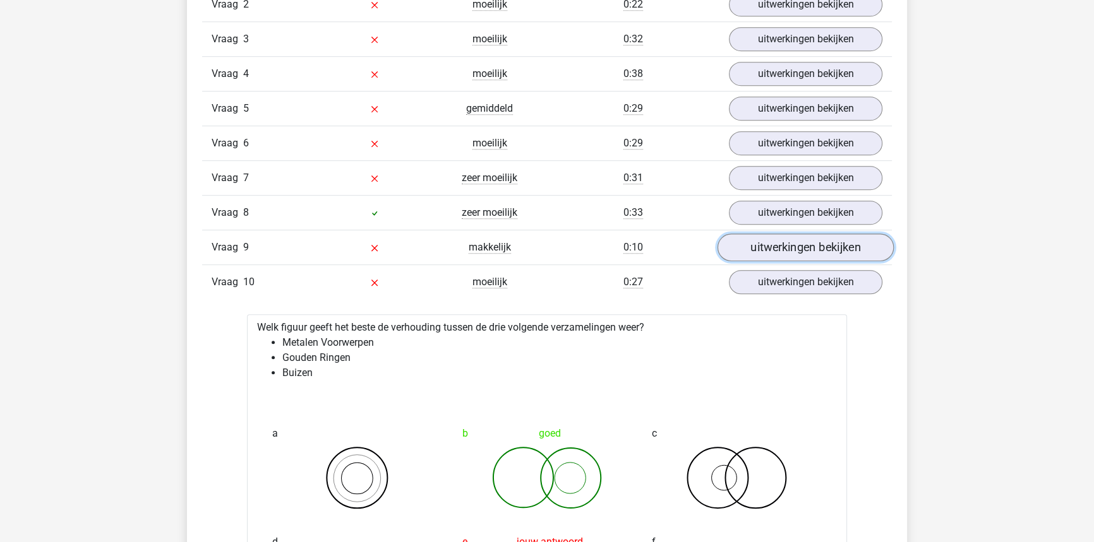
click at [779, 237] on link "uitwerkingen bekijken" at bounding box center [805, 248] width 176 height 28
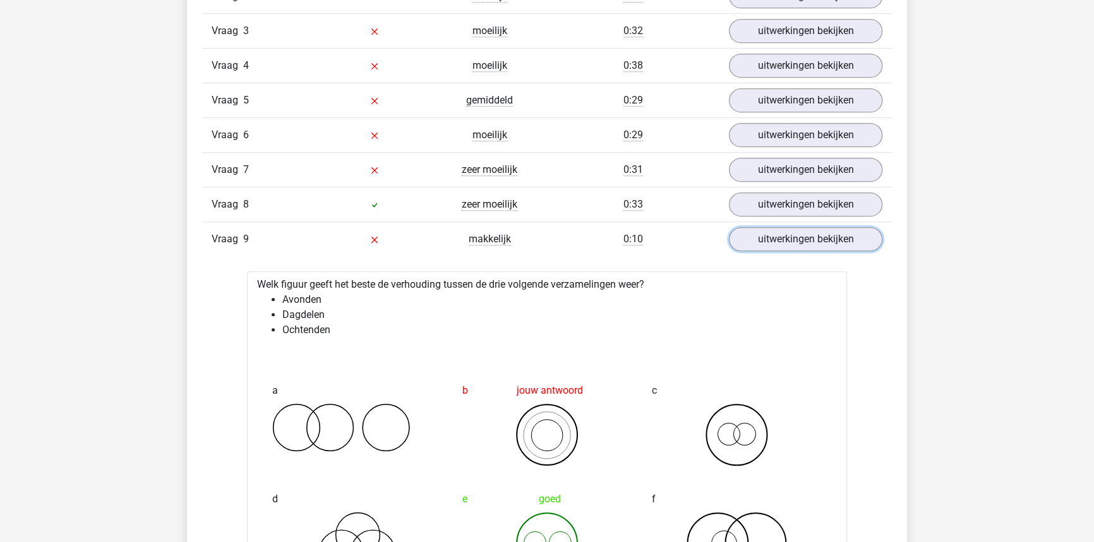
scroll to position [861, 0]
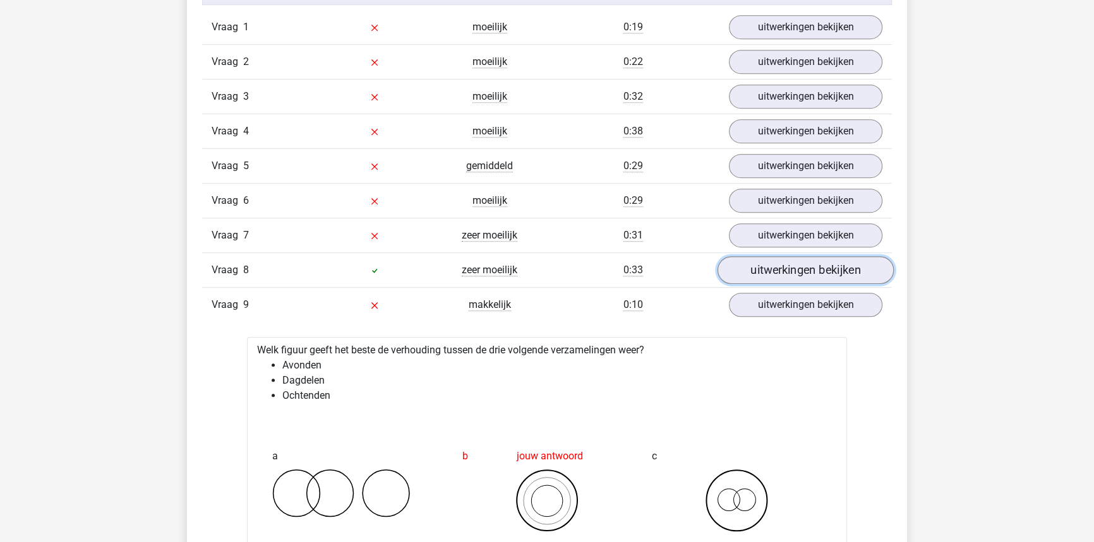
click at [782, 265] on link "uitwerkingen bekijken" at bounding box center [805, 270] width 176 height 28
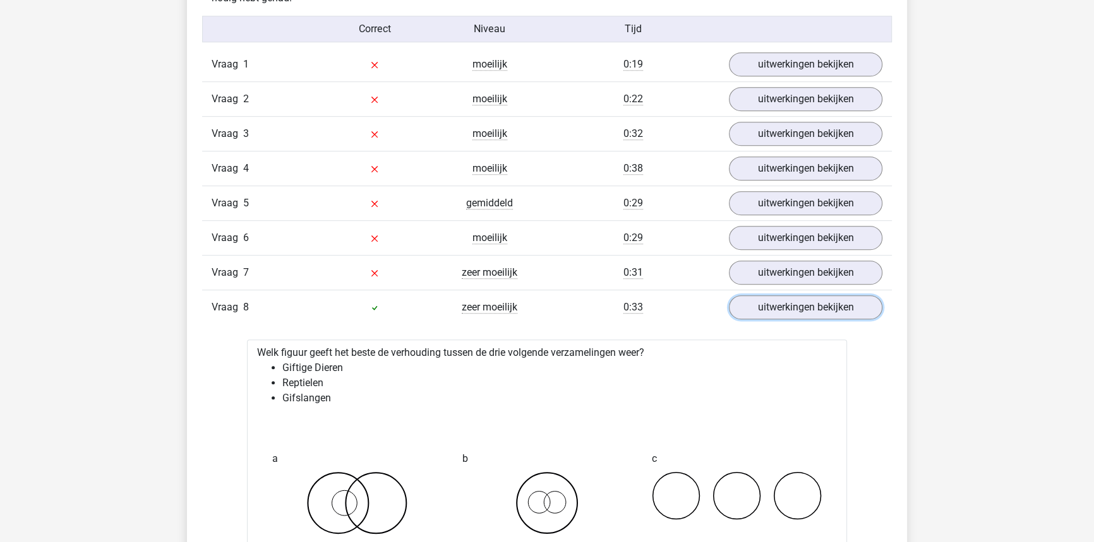
scroll to position [803, 0]
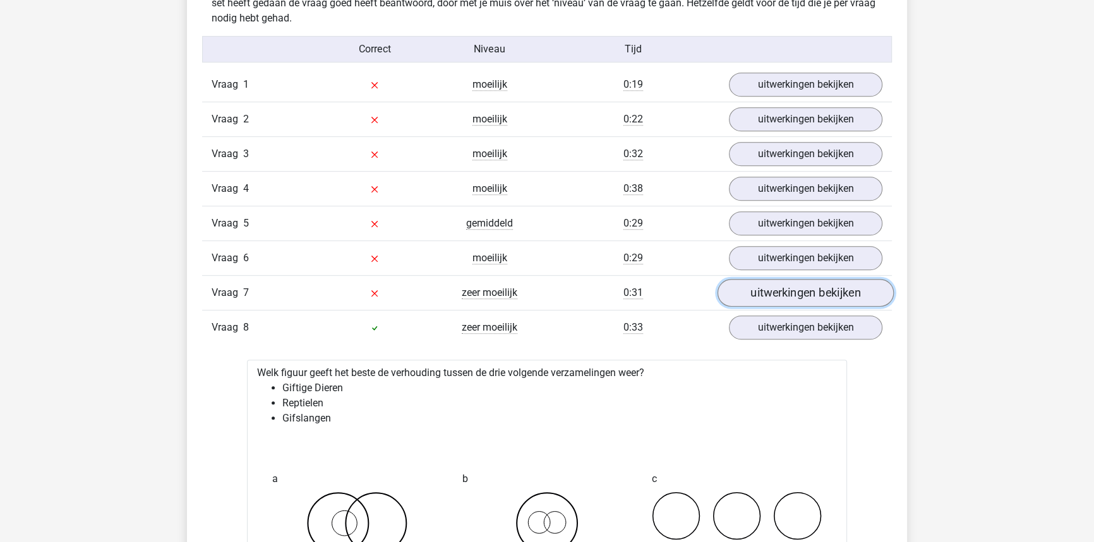
click at [788, 292] on link "uitwerkingen bekijken" at bounding box center [805, 293] width 176 height 28
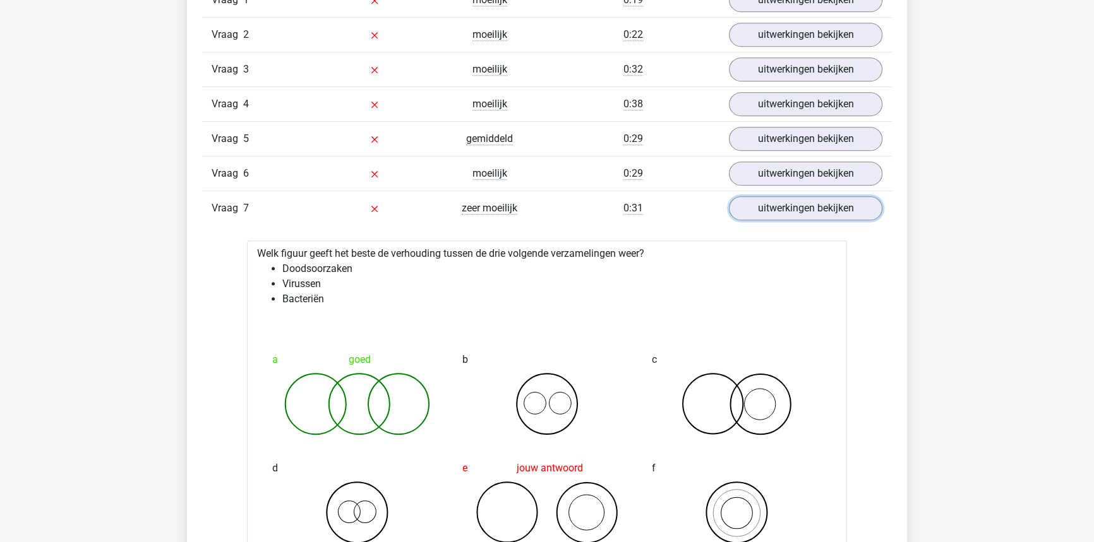
scroll to position [918, 0]
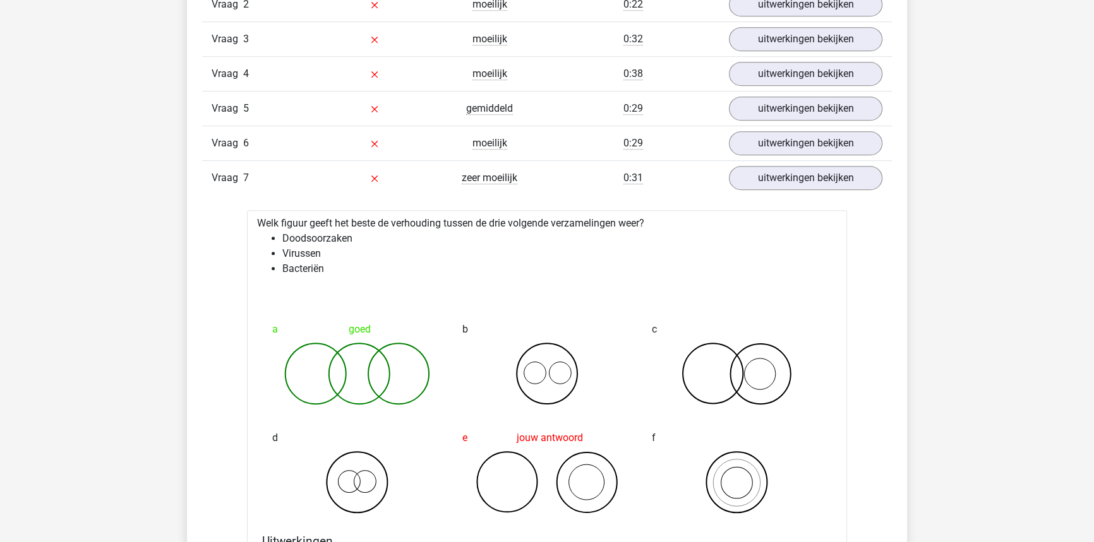
drag, startPoint x: 279, startPoint y: 328, endPoint x: 441, endPoint y: 378, distance: 169.8
click at [441, 378] on div "a goed" at bounding box center [357, 361] width 190 height 109
click at [441, 378] on icon at bounding box center [357, 373] width 170 height 63
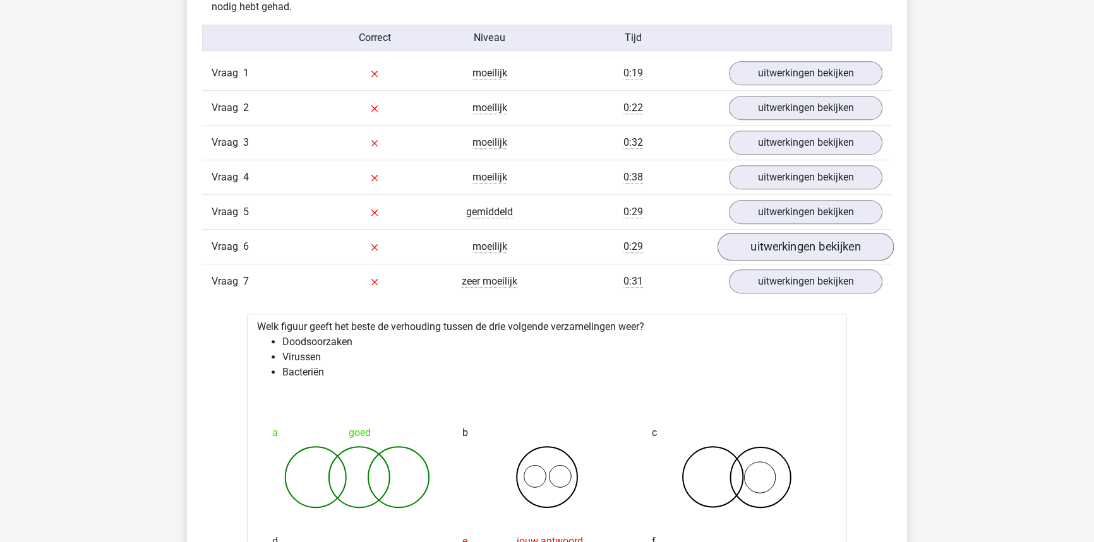
scroll to position [803, 0]
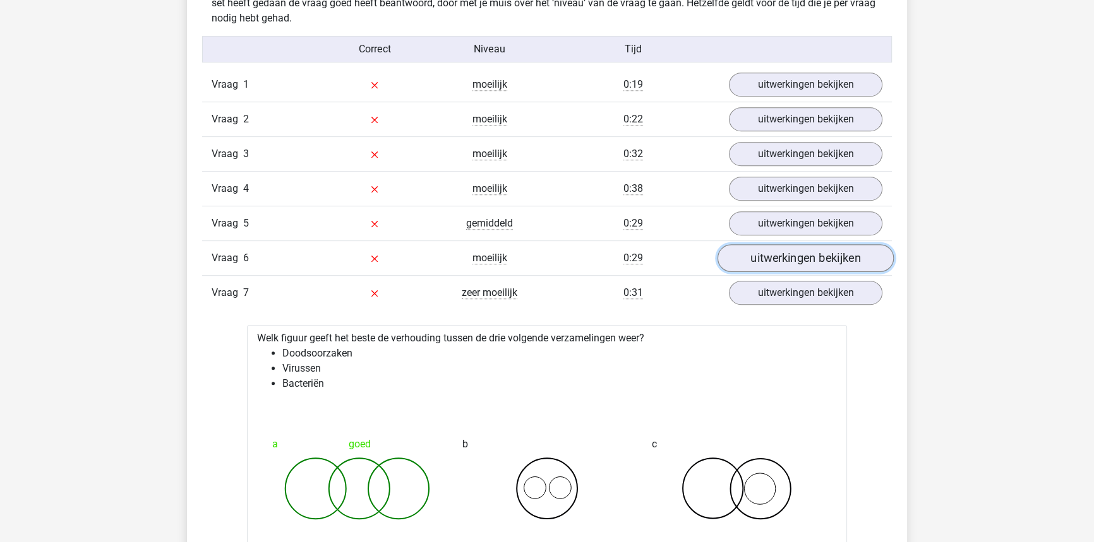
click at [863, 253] on link "uitwerkingen bekijken" at bounding box center [805, 258] width 176 height 28
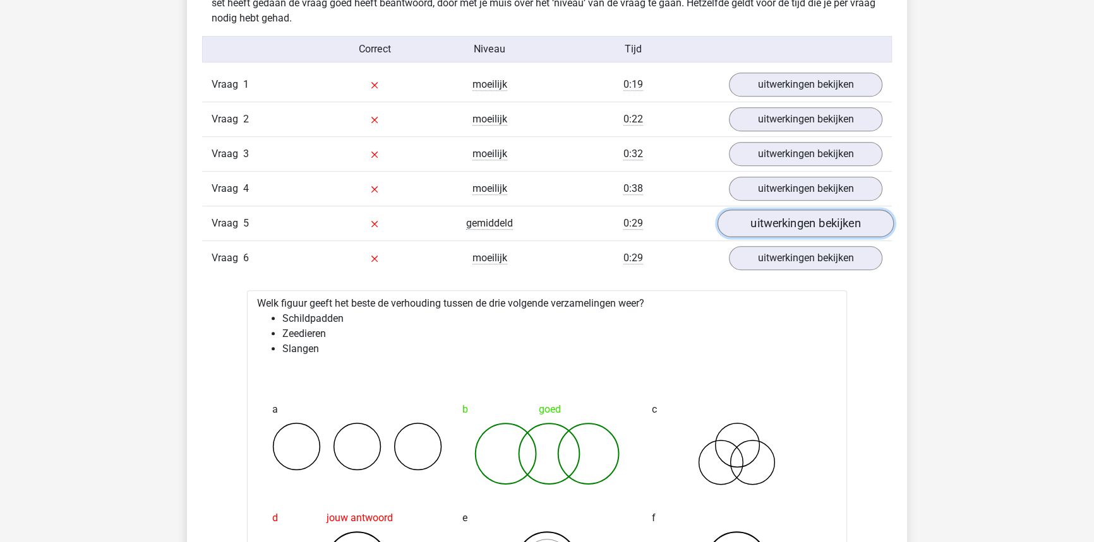
click at [779, 215] on link "uitwerkingen bekijken" at bounding box center [805, 224] width 176 height 28
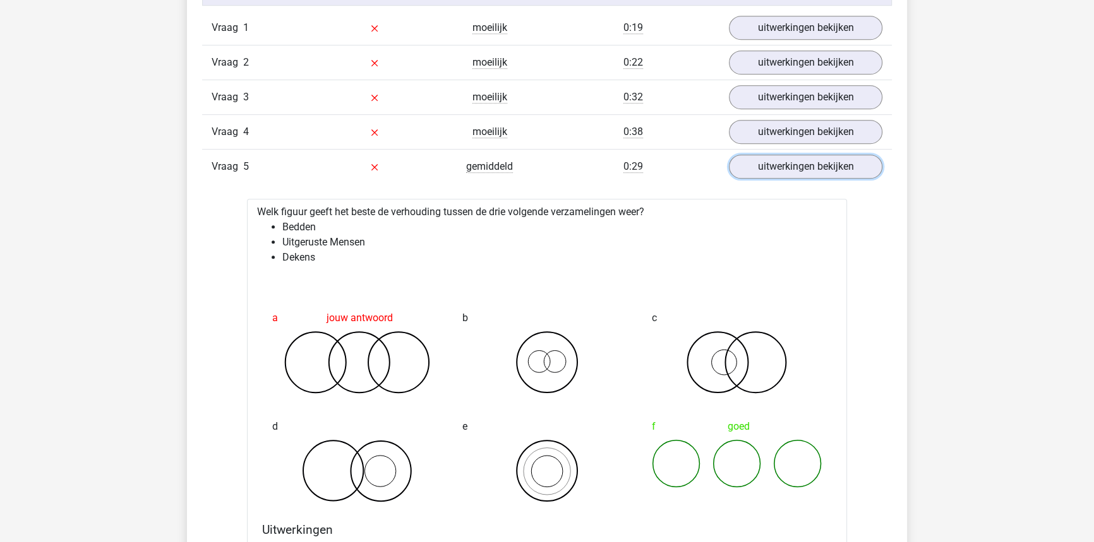
scroll to position [861, 0]
drag, startPoint x: 681, startPoint y: 455, endPoint x: 804, endPoint y: 446, distance: 123.5
click at [804, 446] on icon at bounding box center [737, 463] width 170 height 49
click at [803, 446] on icon at bounding box center [737, 463] width 170 height 49
drag, startPoint x: 803, startPoint y: 446, endPoint x: 782, endPoint y: 443, distance: 21.1
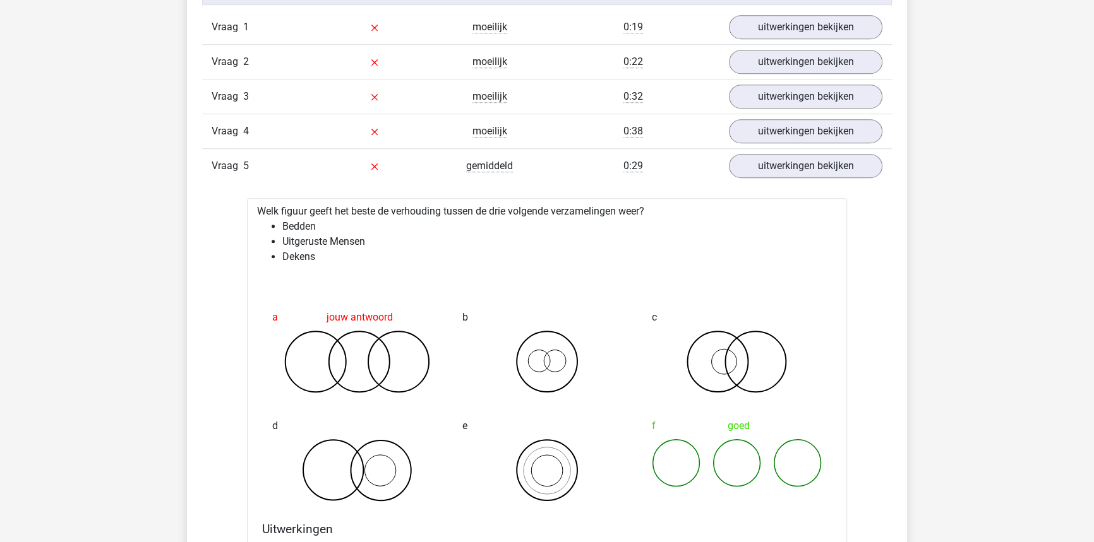
click at [801, 445] on icon at bounding box center [737, 463] width 170 height 49
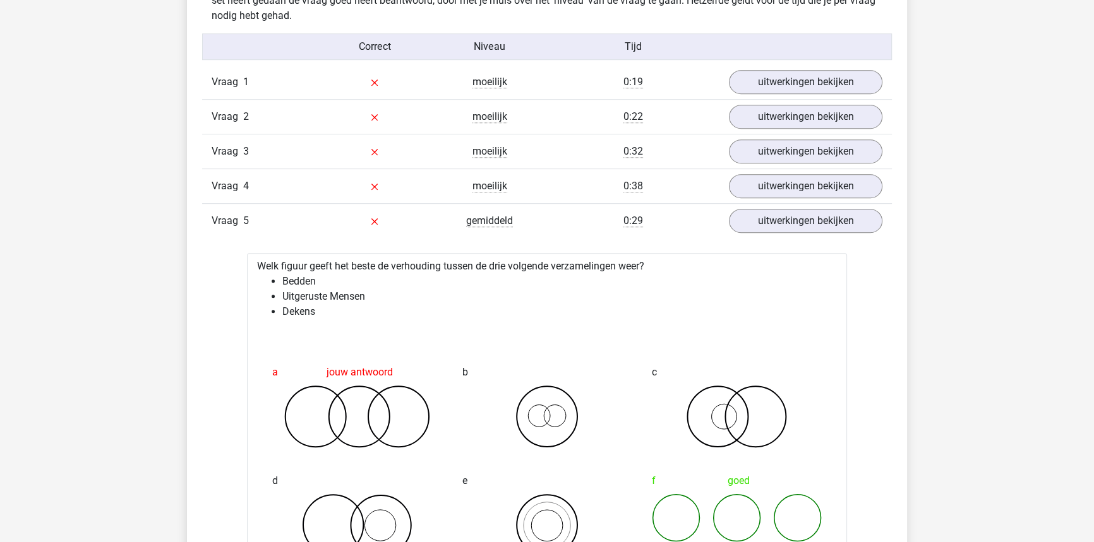
scroll to position [803, 0]
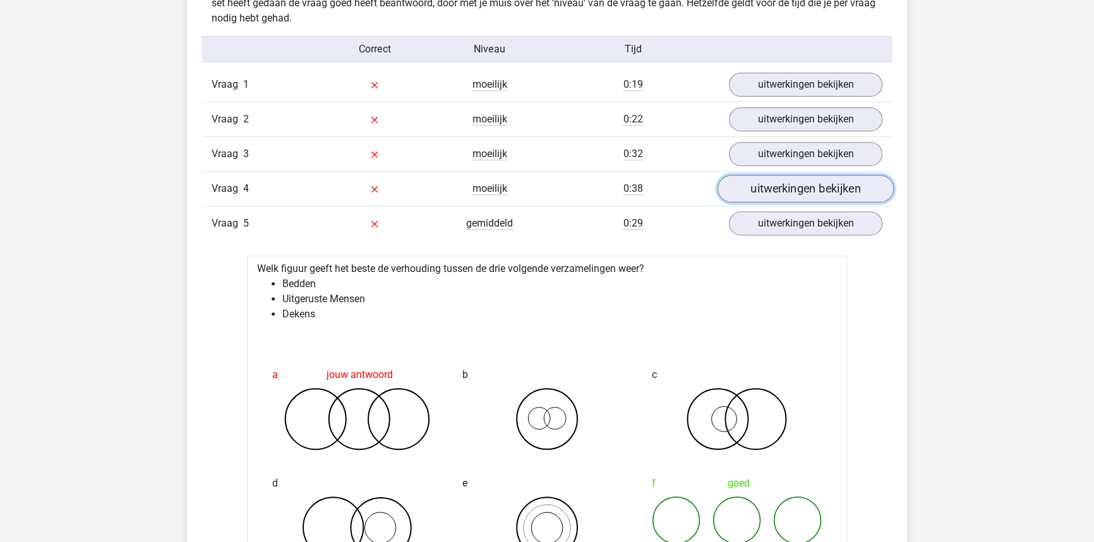
click at [805, 191] on link "uitwerkingen bekijken" at bounding box center [805, 189] width 176 height 28
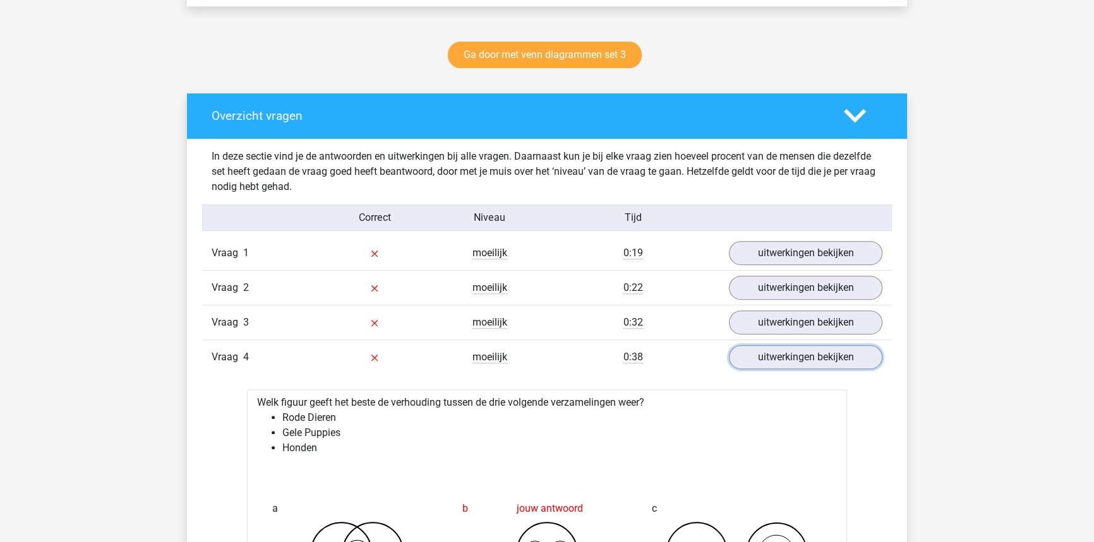
scroll to position [632, 0]
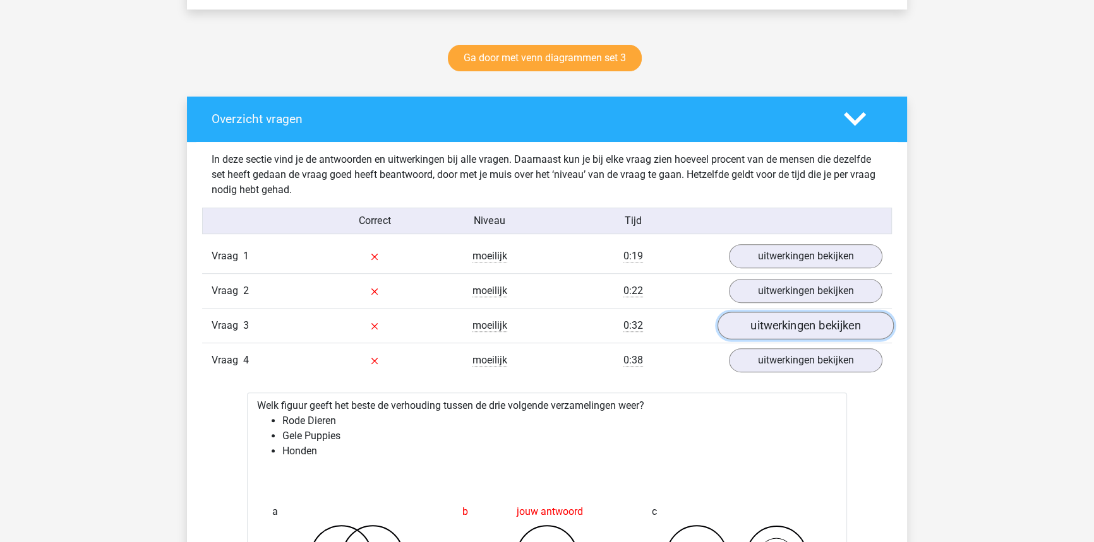
click at [804, 332] on link "uitwerkingen bekijken" at bounding box center [805, 326] width 176 height 28
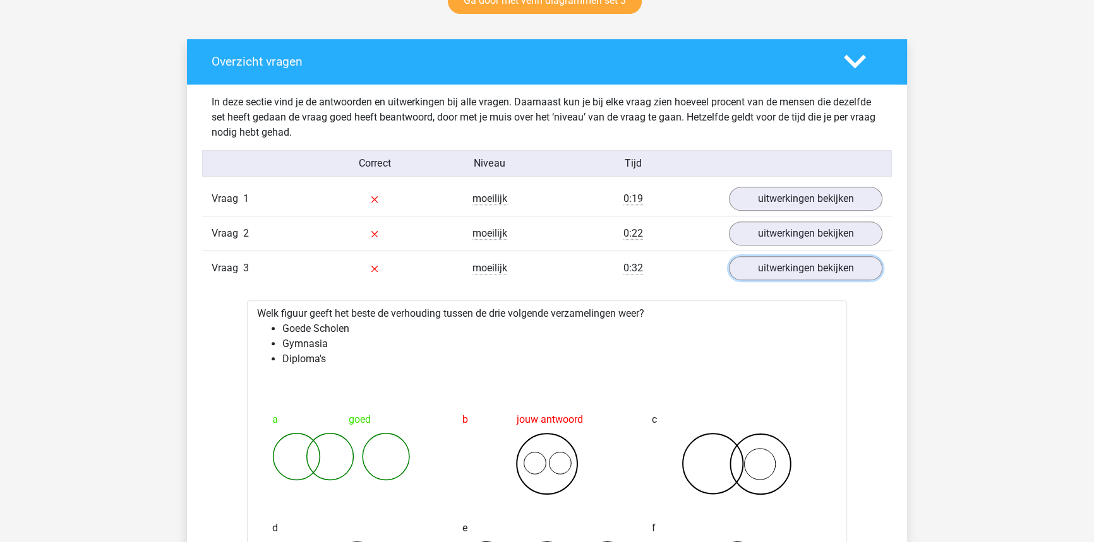
scroll to position [688, 0]
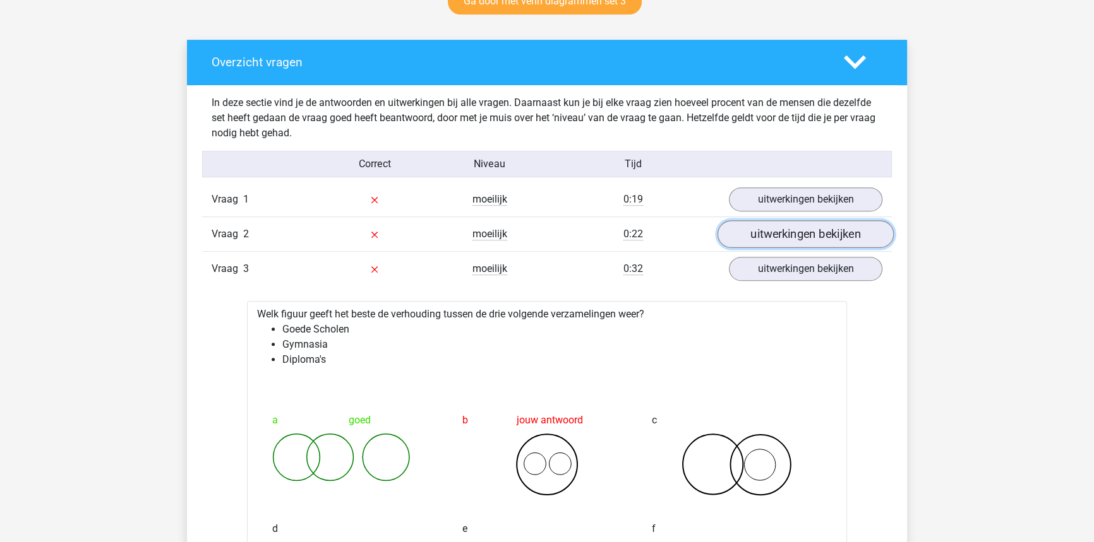
click at [757, 236] on link "uitwerkingen bekijken" at bounding box center [805, 234] width 176 height 28
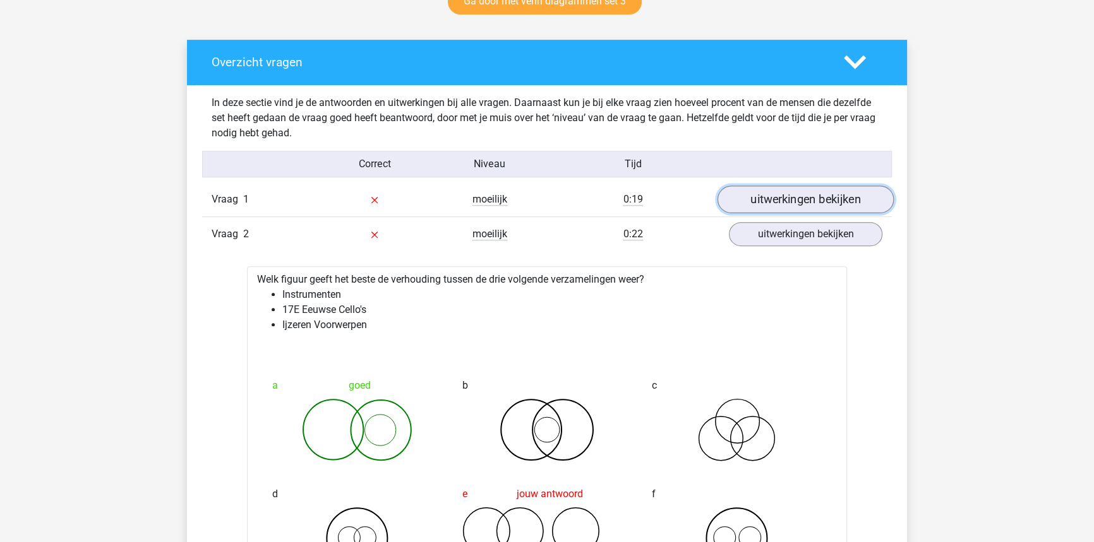
click at [796, 189] on link "uitwerkingen bekijken" at bounding box center [805, 200] width 176 height 28
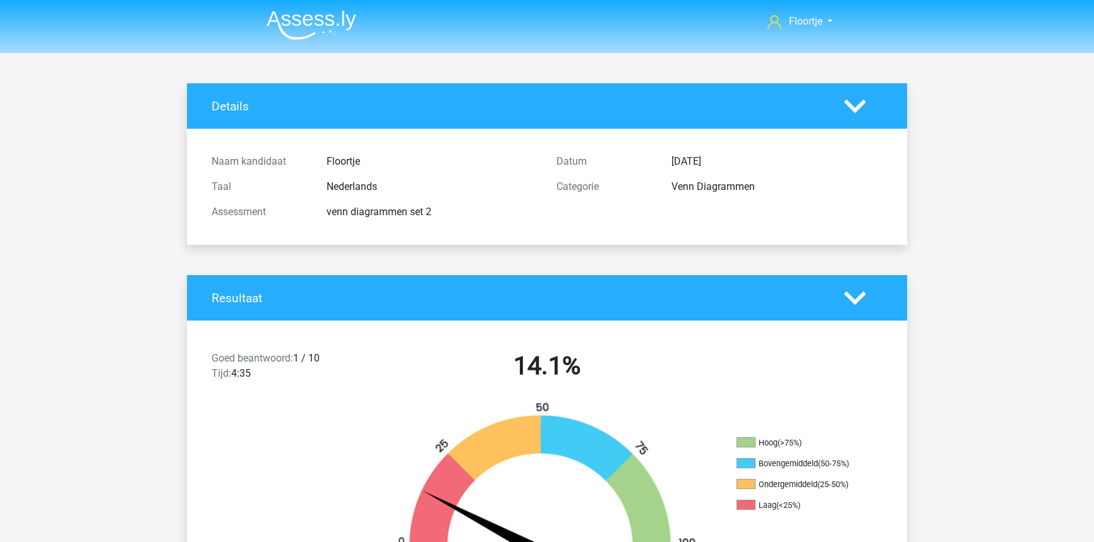
click at [307, 12] on img at bounding box center [312, 25] width 90 height 30
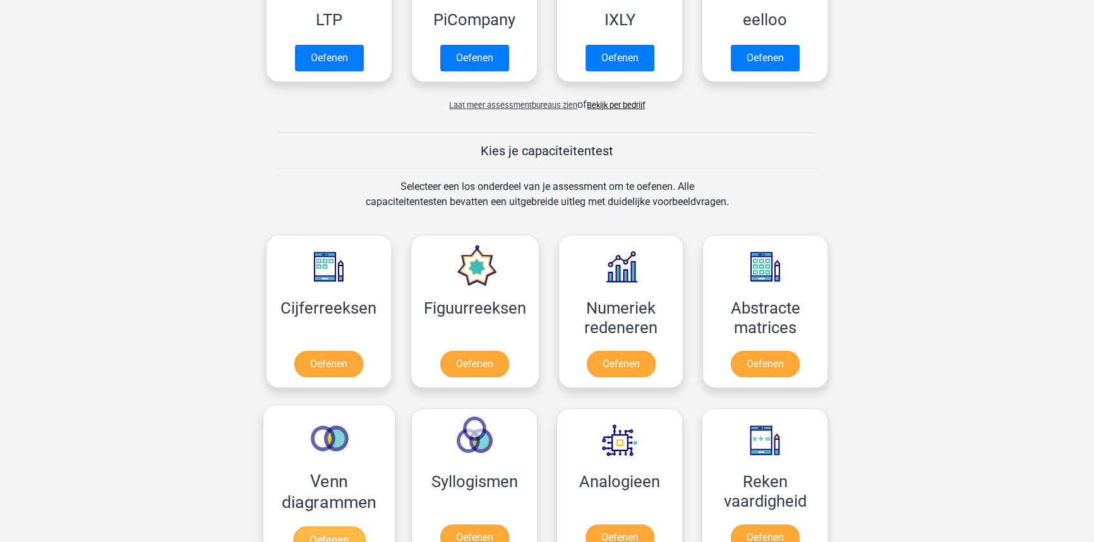
scroll to position [459, 0]
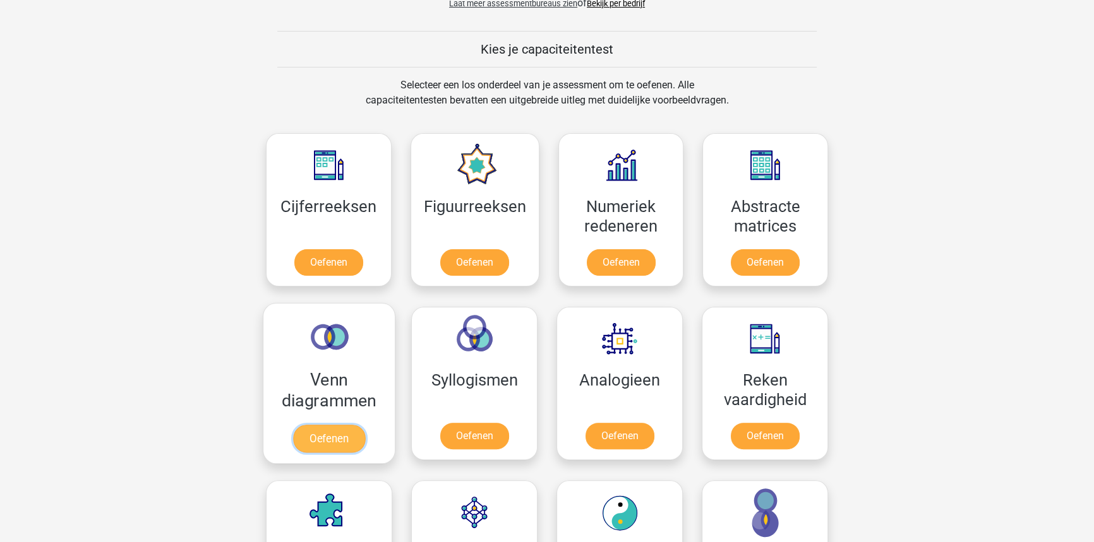
click at [326, 442] on link "Oefenen" at bounding box center [329, 439] width 72 height 28
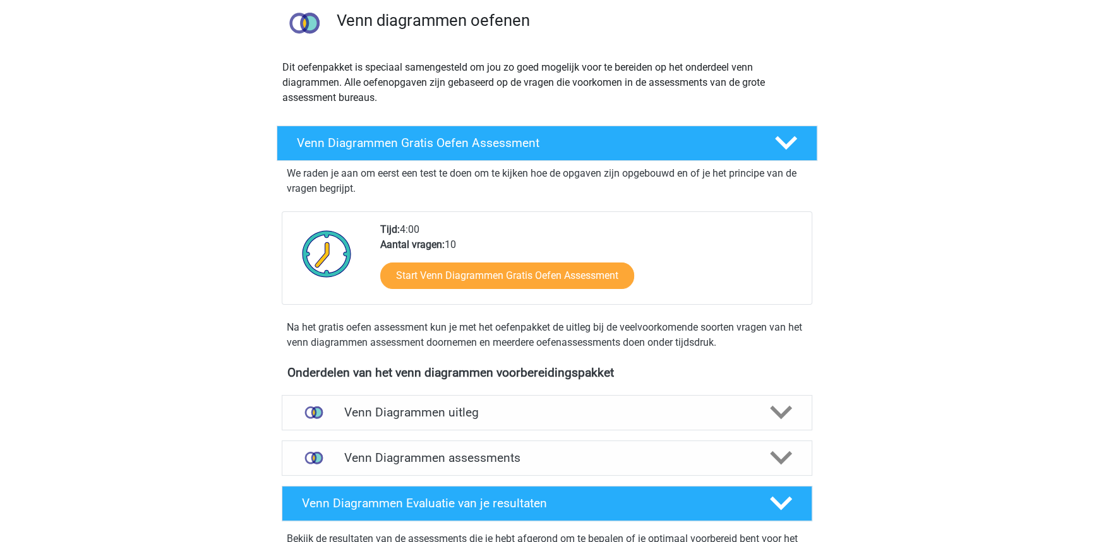
scroll to position [229, 0]
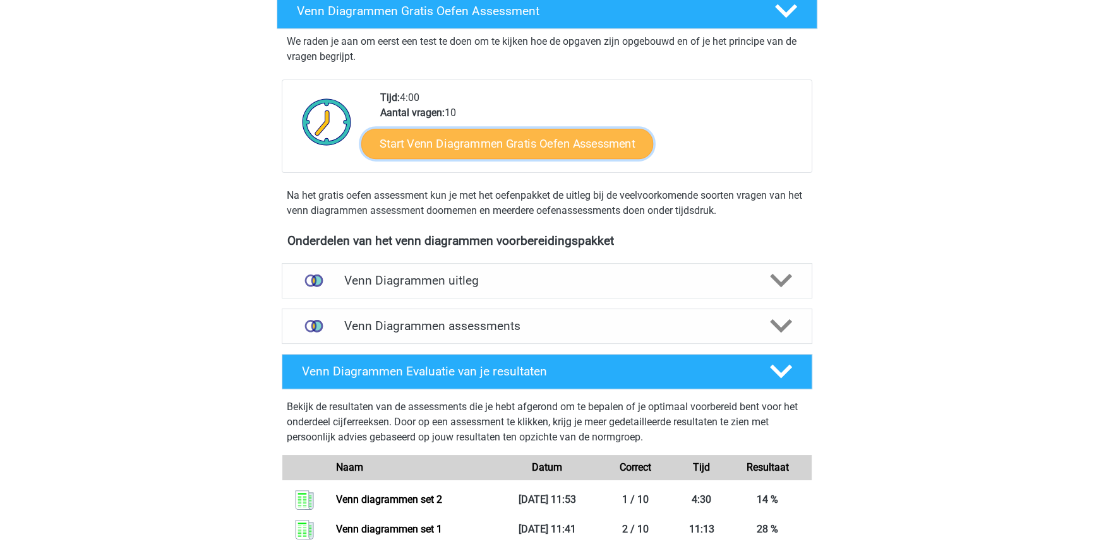
click at [527, 149] on link "Start Venn Diagrammen Gratis Oefen Assessment" at bounding box center [507, 144] width 292 height 30
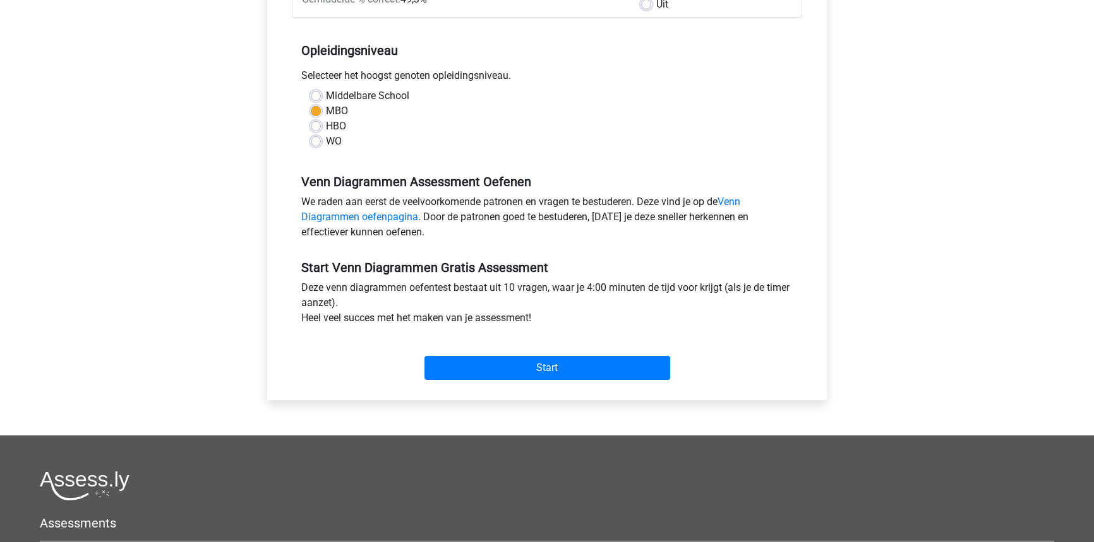
scroll to position [229, 0]
click at [506, 359] on input "Start" at bounding box center [547, 368] width 246 height 24
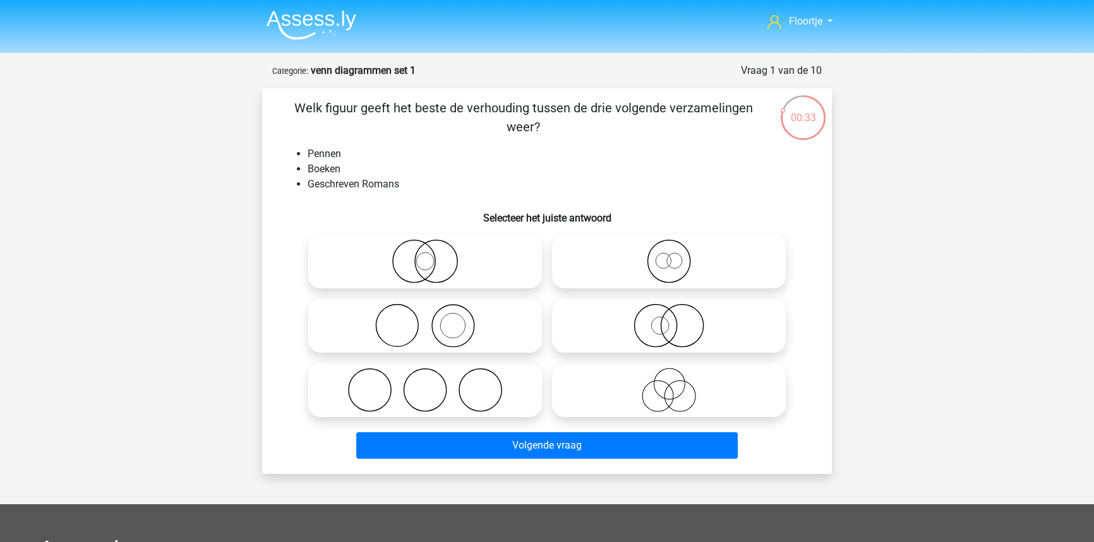
click at [477, 345] on icon at bounding box center [425, 326] width 224 height 44
click at [433, 320] on input "radio" at bounding box center [429, 315] width 8 height 8
radio input "true"
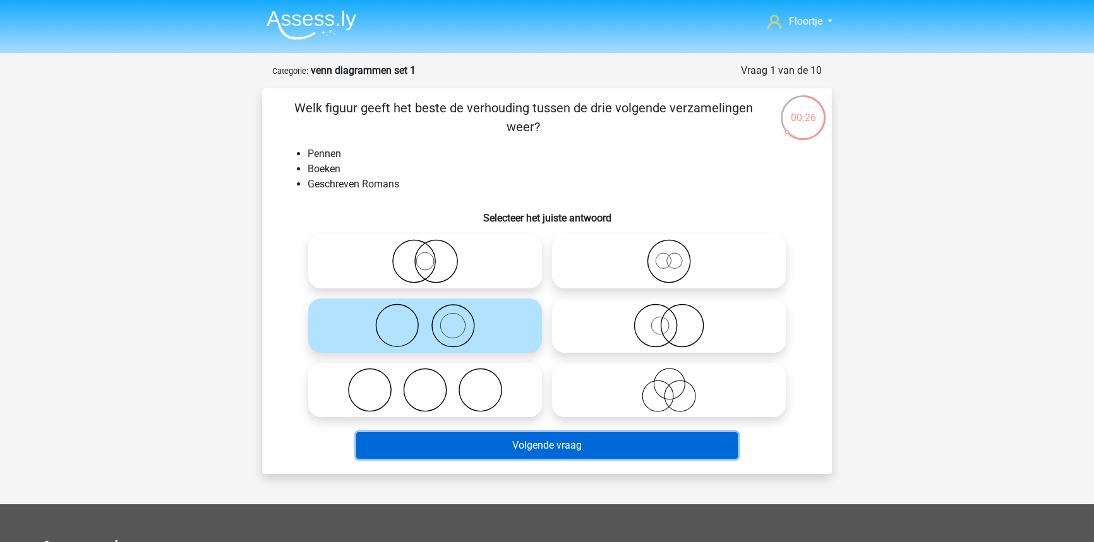
click at [517, 451] on button "Volgende vraag" at bounding box center [547, 446] width 382 height 27
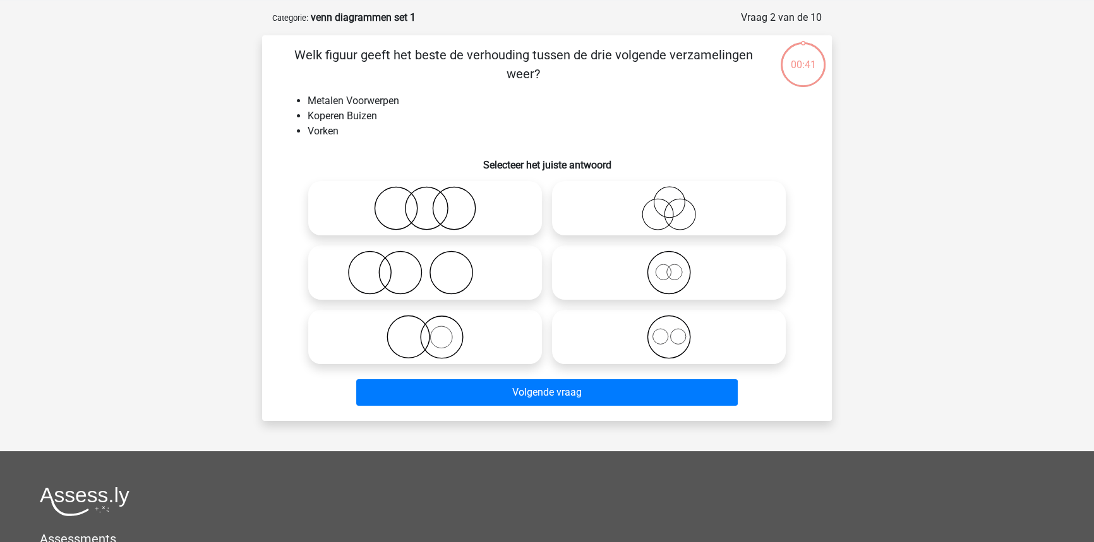
scroll to position [63, 0]
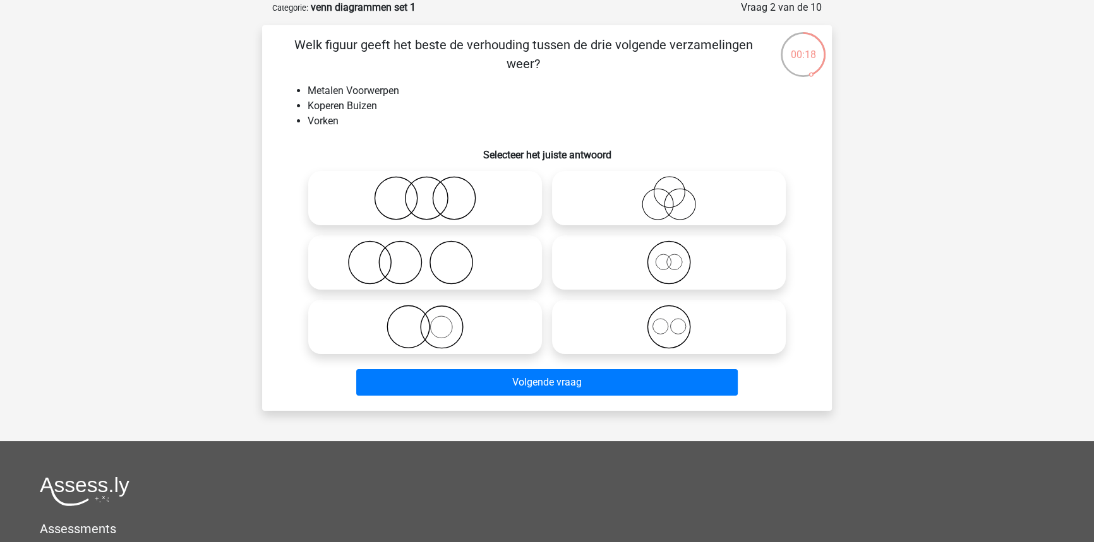
click at [654, 328] on icon at bounding box center [669, 327] width 224 height 44
click at [669, 321] on input "radio" at bounding box center [673, 317] width 8 height 8
radio input "true"
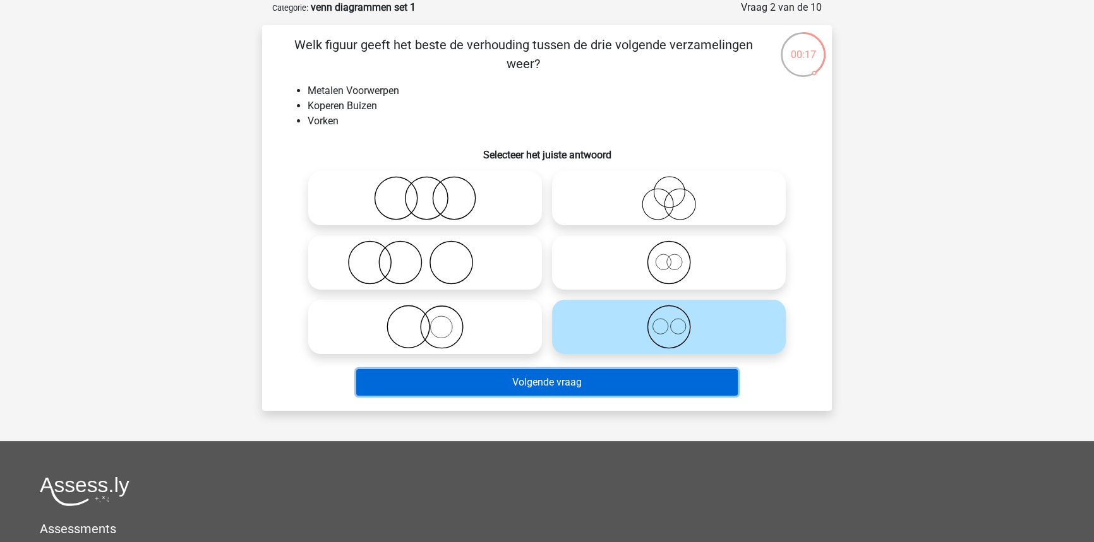
click at [637, 395] on button "Volgende vraag" at bounding box center [547, 382] width 382 height 27
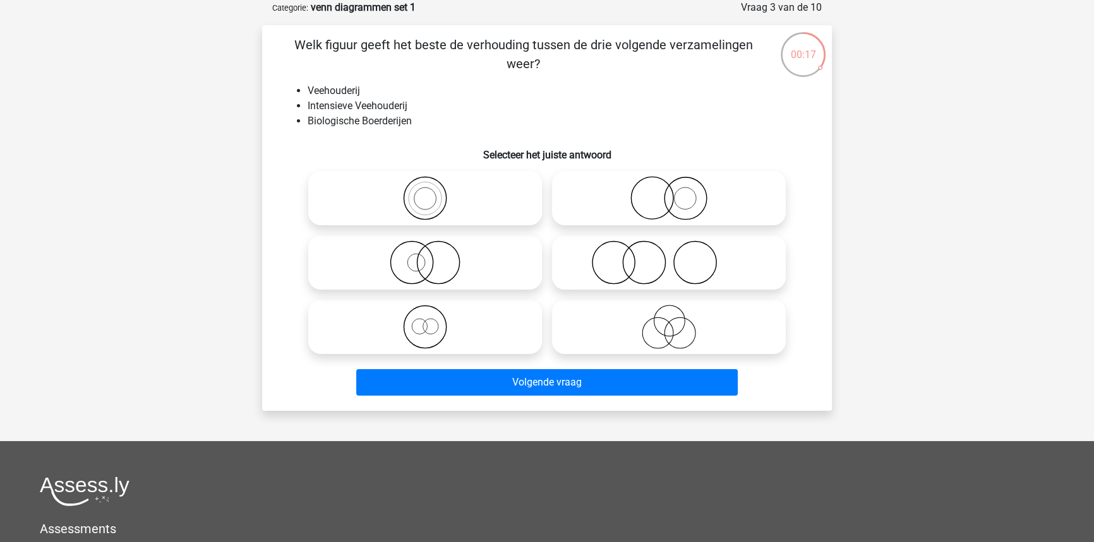
click at [680, 204] on icon at bounding box center [669, 198] width 224 height 44
click at [677, 192] on input "radio" at bounding box center [673, 188] width 8 height 8
radio input "true"
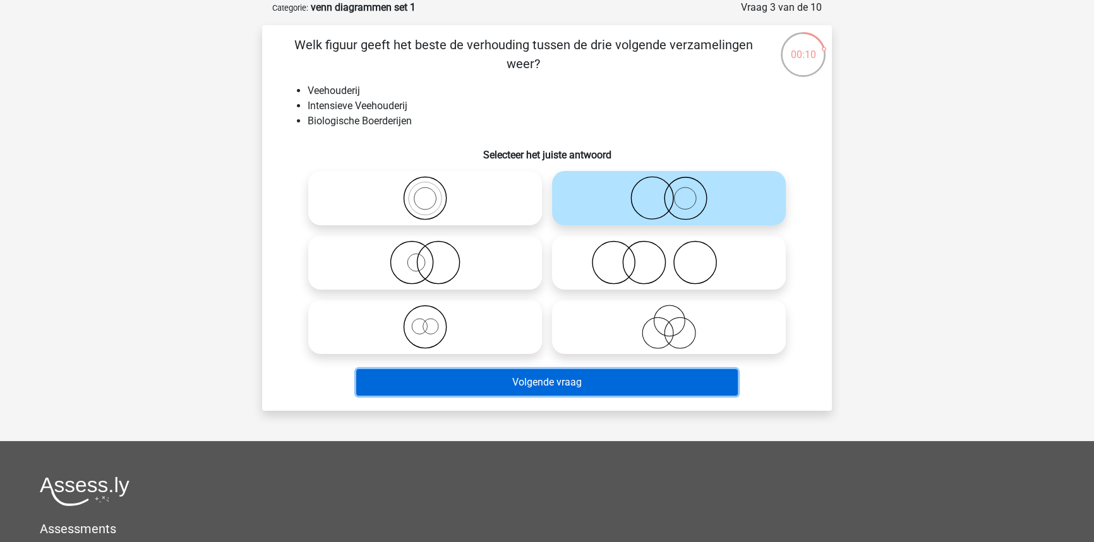
click at [645, 382] on button "Volgende vraag" at bounding box center [547, 382] width 382 height 27
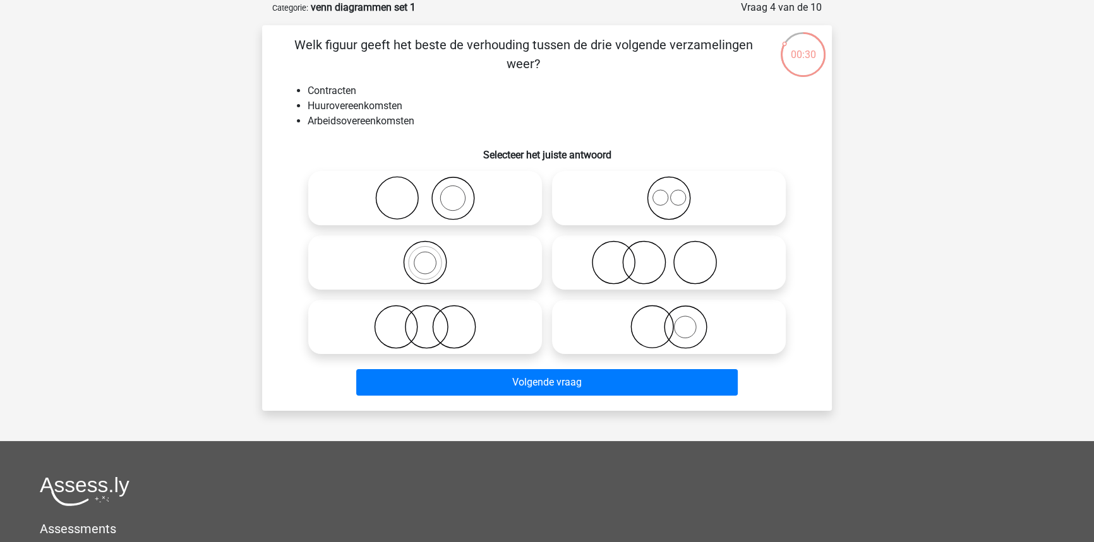
click at [425, 259] on icon at bounding box center [425, 263] width 224 height 44
click at [425, 256] on input "radio" at bounding box center [429, 252] width 8 height 8
radio input "true"
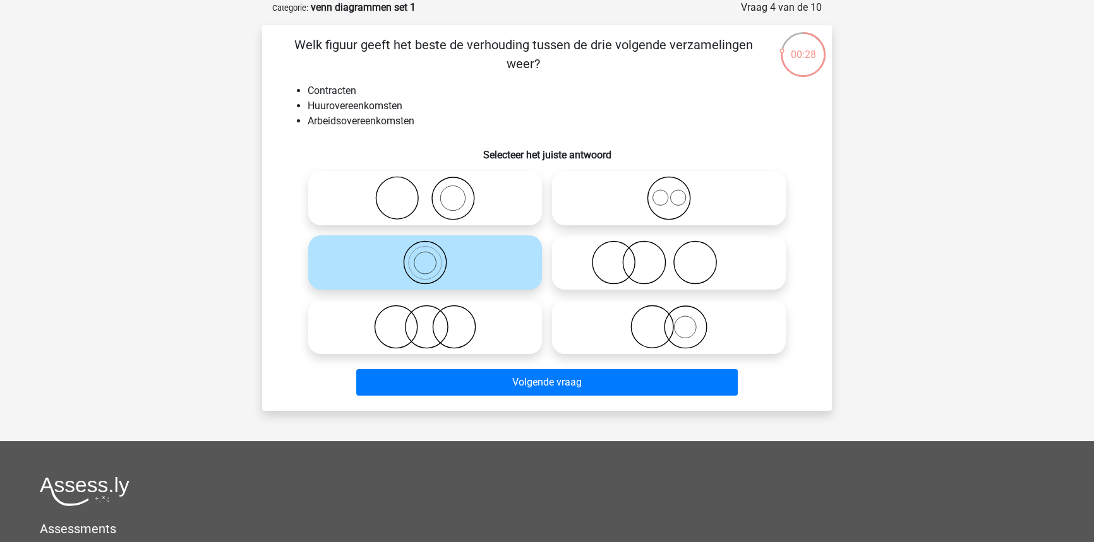
click at [780, 189] on icon at bounding box center [669, 198] width 224 height 44
click at [677, 189] on input "radio" at bounding box center [673, 188] width 8 height 8
radio input "true"
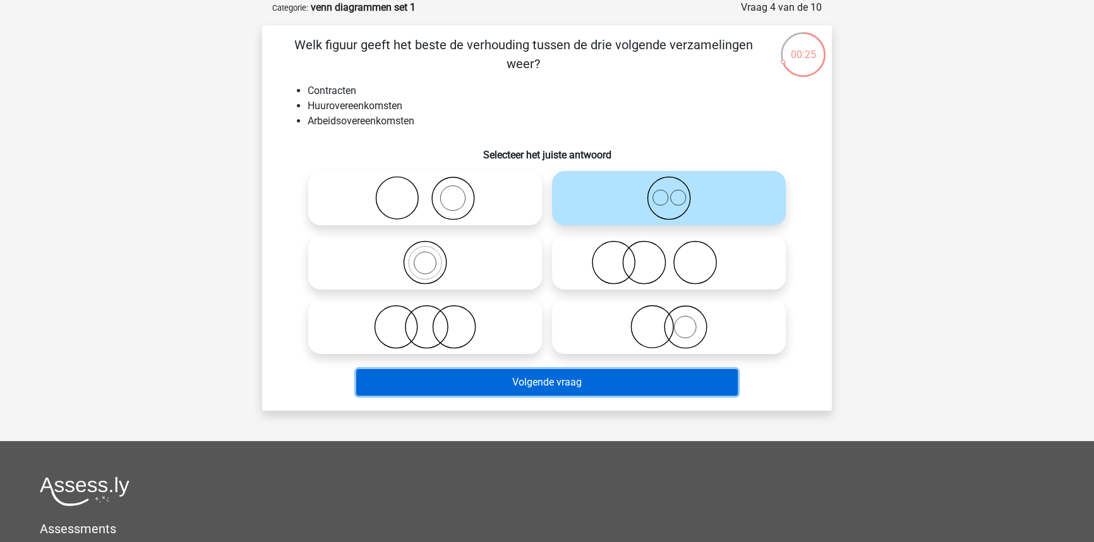
click at [597, 393] on button "Volgende vraag" at bounding box center [547, 382] width 382 height 27
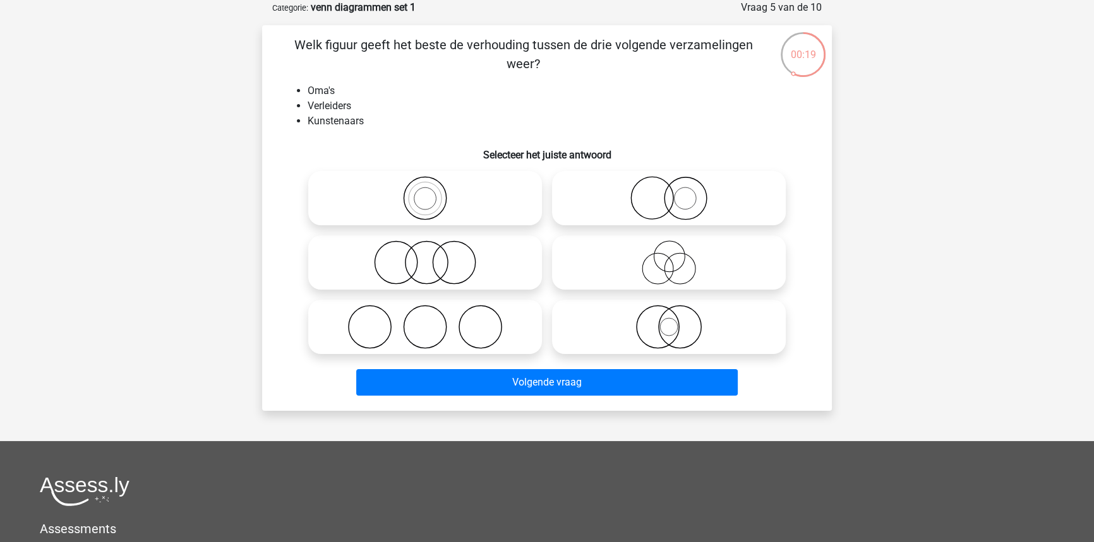
click at [726, 263] on icon at bounding box center [669, 263] width 224 height 44
click at [677, 256] on input "radio" at bounding box center [673, 252] width 8 height 8
radio input "true"
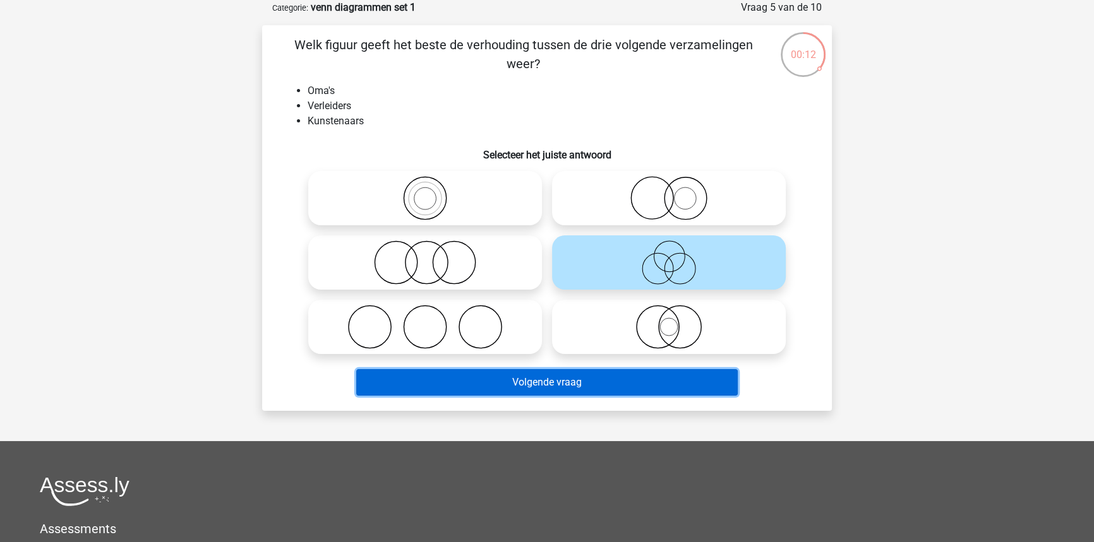
click at [673, 381] on button "Volgende vraag" at bounding box center [547, 382] width 382 height 27
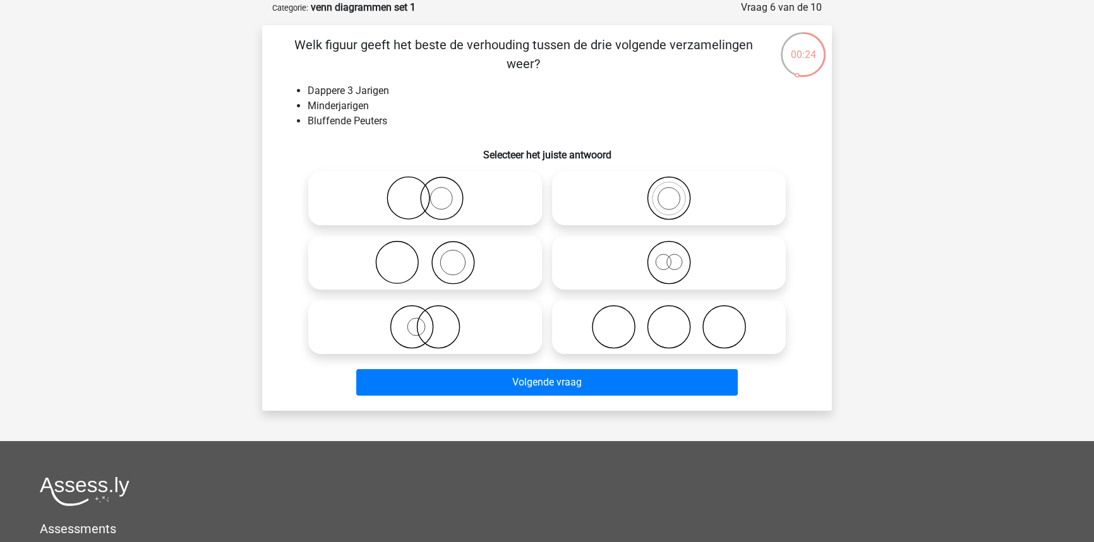
click at [618, 261] on icon at bounding box center [669, 263] width 224 height 44
click at [669, 256] on input "radio" at bounding box center [673, 252] width 8 height 8
radio input "true"
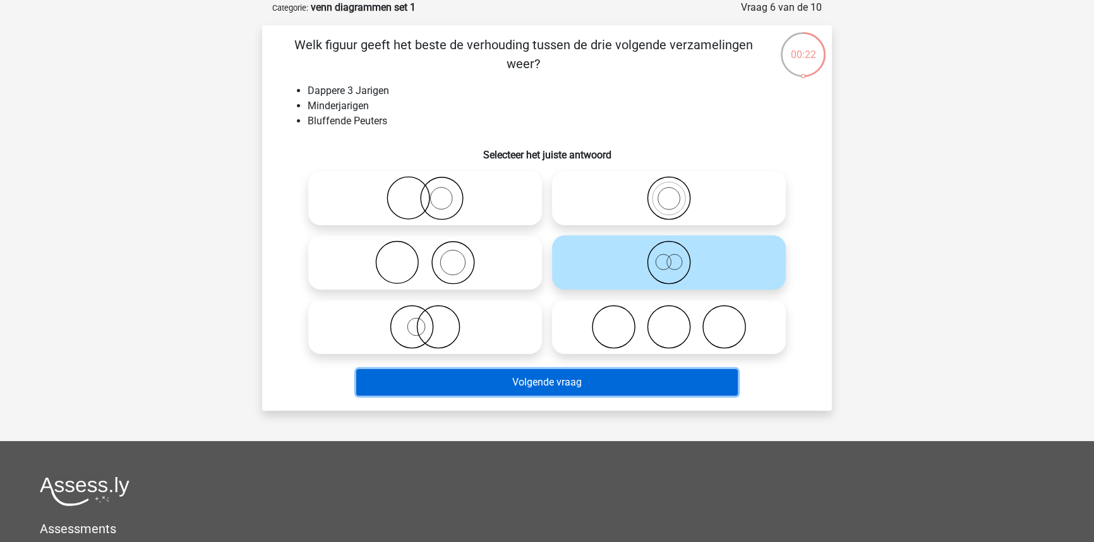
click at [594, 378] on button "Volgende vraag" at bounding box center [547, 382] width 382 height 27
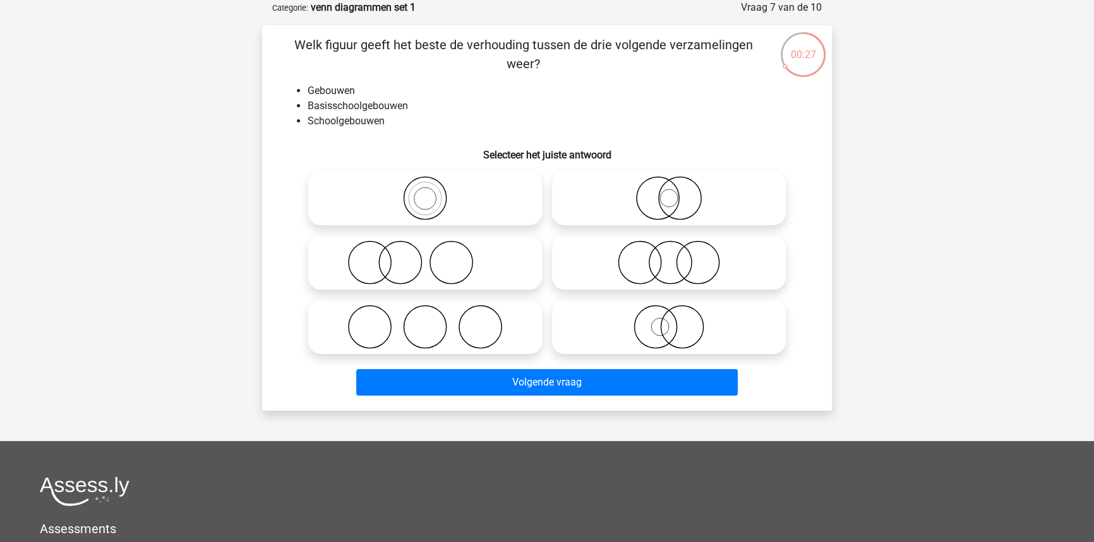
click at [482, 202] on icon at bounding box center [425, 198] width 224 height 44
click at [433, 192] on input "radio" at bounding box center [429, 188] width 8 height 8
radio input "true"
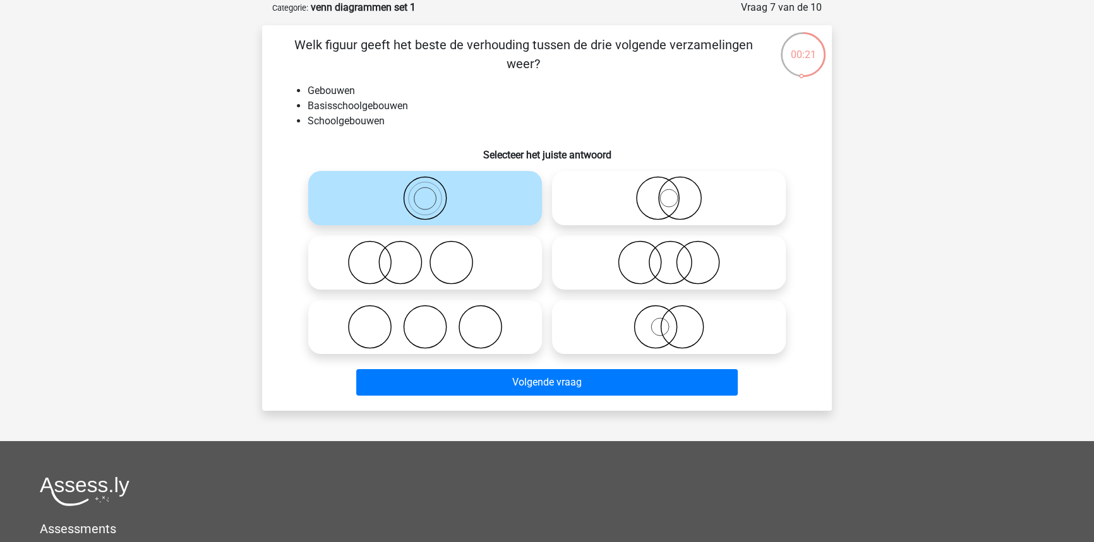
drag, startPoint x: 707, startPoint y: 191, endPoint x: 701, endPoint y: 200, distance: 10.9
click at [701, 200] on icon at bounding box center [669, 198] width 224 height 44
click at [677, 192] on input "radio" at bounding box center [673, 188] width 8 height 8
radio input "true"
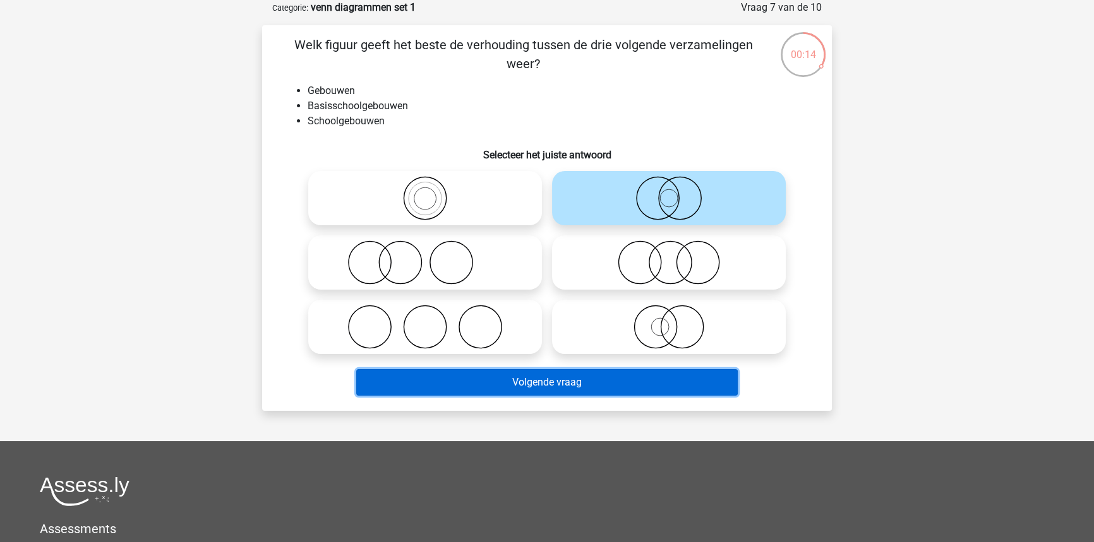
click at [574, 389] on button "Volgende vraag" at bounding box center [547, 382] width 382 height 27
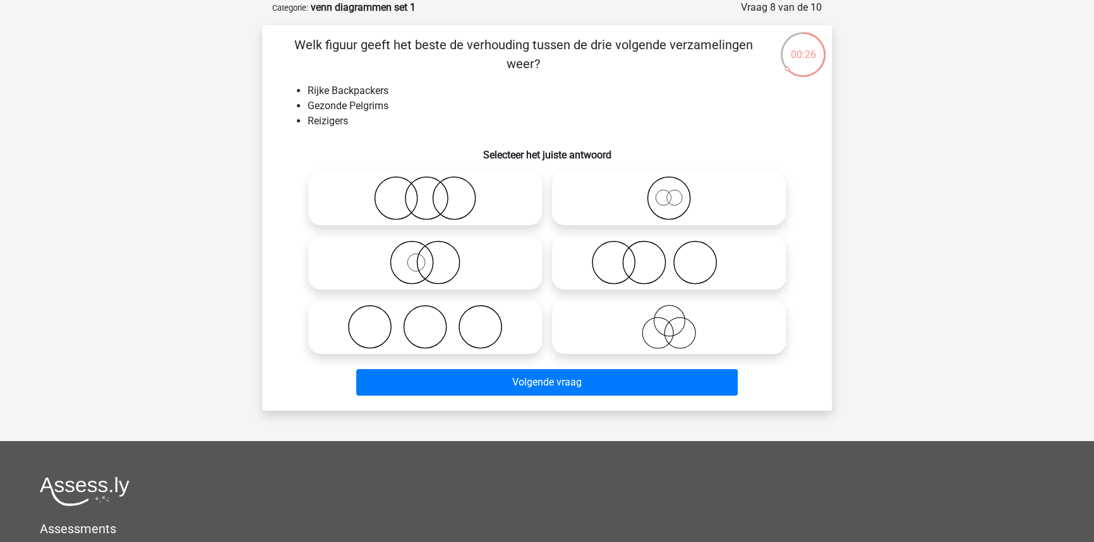
click at [560, 328] on icon at bounding box center [669, 327] width 224 height 44
click at [669, 321] on input "radio" at bounding box center [673, 317] width 8 height 8
radio input "true"
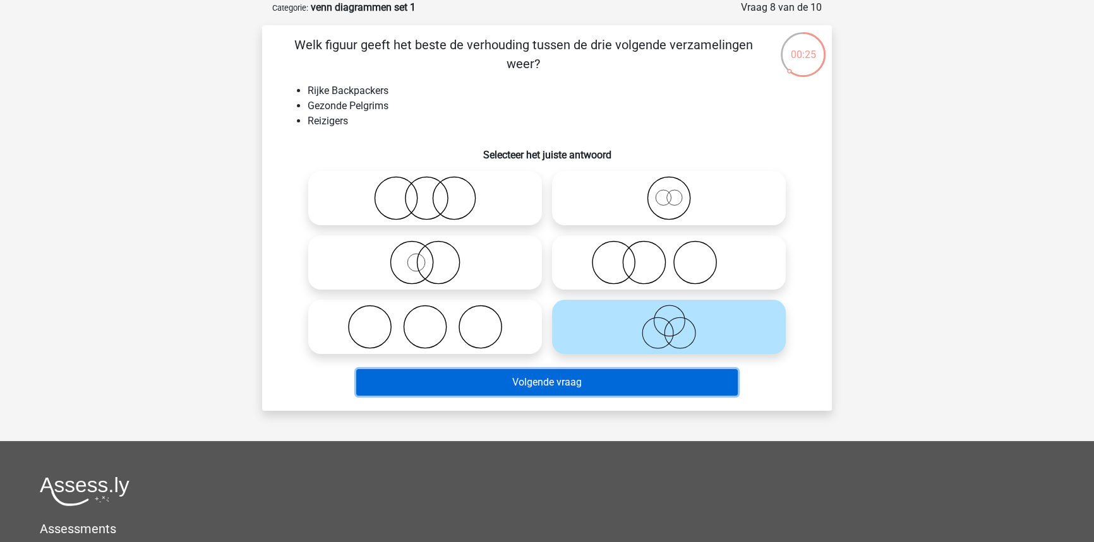
click at [542, 373] on button "Volgende vraag" at bounding box center [547, 382] width 382 height 27
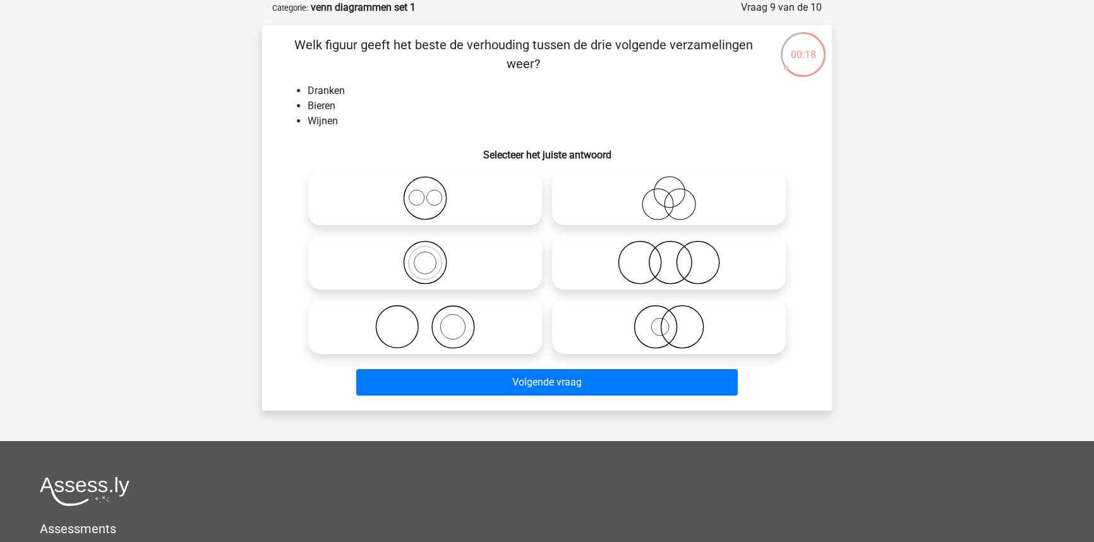
drag, startPoint x: 371, startPoint y: 198, endPoint x: 375, endPoint y: 205, distance: 8.8
click at [374, 202] on icon at bounding box center [425, 198] width 224 height 44
click at [425, 192] on input "radio" at bounding box center [429, 188] width 8 height 8
radio input "true"
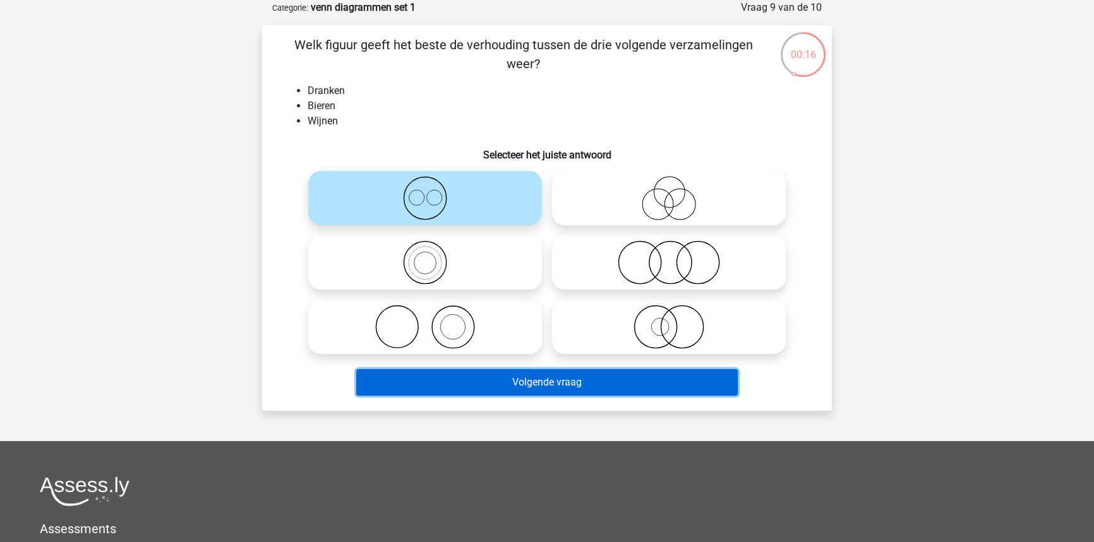
click at [454, 374] on button "Volgende vraag" at bounding box center [547, 382] width 382 height 27
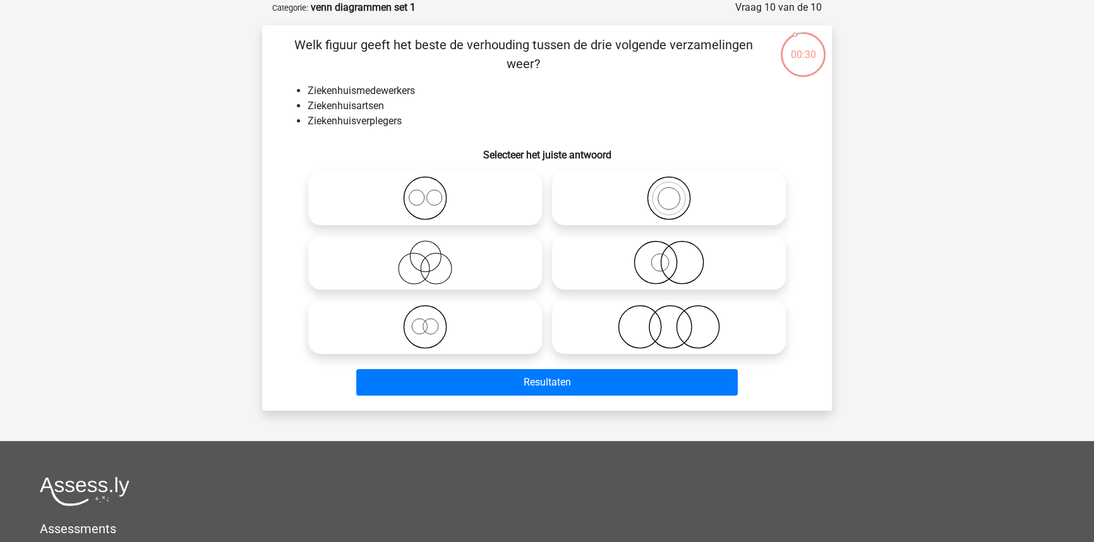
drag, startPoint x: 635, startPoint y: 210, endPoint x: 635, endPoint y: 244, distance: 34.1
click at [637, 210] on icon at bounding box center [669, 198] width 224 height 44
click at [669, 192] on input "radio" at bounding box center [673, 188] width 8 height 8
radio input "true"
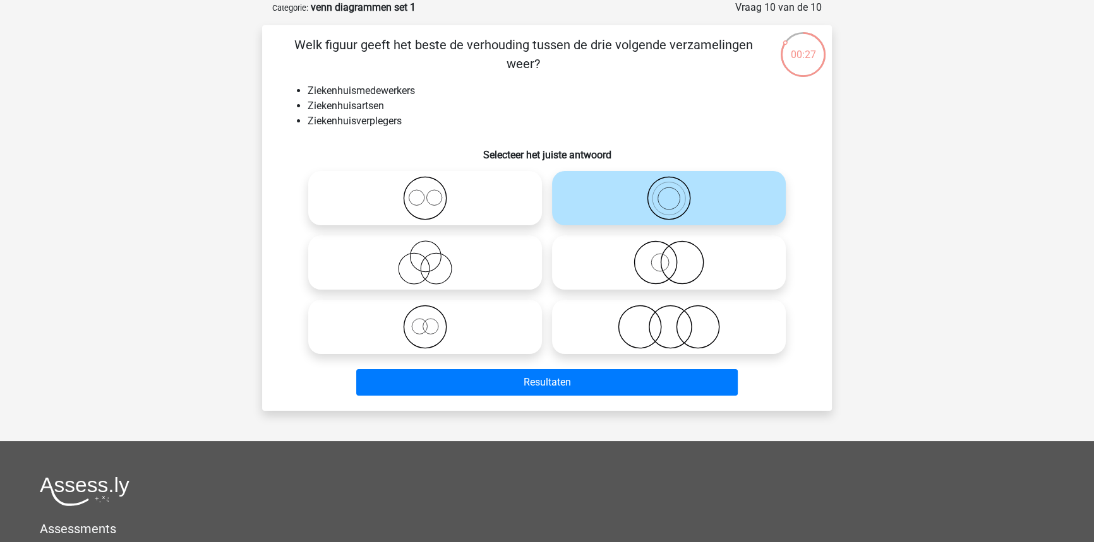
click at [419, 332] on icon at bounding box center [425, 327] width 224 height 44
click at [425, 321] on input "radio" at bounding box center [429, 317] width 8 height 8
radio input "true"
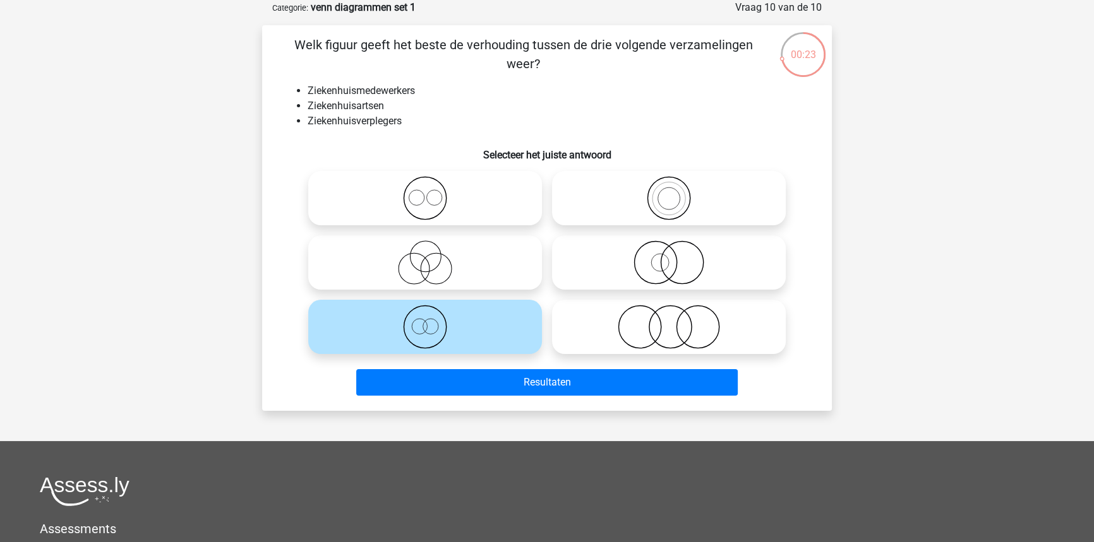
click at [468, 216] on icon at bounding box center [425, 198] width 224 height 44
click at [433, 192] on input "radio" at bounding box center [429, 188] width 8 height 8
radio input "true"
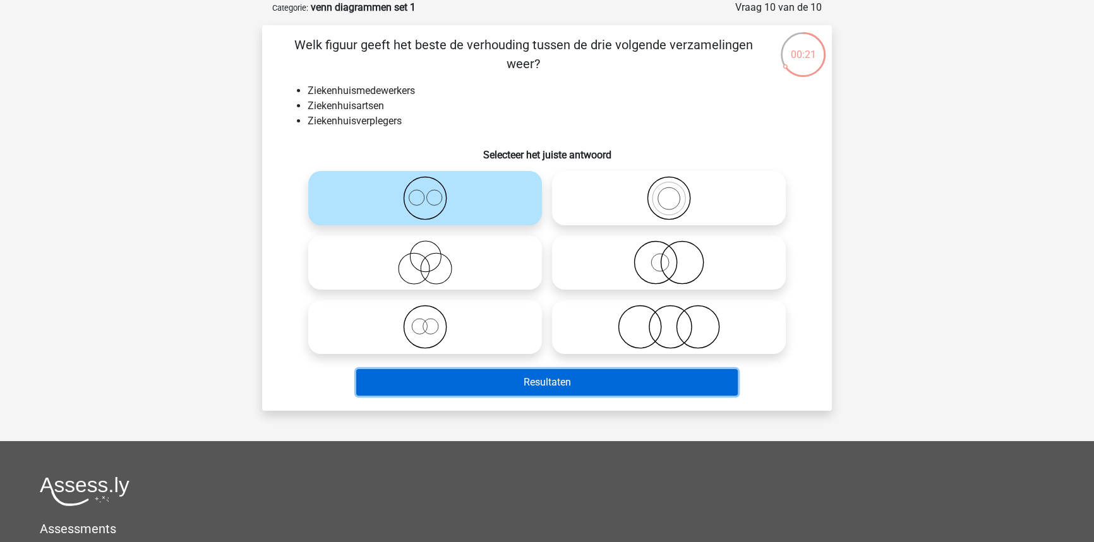
click at [483, 375] on button "Resultaten" at bounding box center [547, 382] width 382 height 27
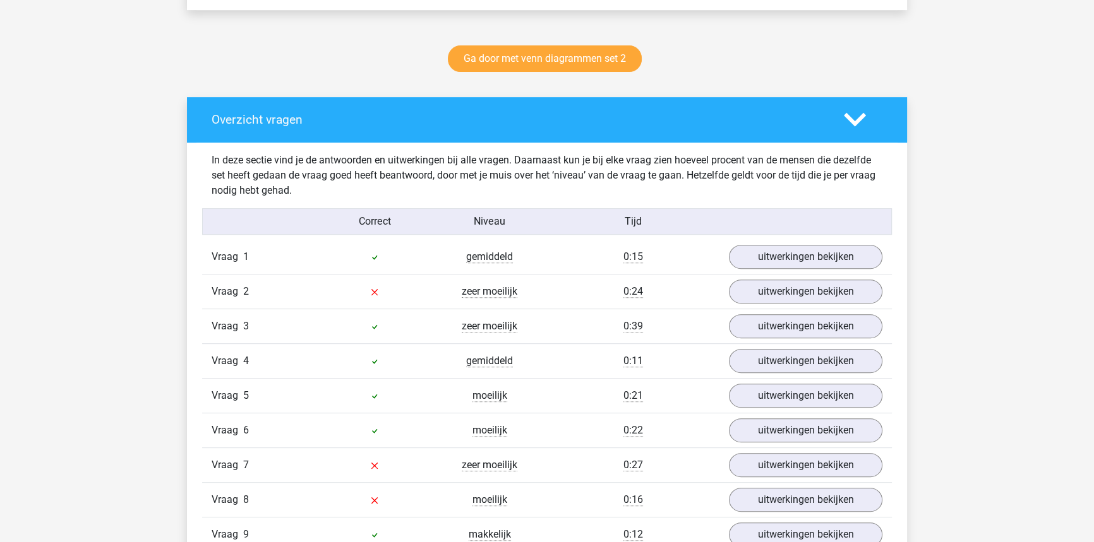
scroll to position [632, 0]
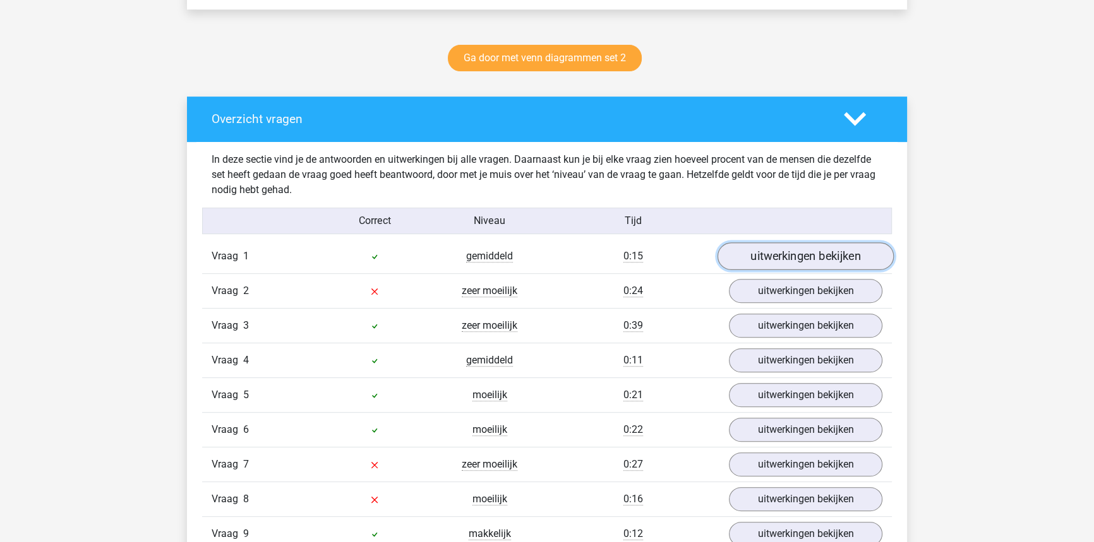
click at [759, 255] on link "uitwerkingen bekijken" at bounding box center [805, 257] width 176 height 28
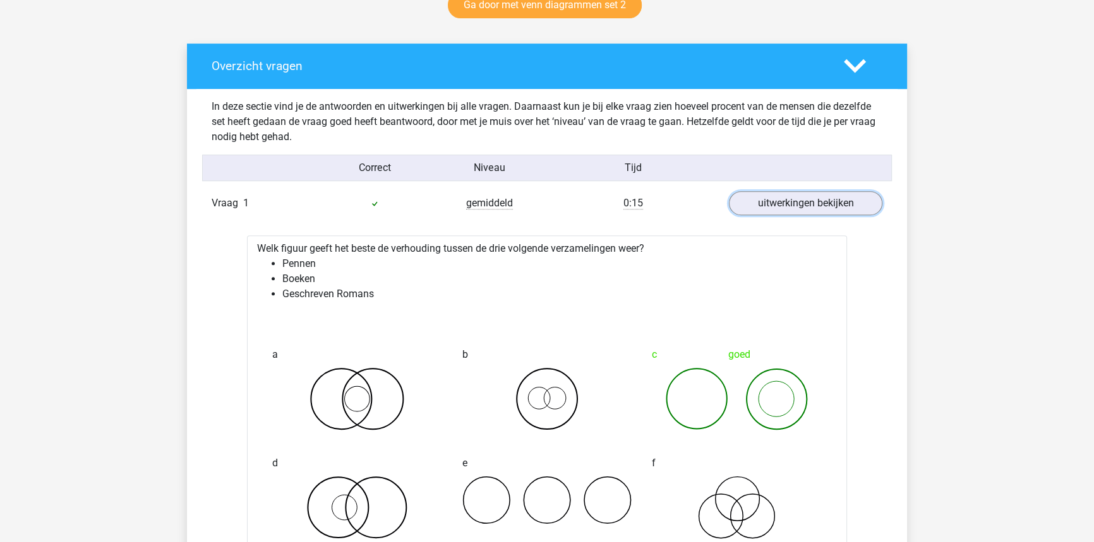
scroll to position [688, 0]
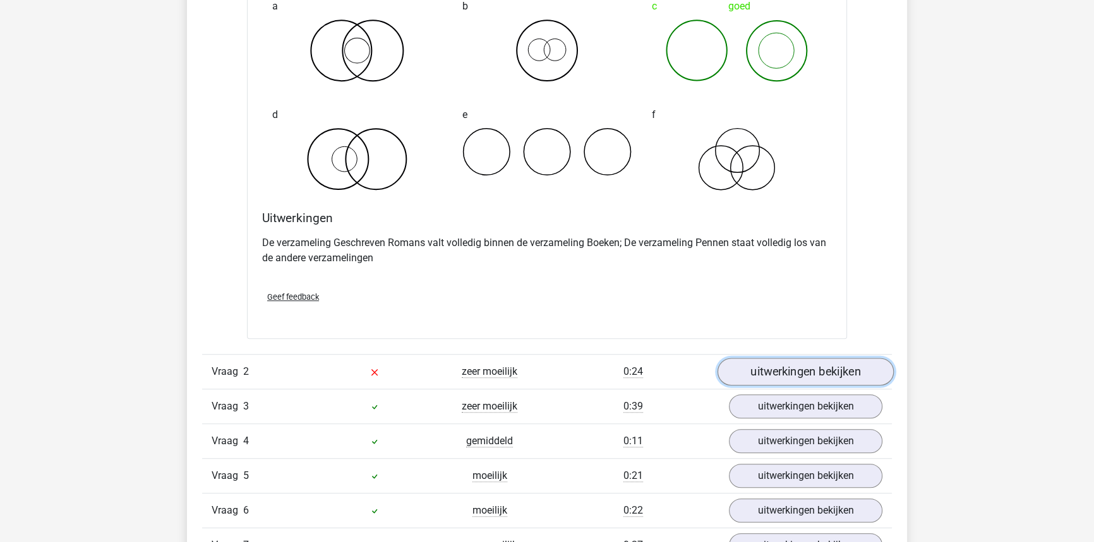
click at [769, 368] on link "uitwerkingen bekijken" at bounding box center [805, 372] width 176 height 28
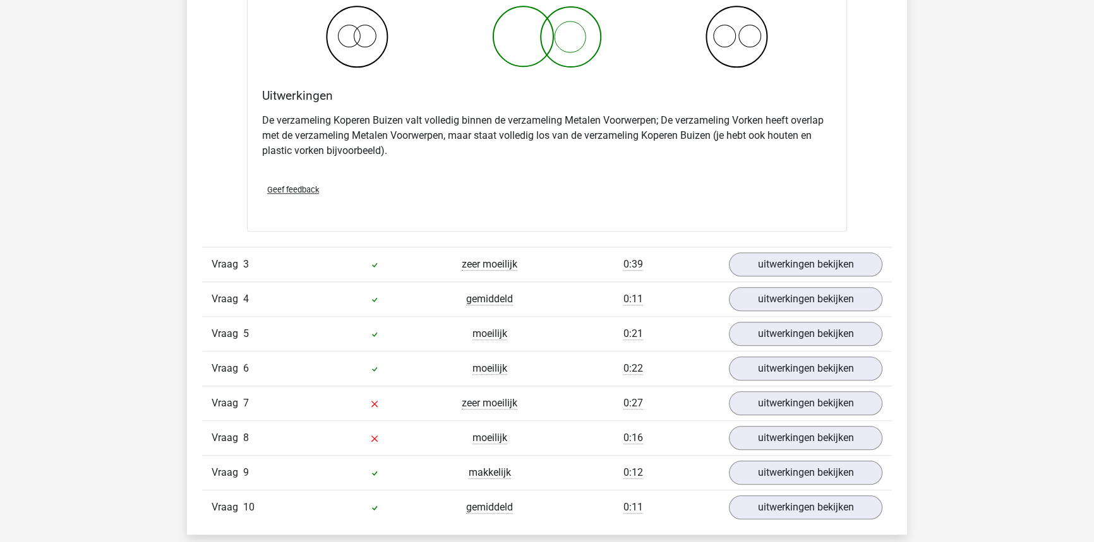
scroll to position [1722, 0]
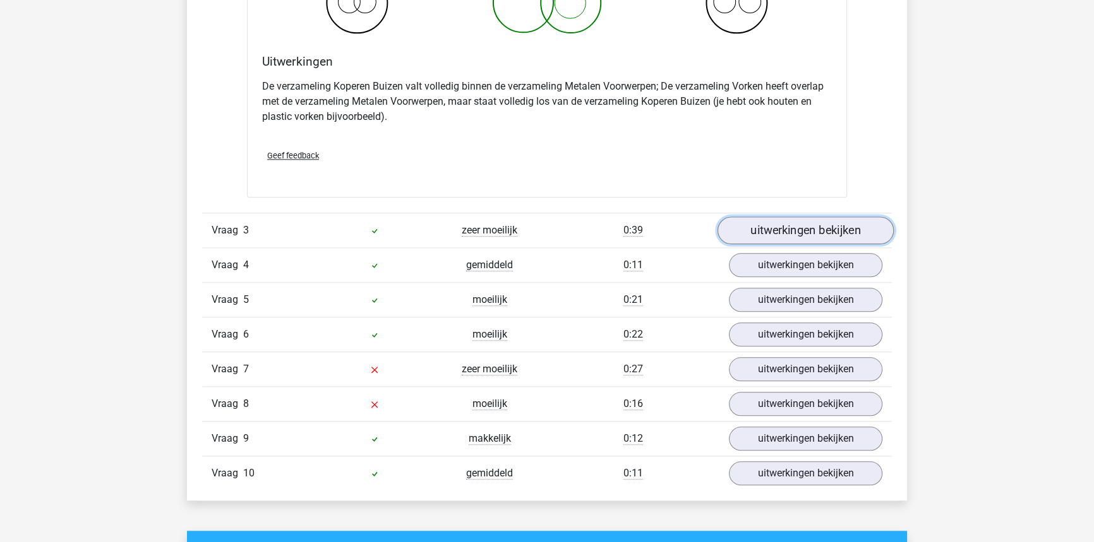
click at [852, 217] on link "uitwerkingen bekijken" at bounding box center [805, 231] width 176 height 28
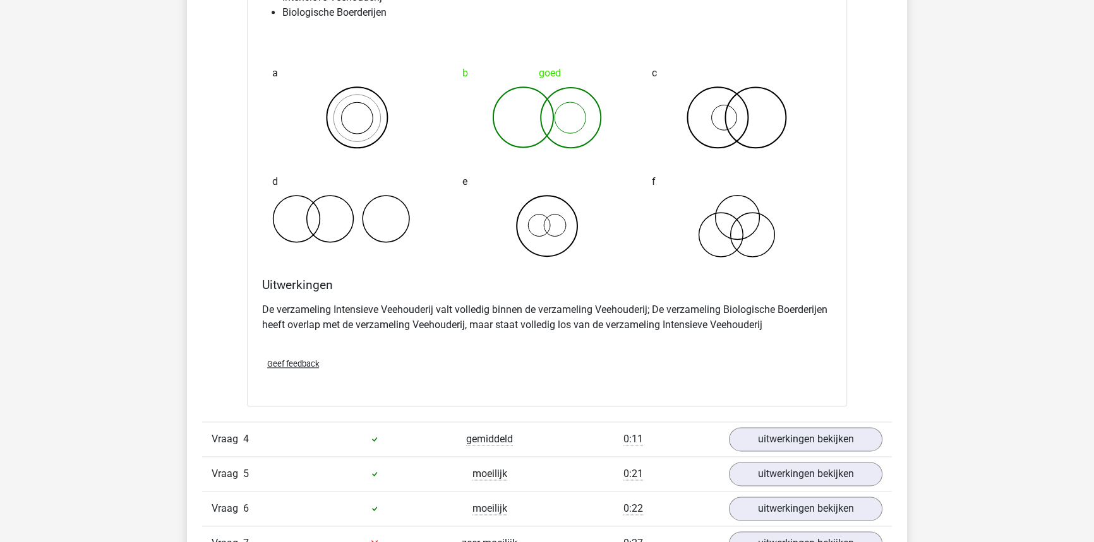
scroll to position [2181, 0]
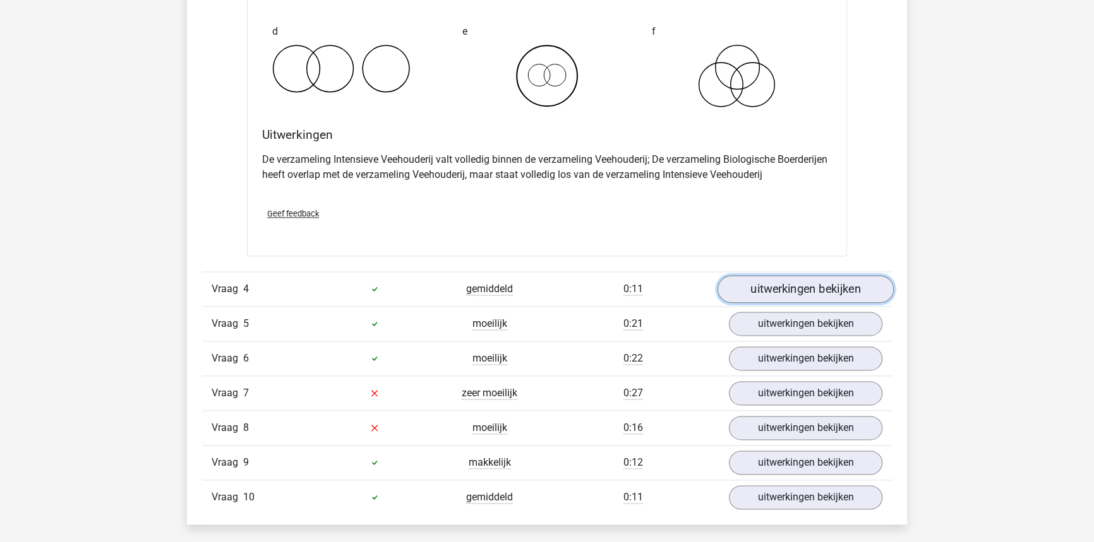
click at [820, 294] on link "uitwerkingen bekijken" at bounding box center [805, 289] width 176 height 28
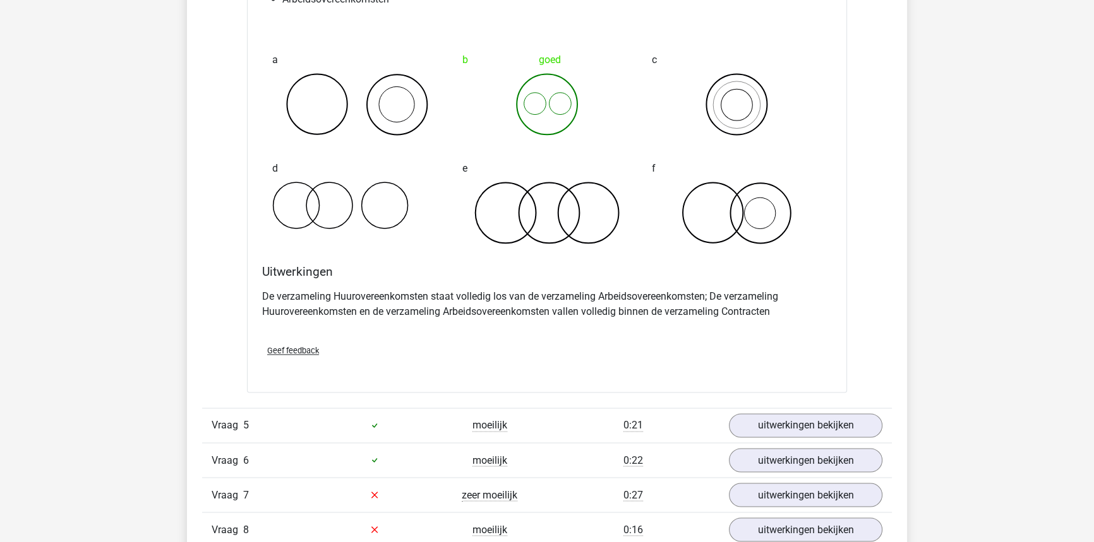
scroll to position [2640, 0]
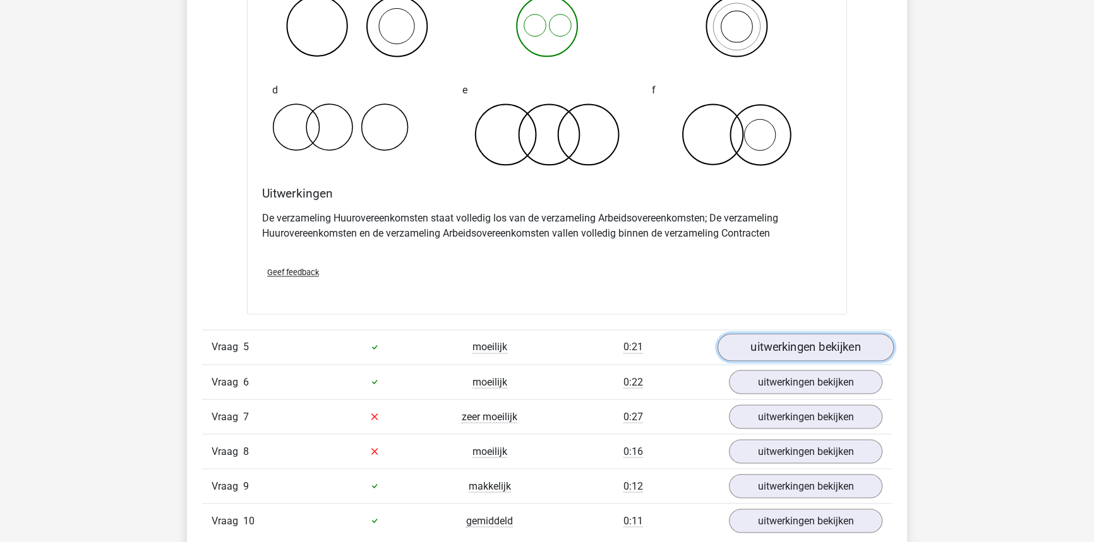
click at [815, 341] on link "uitwerkingen bekijken" at bounding box center [805, 347] width 176 height 28
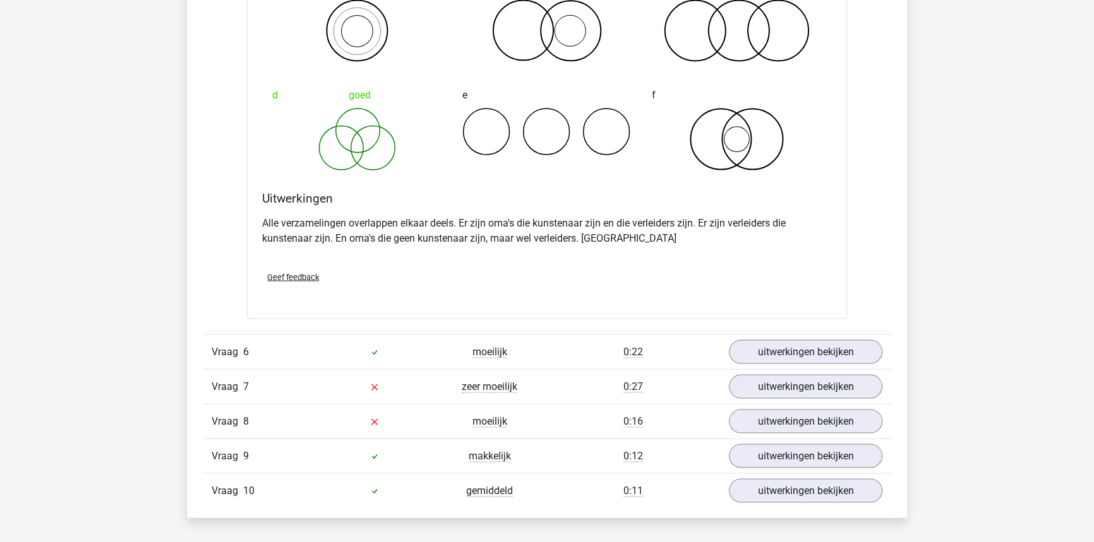
scroll to position [3158, 0]
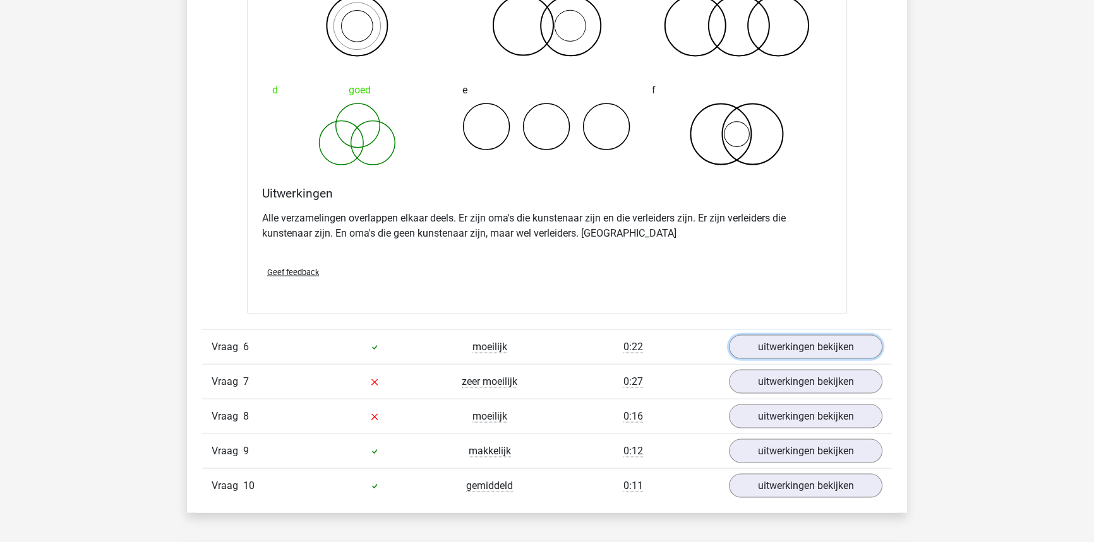
click at [815, 341] on link "uitwerkingen bekijken" at bounding box center [805, 347] width 153 height 24
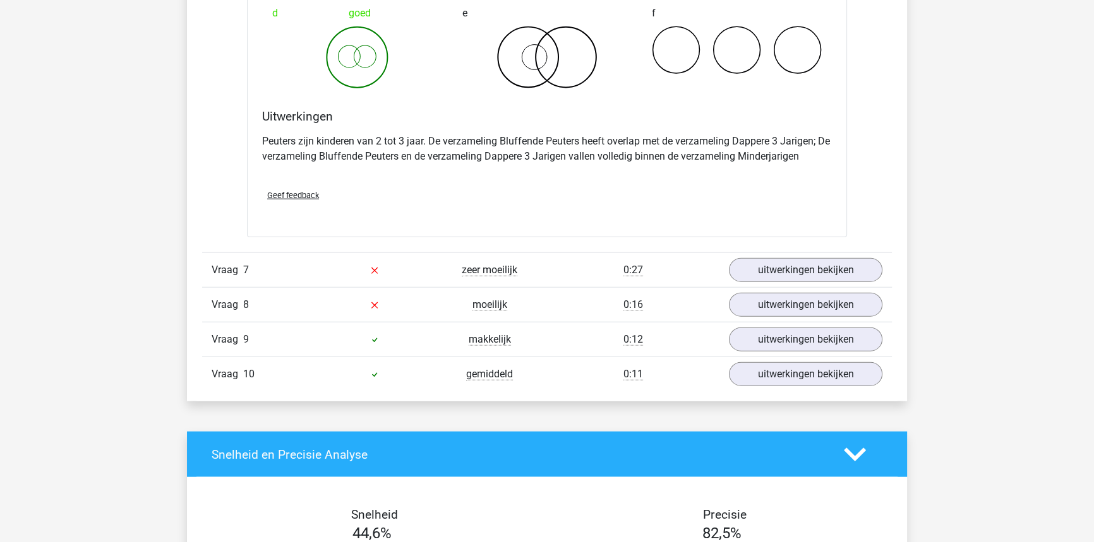
scroll to position [3789, 0]
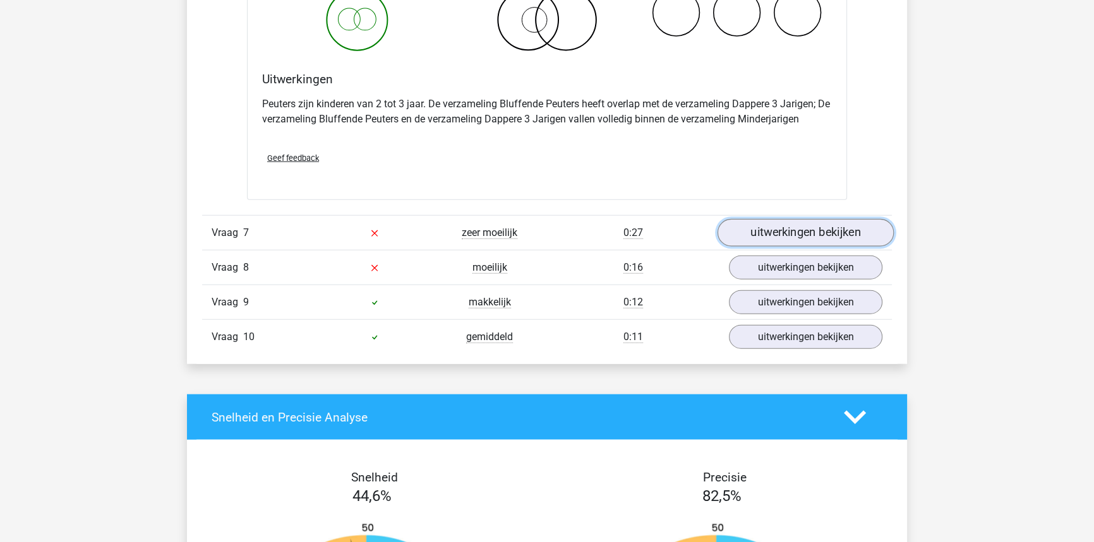
click at [773, 229] on link "uitwerkingen bekijken" at bounding box center [805, 233] width 176 height 28
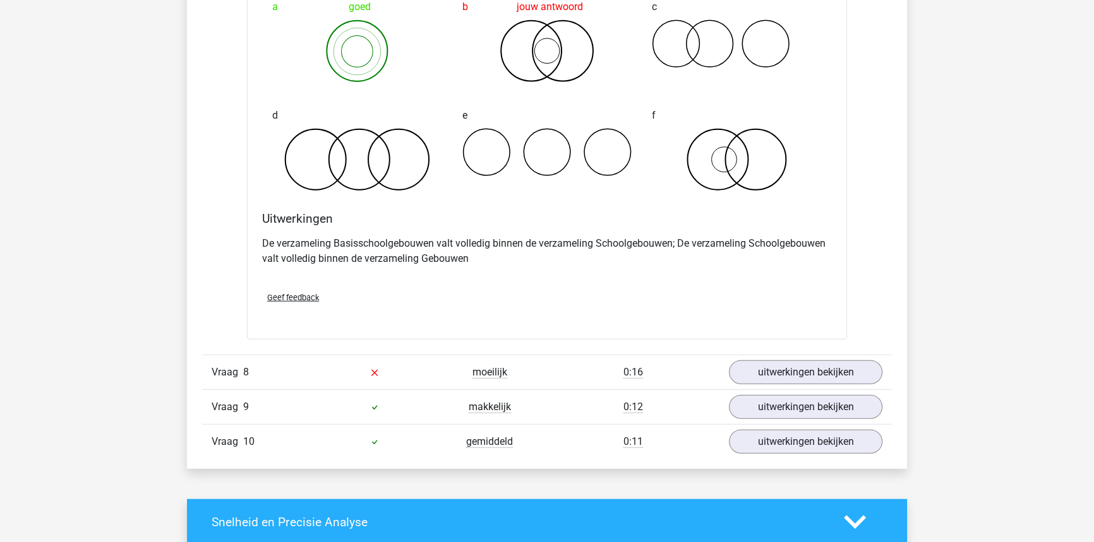
scroll to position [4191, 0]
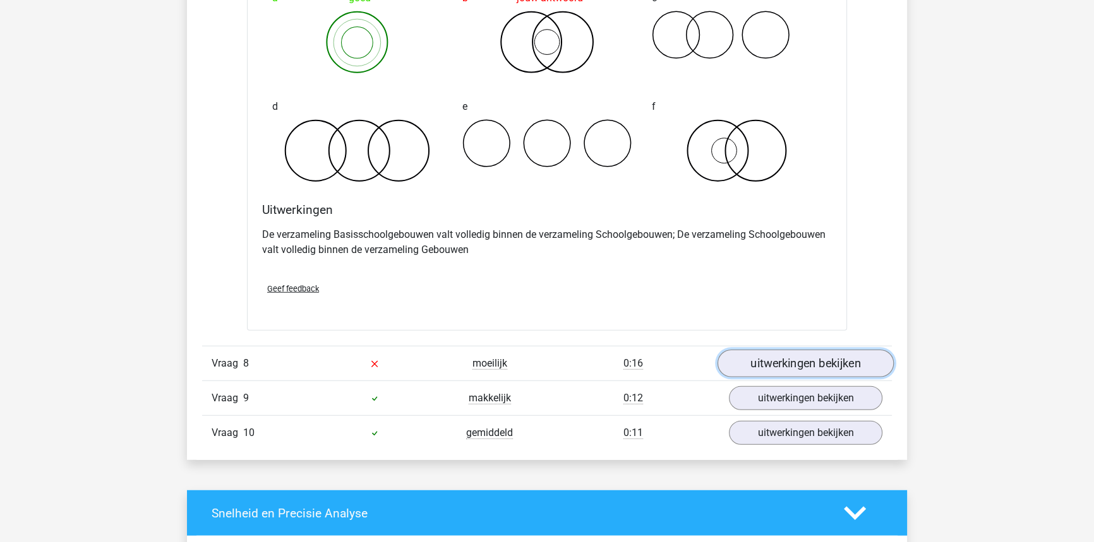
click at [769, 363] on link "uitwerkingen bekijken" at bounding box center [805, 364] width 176 height 28
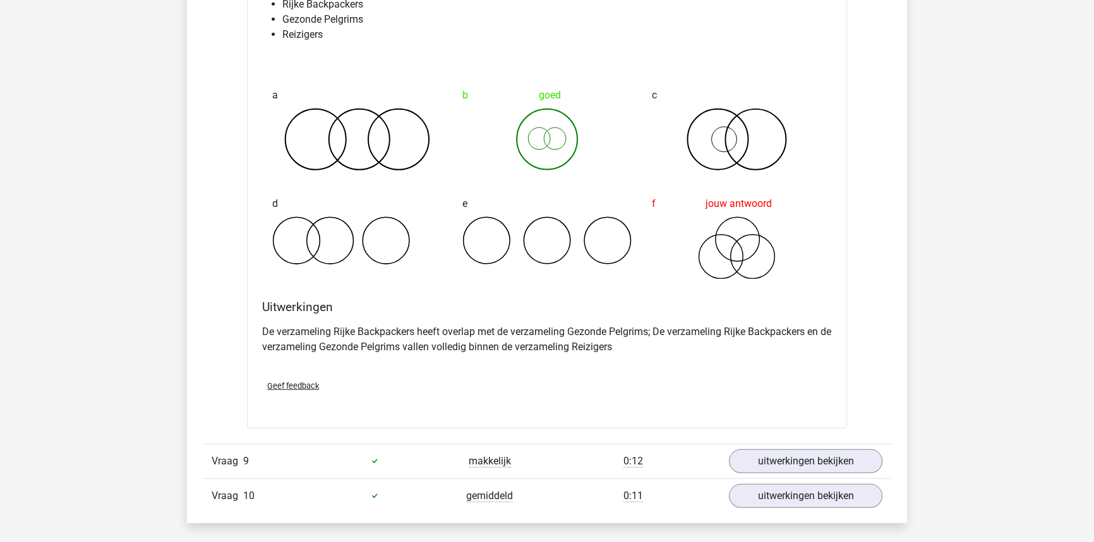
scroll to position [4650, 0]
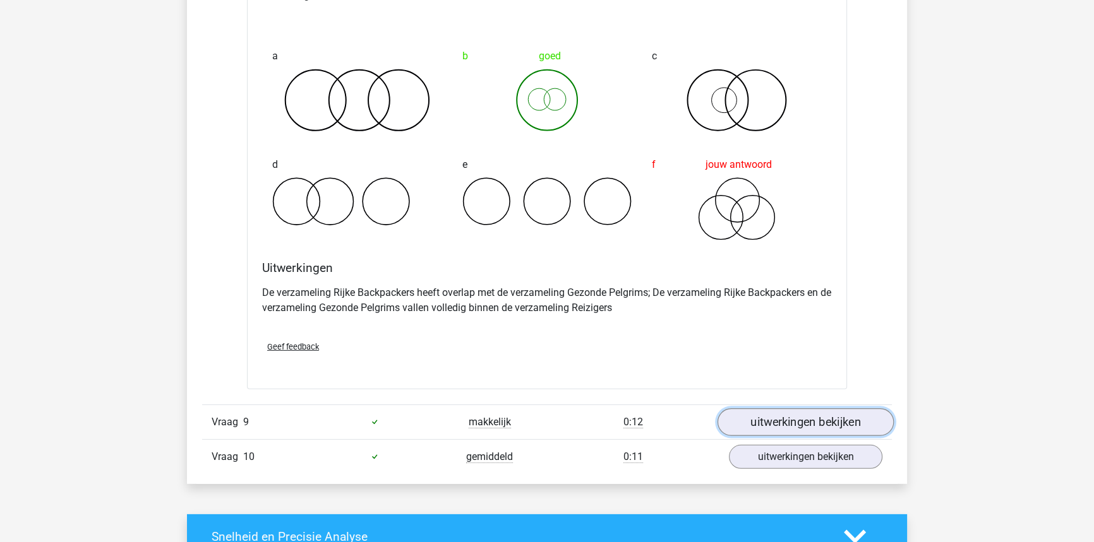
click at [765, 428] on link "uitwerkingen bekijken" at bounding box center [805, 423] width 176 height 28
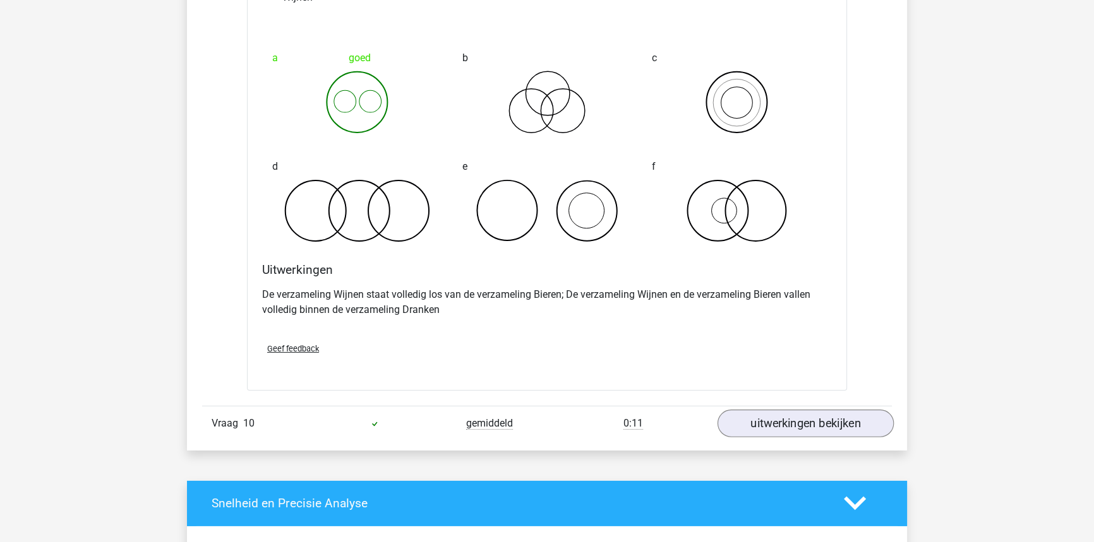
scroll to position [5166, 0]
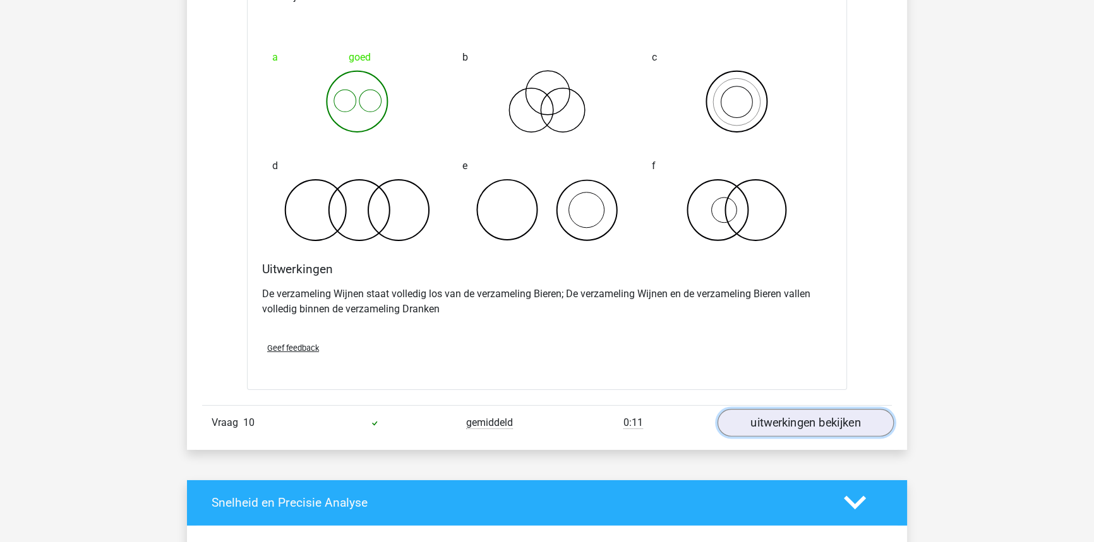
click at [768, 429] on link "uitwerkingen bekijken" at bounding box center [805, 423] width 176 height 28
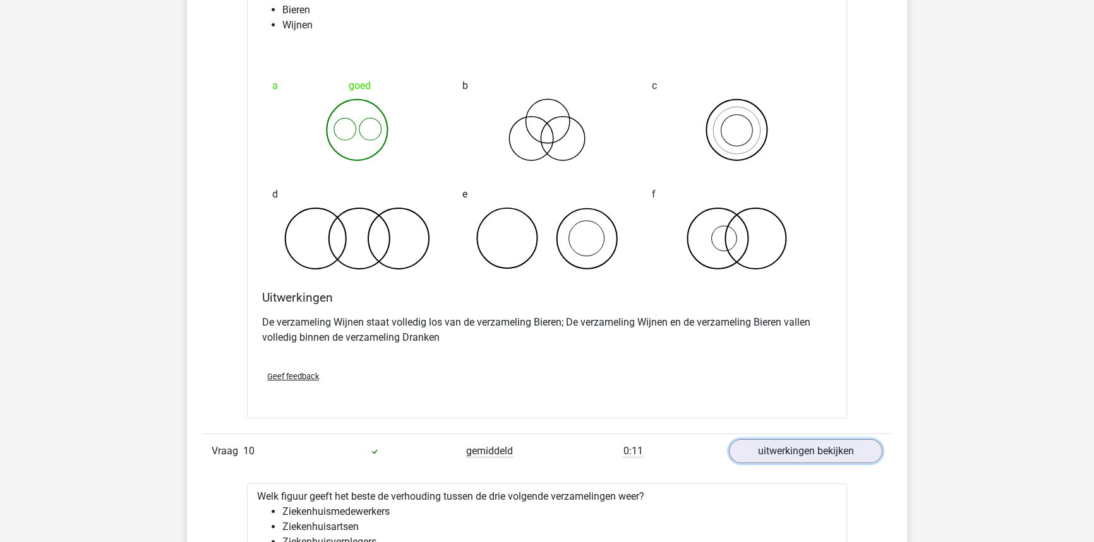
scroll to position [5109, 0]
